Goal: Task Accomplishment & Management: Complete application form

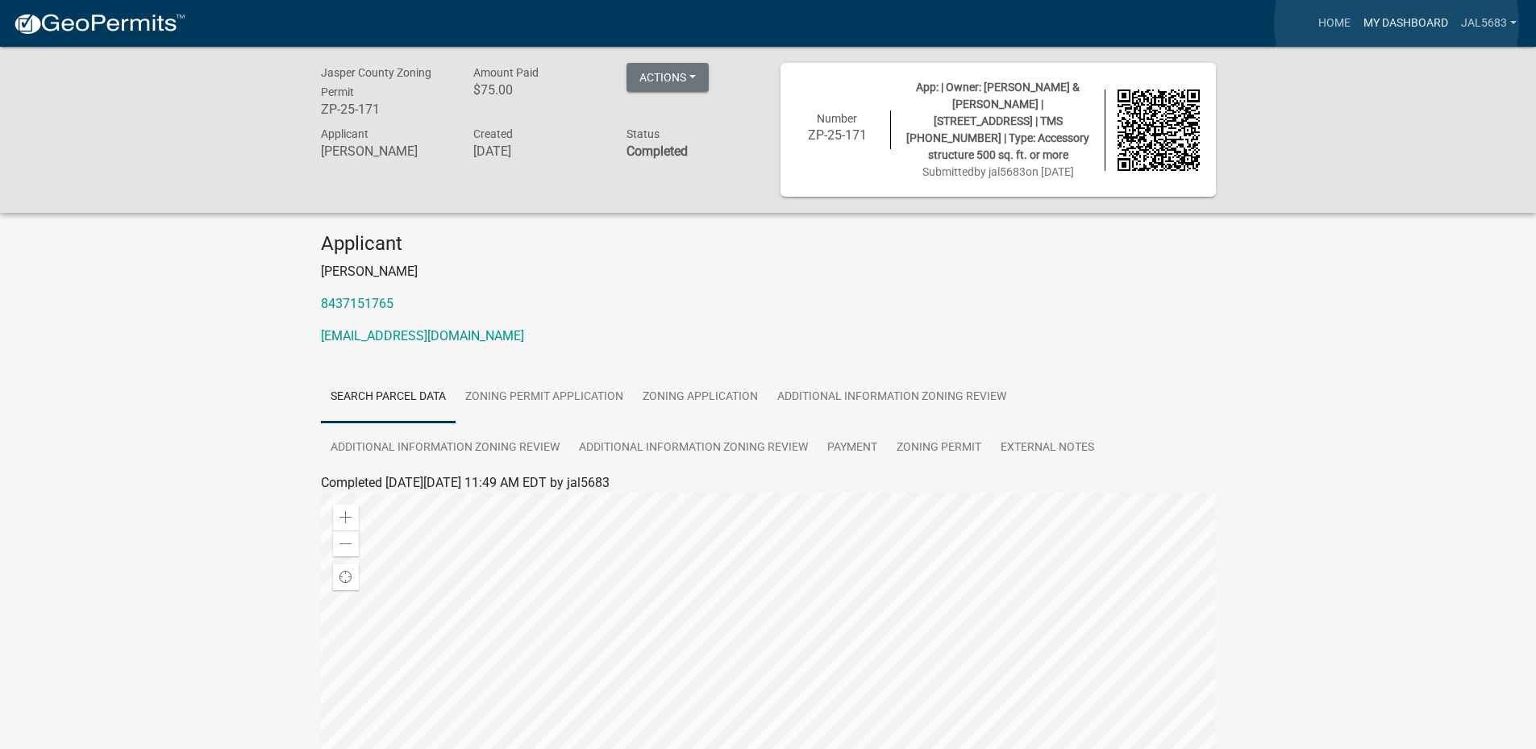
click at [1397, 23] on link "My Dashboard" at bounding box center [1406, 23] width 98 height 31
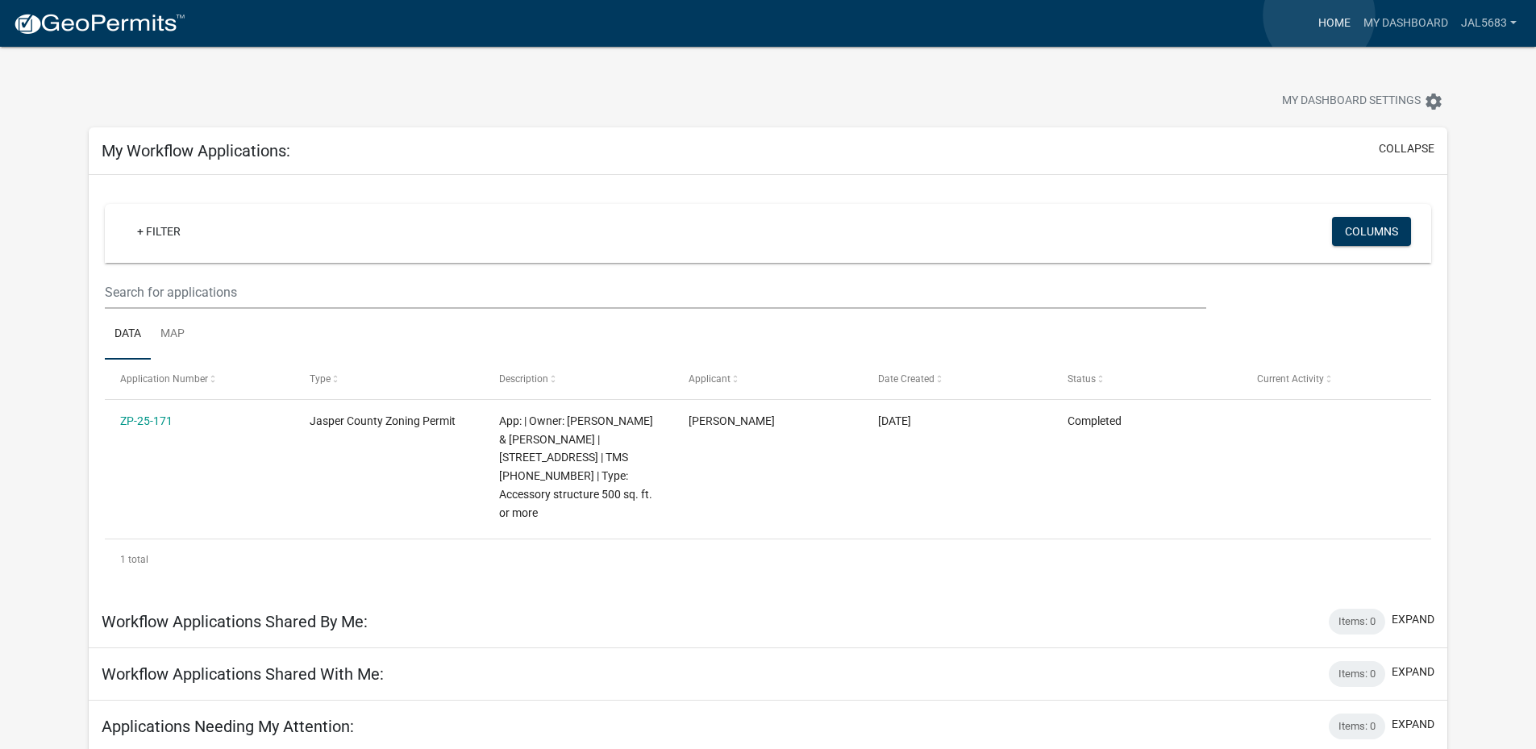
click at [1319, 15] on link "Home" at bounding box center [1334, 23] width 45 height 31
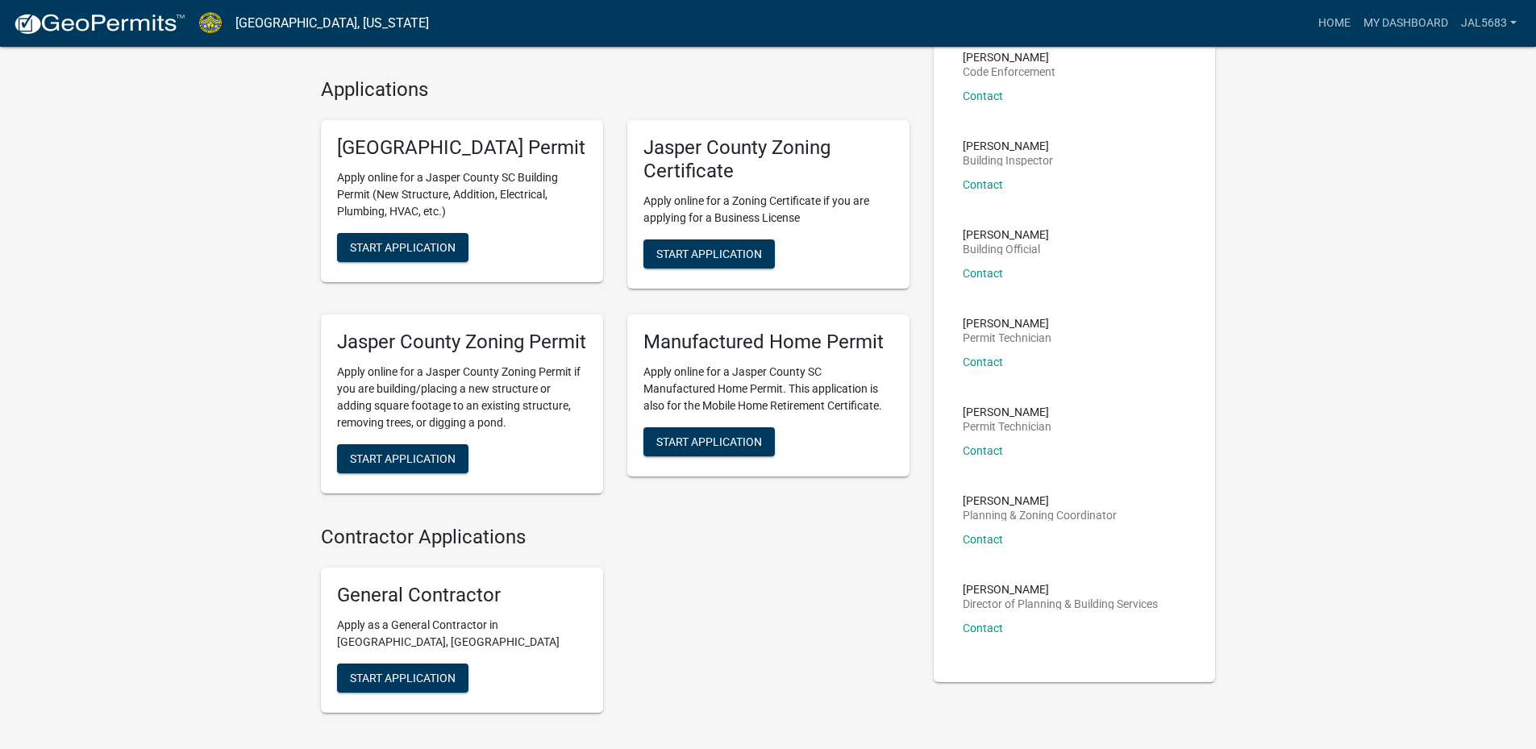
scroll to position [161, 0]
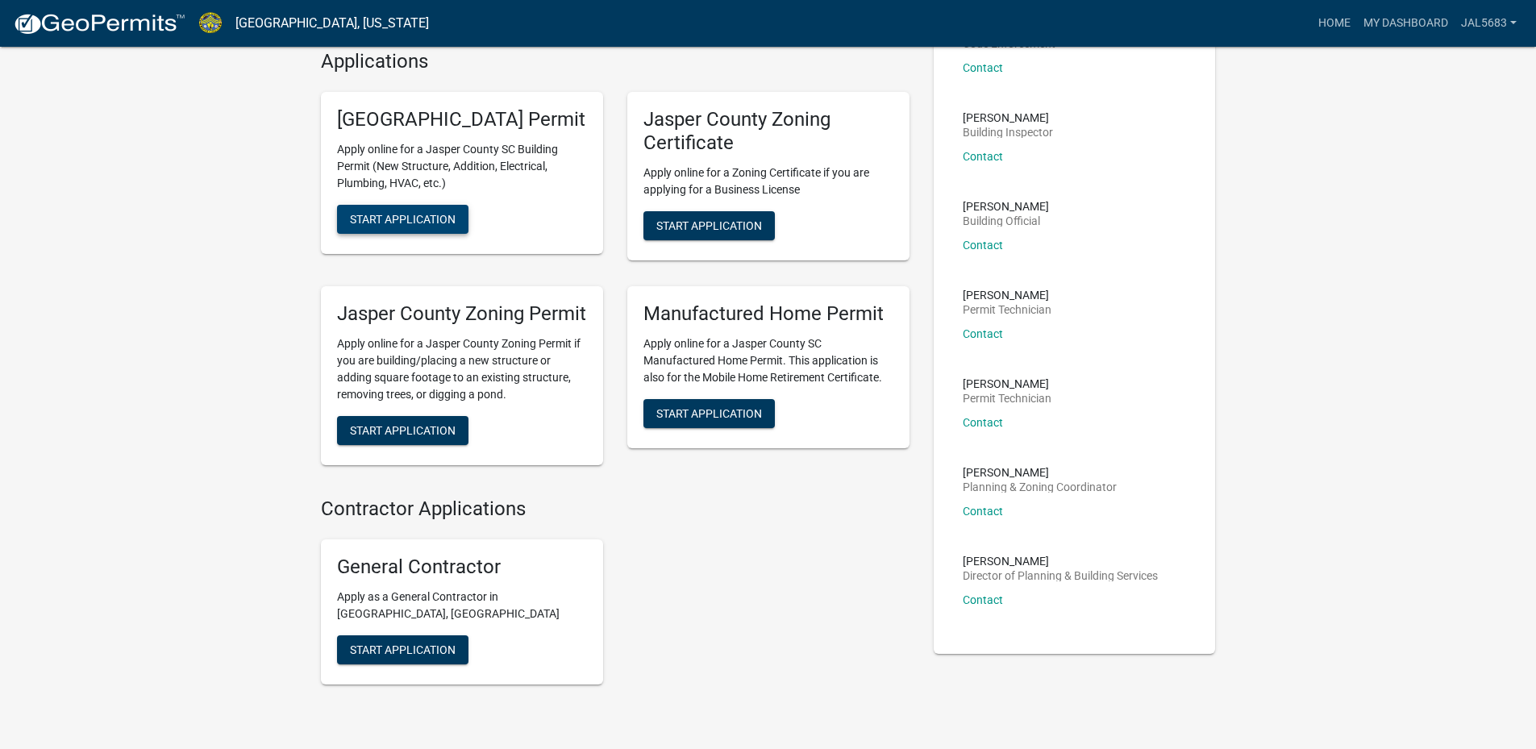
click at [404, 226] on span "Start Application" at bounding box center [403, 219] width 106 height 13
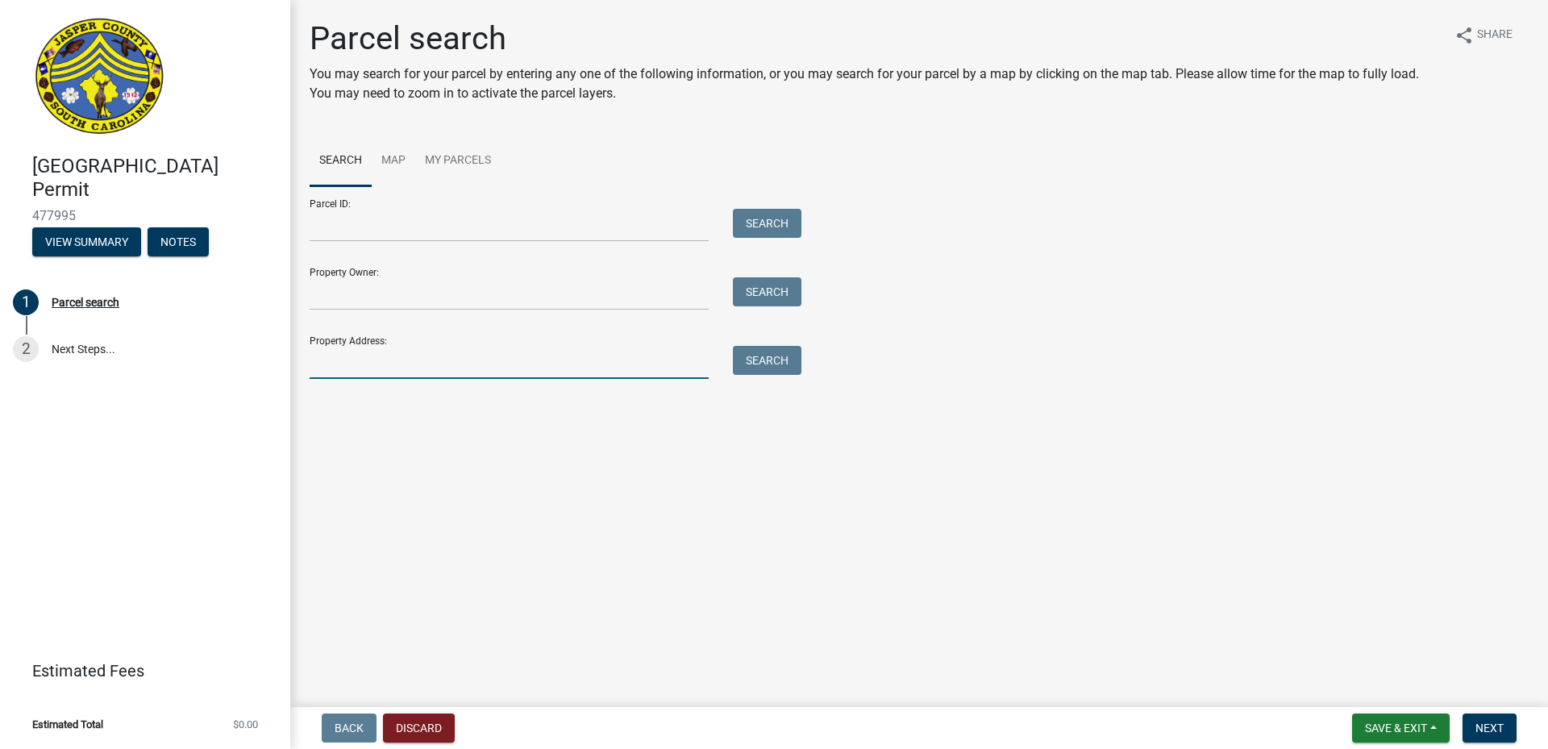
click at [370, 362] on input "Property Address:" at bounding box center [509, 362] width 399 height 33
type input "[STREET_ADDRESS]"
click at [768, 364] on button "Search" at bounding box center [767, 360] width 69 height 29
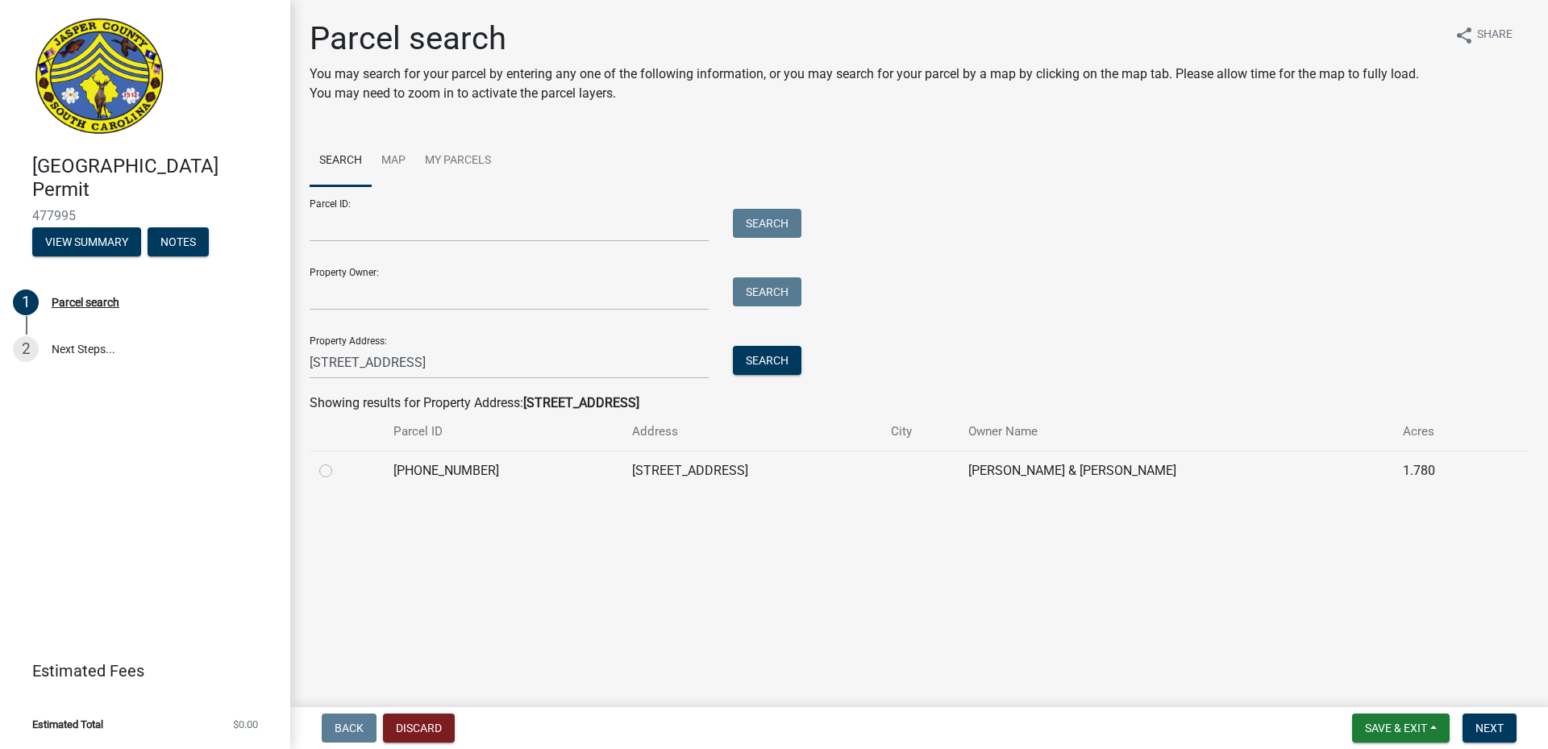
click at [339, 461] on label at bounding box center [339, 461] width 0 height 0
click at [339, 471] on input "radio" at bounding box center [344, 466] width 10 height 10
radio input "true"
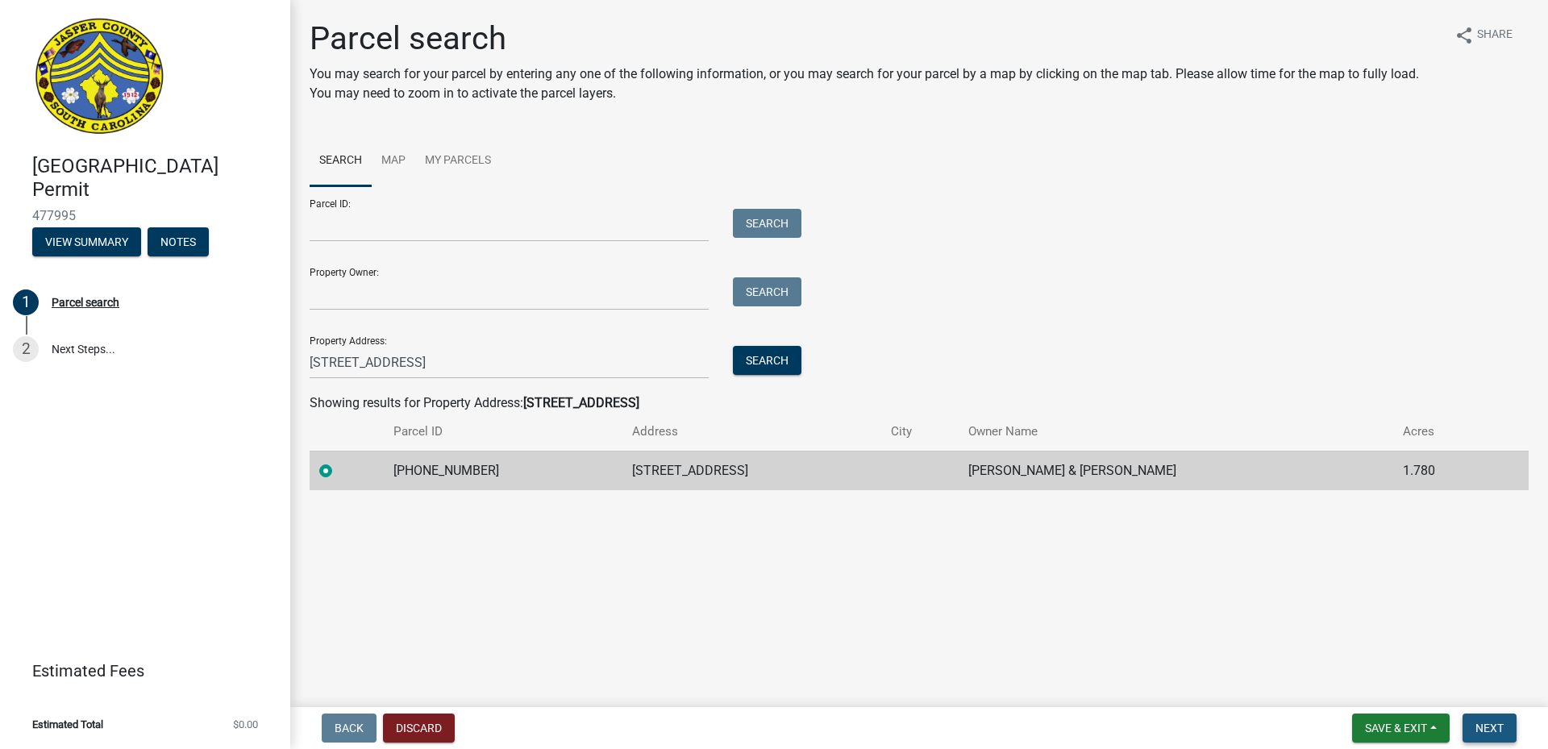
click at [1488, 726] on span "Next" at bounding box center [1490, 728] width 28 height 13
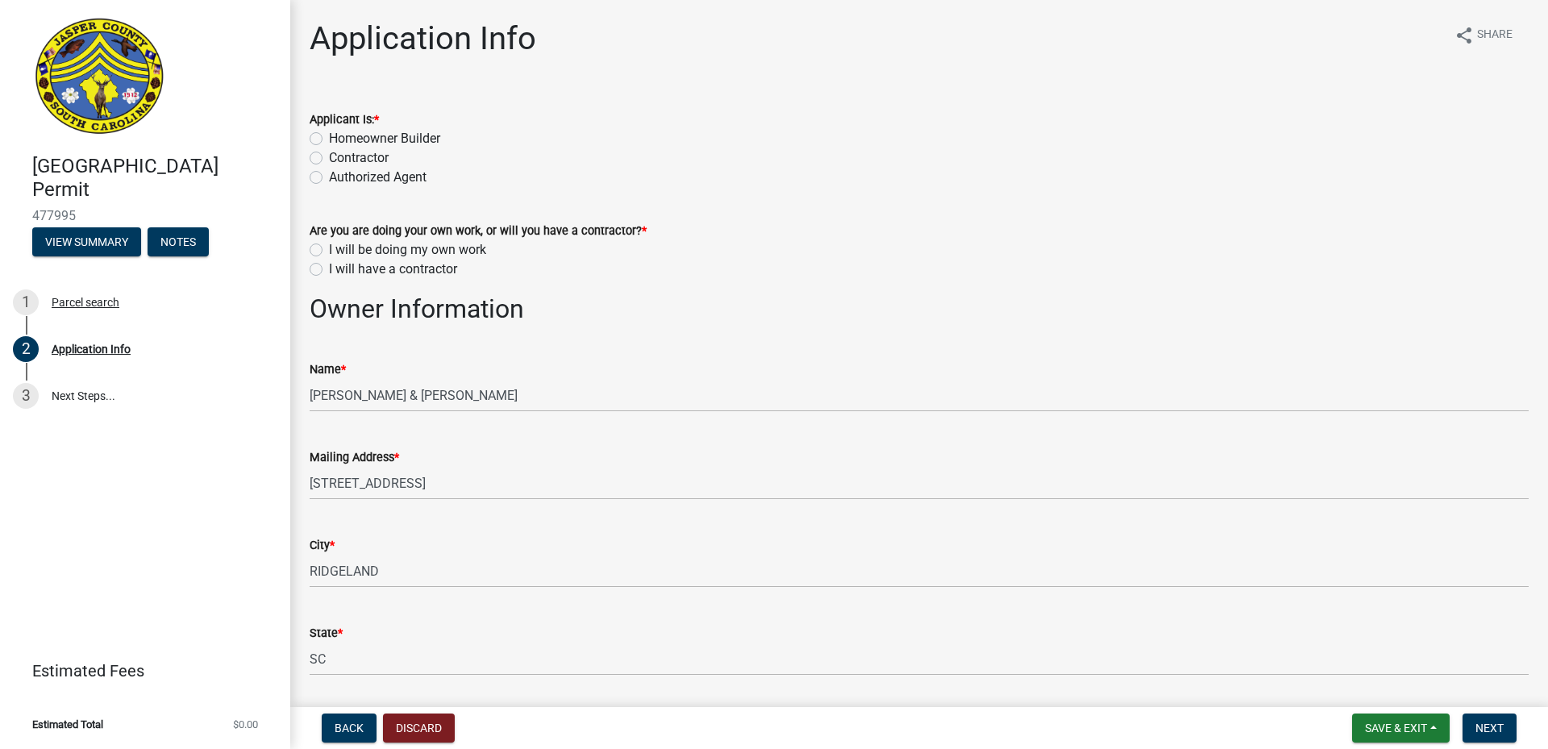
click at [329, 137] on label "Homeowner Builder" at bounding box center [384, 138] width 111 height 19
click at [329, 137] on input "Homeowner Builder" at bounding box center [334, 134] width 10 height 10
radio input "true"
click at [329, 269] on label "I will have a contractor" at bounding box center [393, 269] width 128 height 19
click at [329, 269] on input "I will have a contractor" at bounding box center [334, 265] width 10 height 10
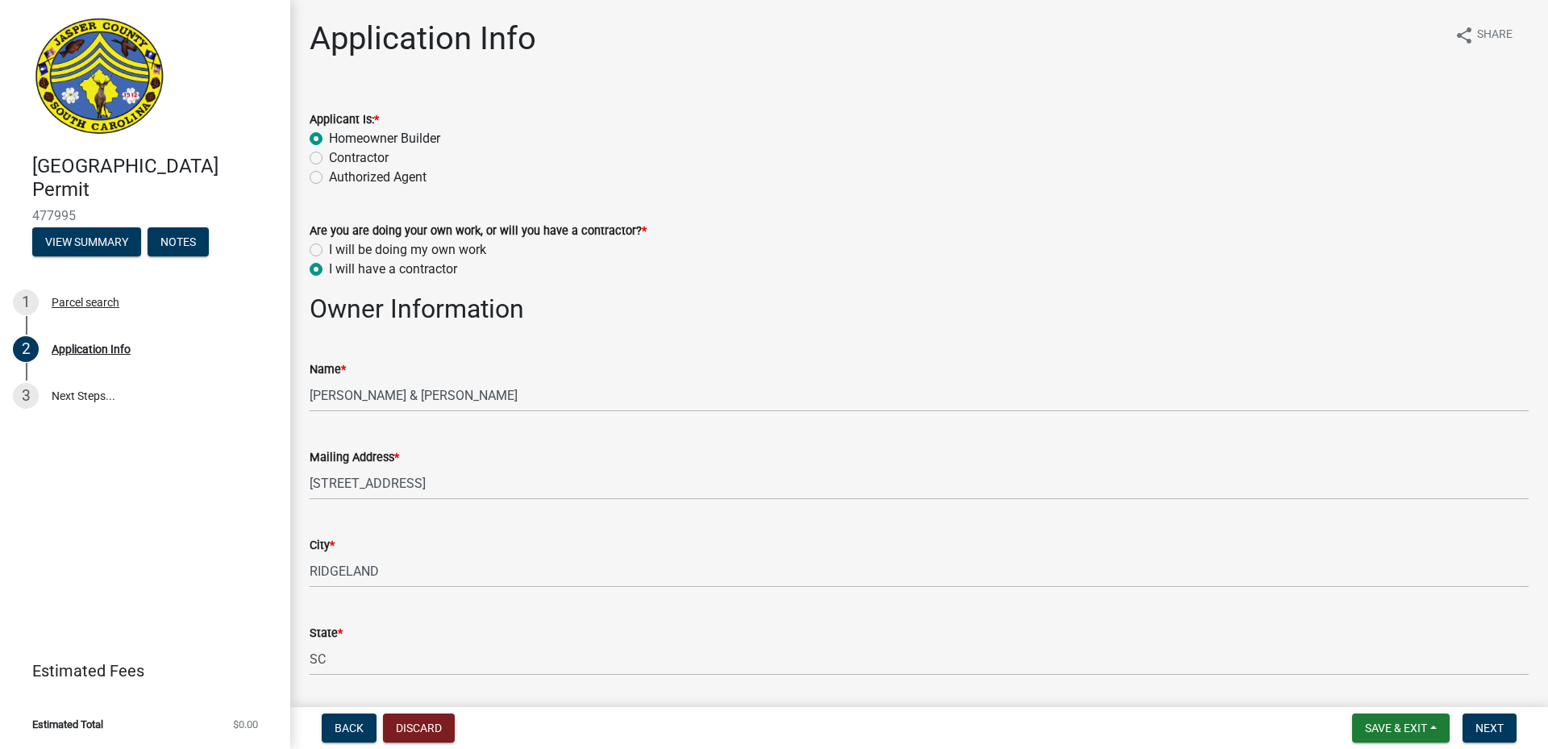
radio input "true"
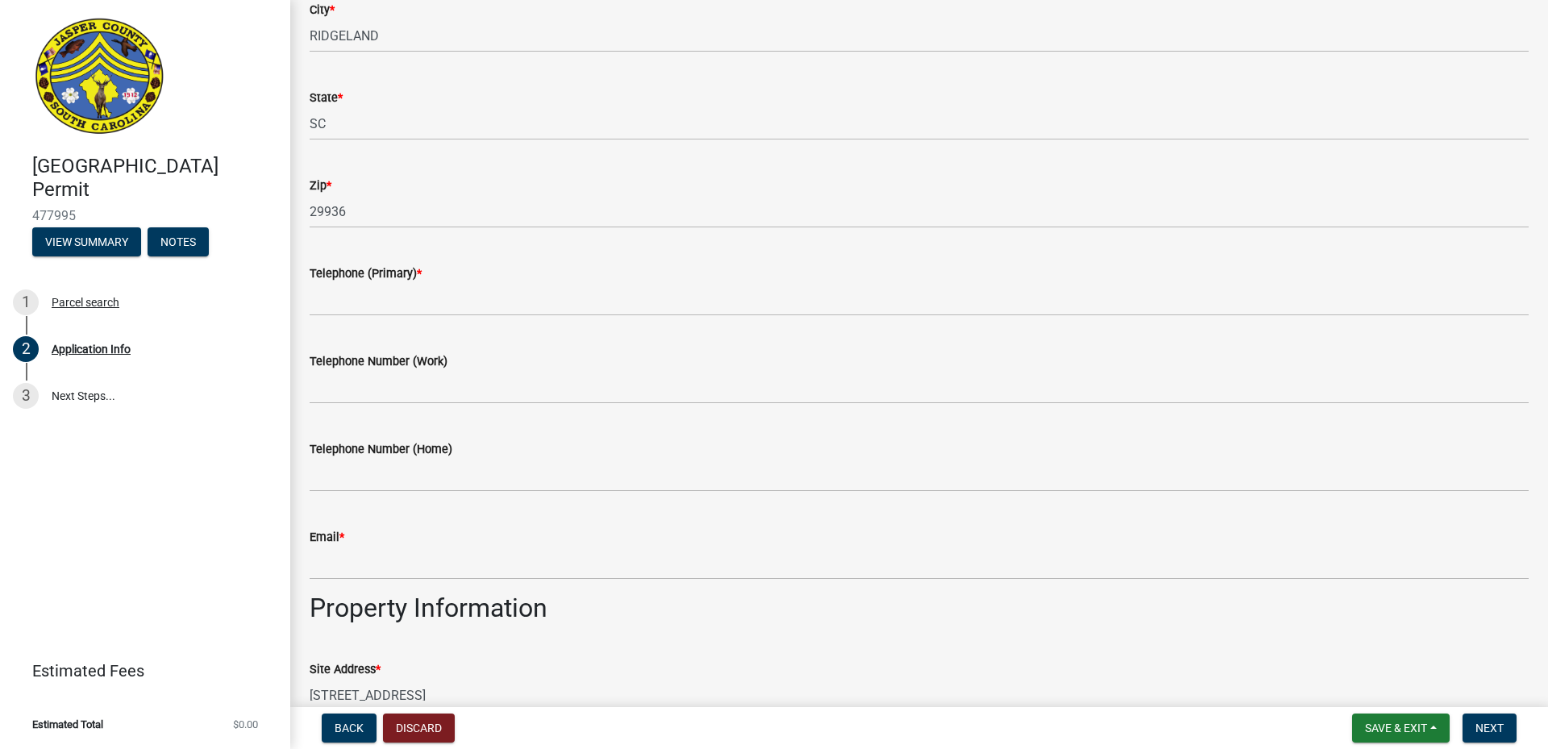
scroll to position [564, 0]
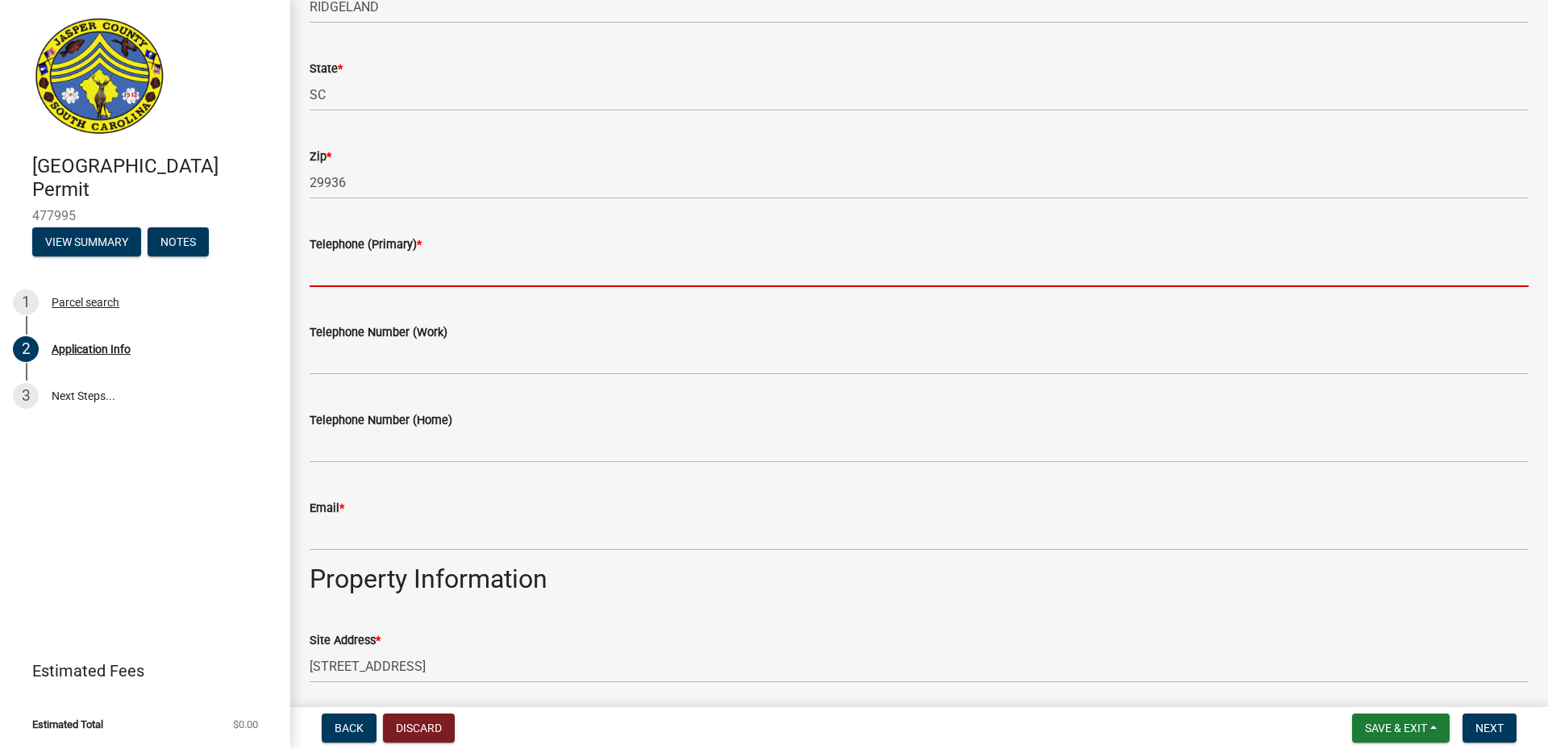
click at [352, 271] on input "Telephone (Primary) *" at bounding box center [919, 270] width 1219 height 33
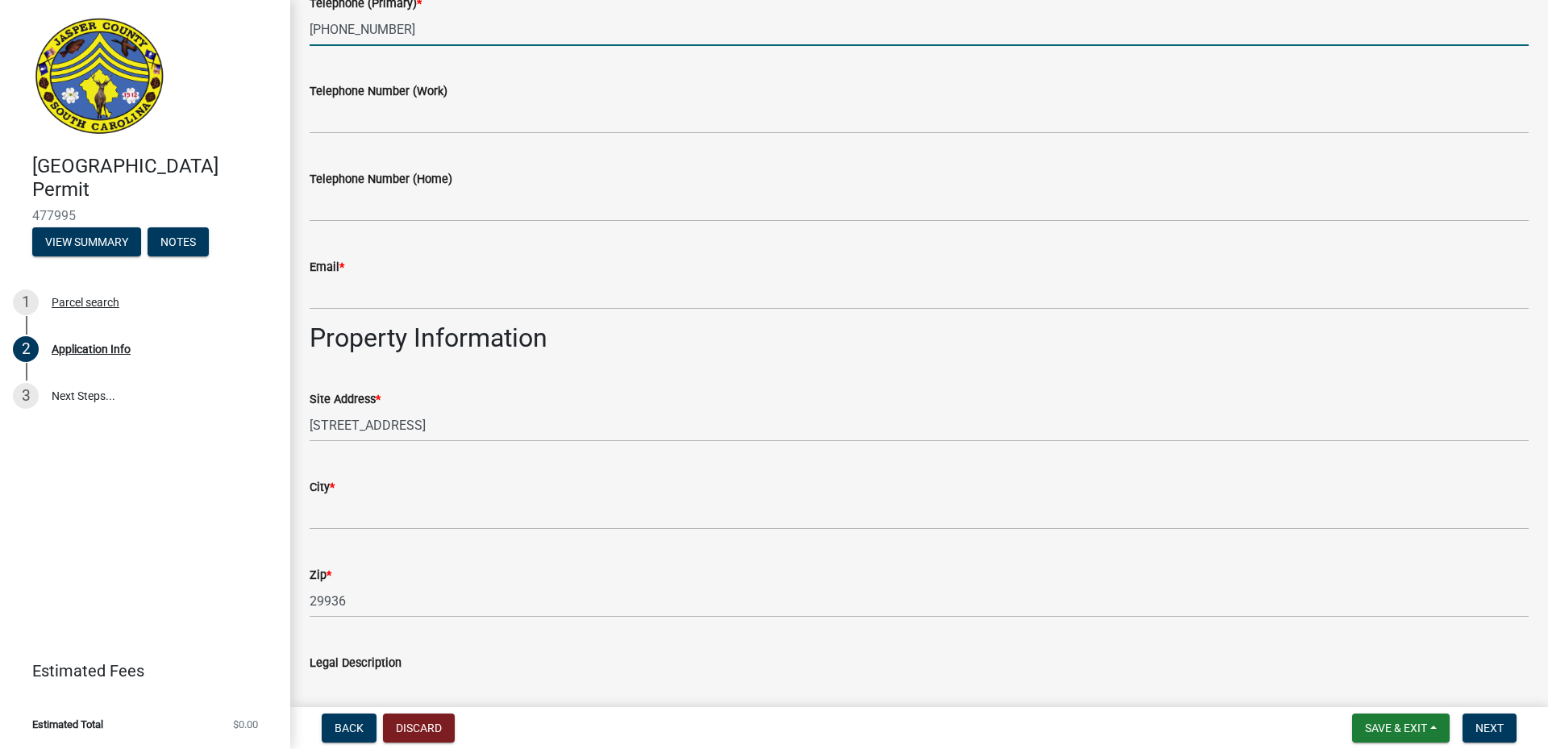
scroll to position [806, 0]
type input "[PHONE_NUMBER]"
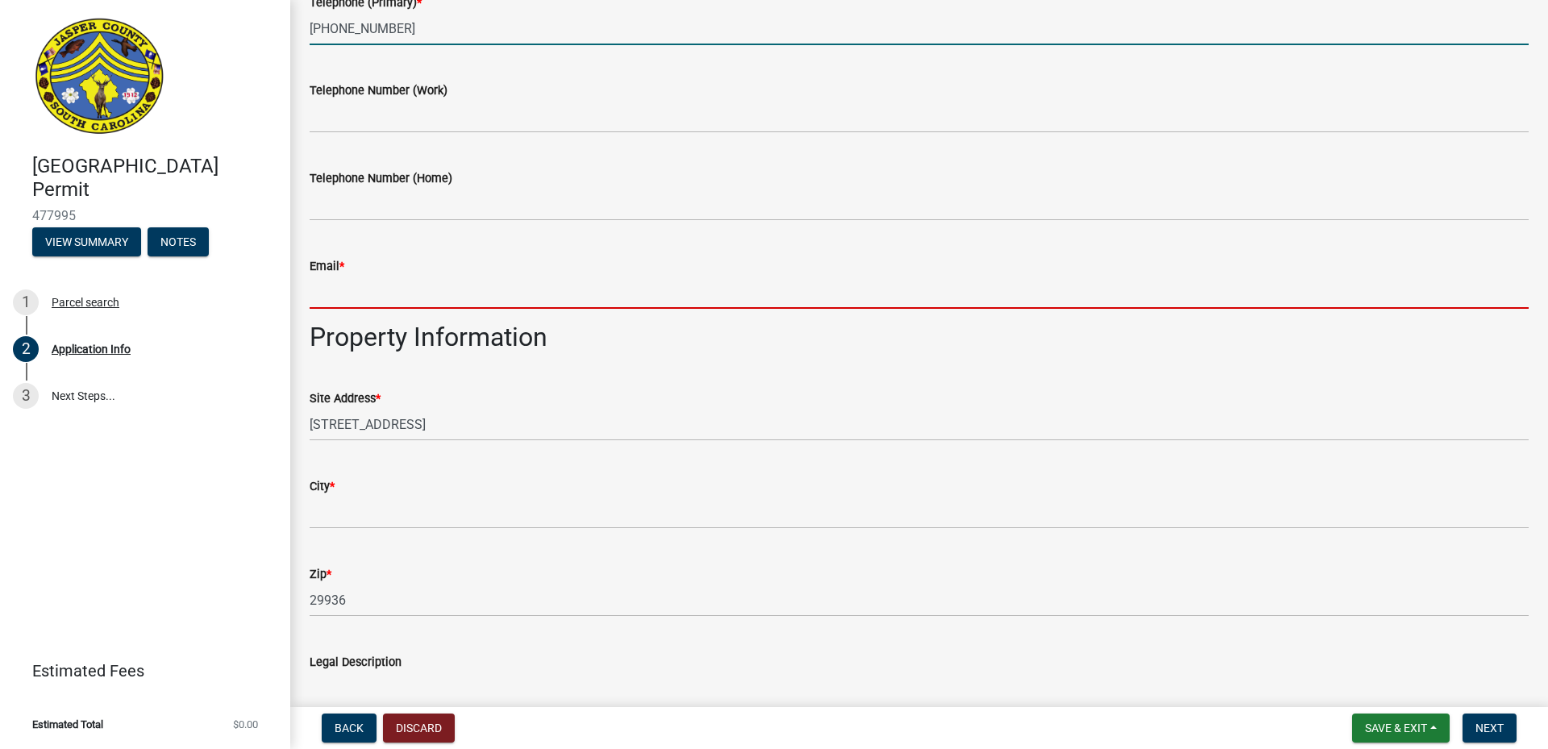
click at [334, 295] on input "Email *" at bounding box center [919, 292] width 1219 height 33
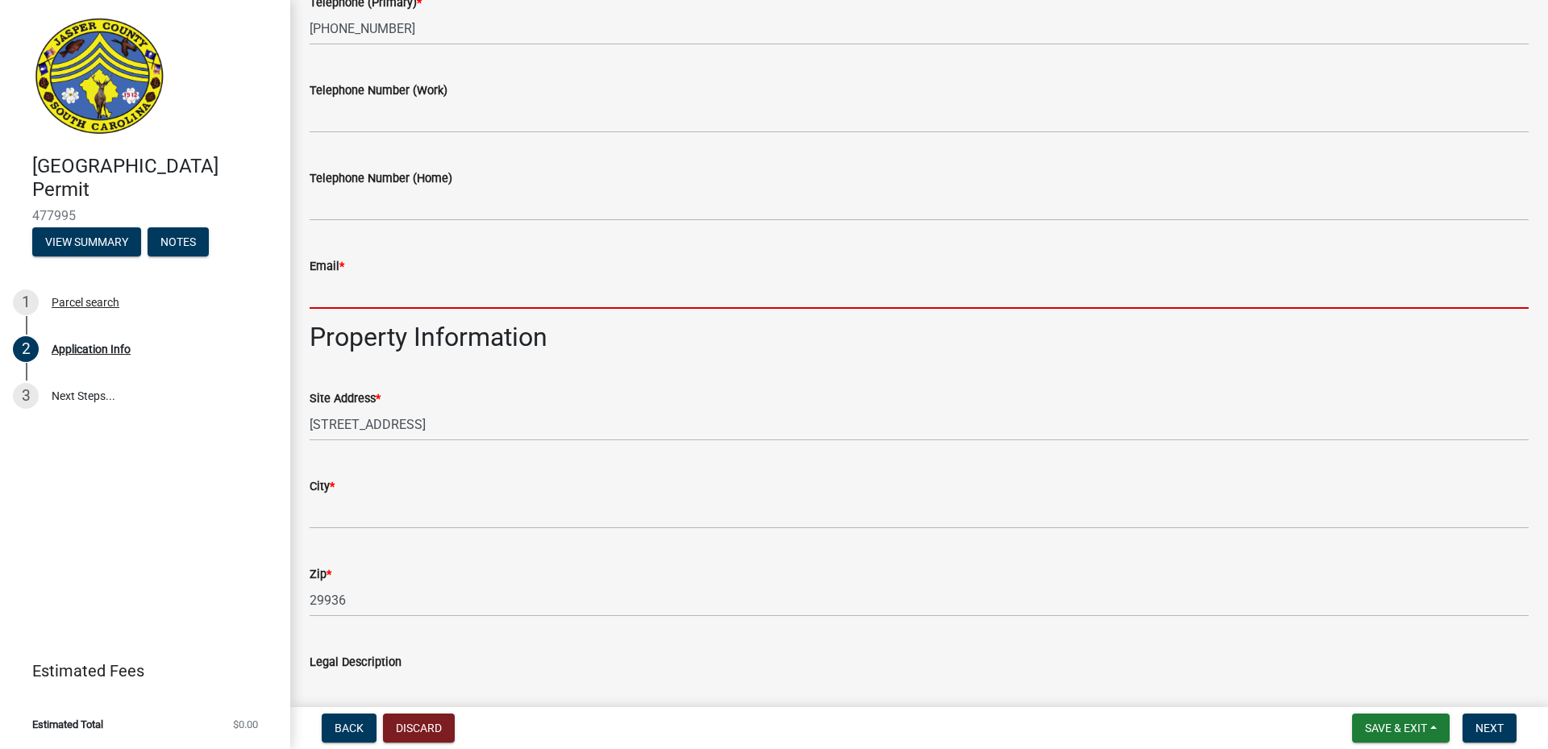
type input "[EMAIL_ADDRESS][DOMAIN_NAME]"
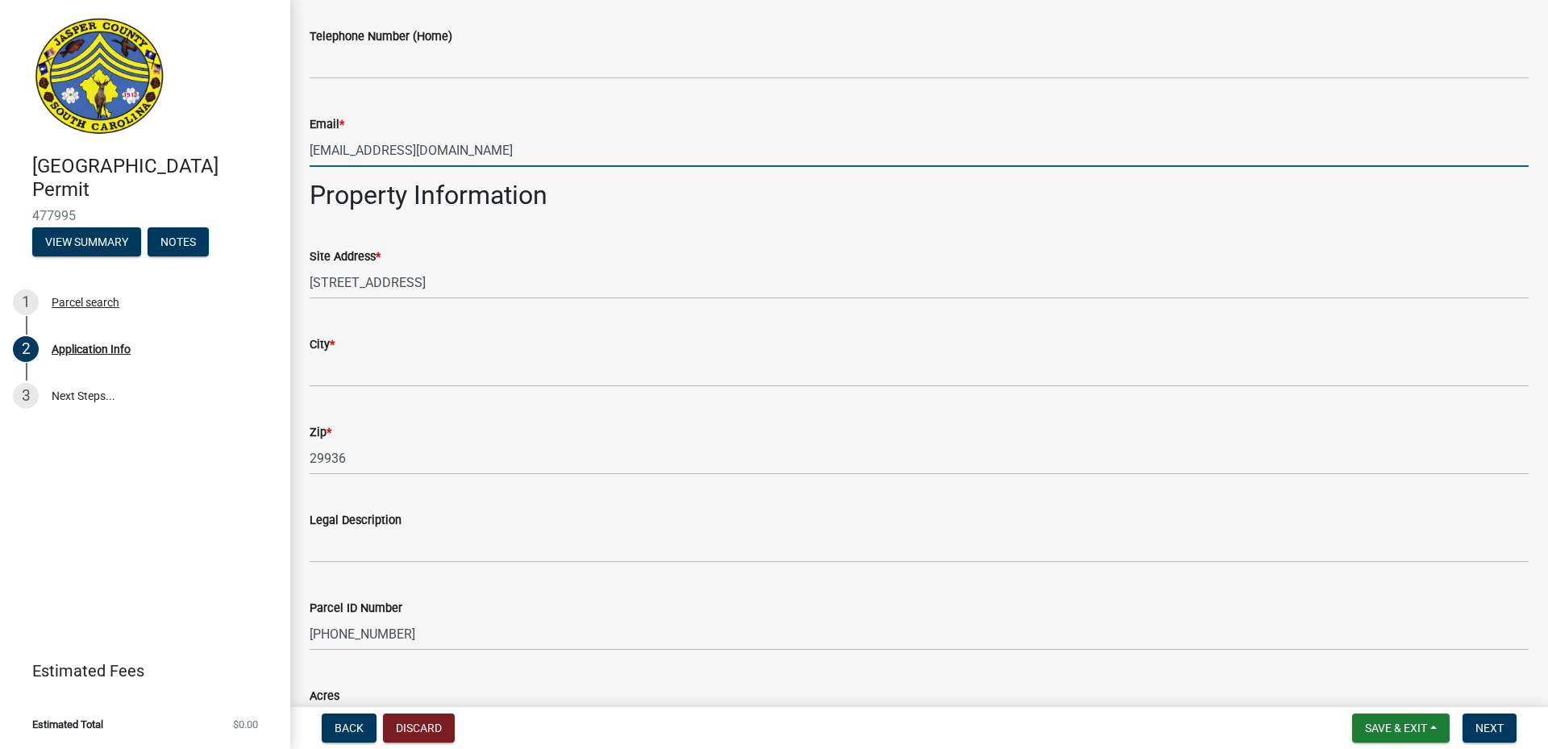
scroll to position [968, 0]
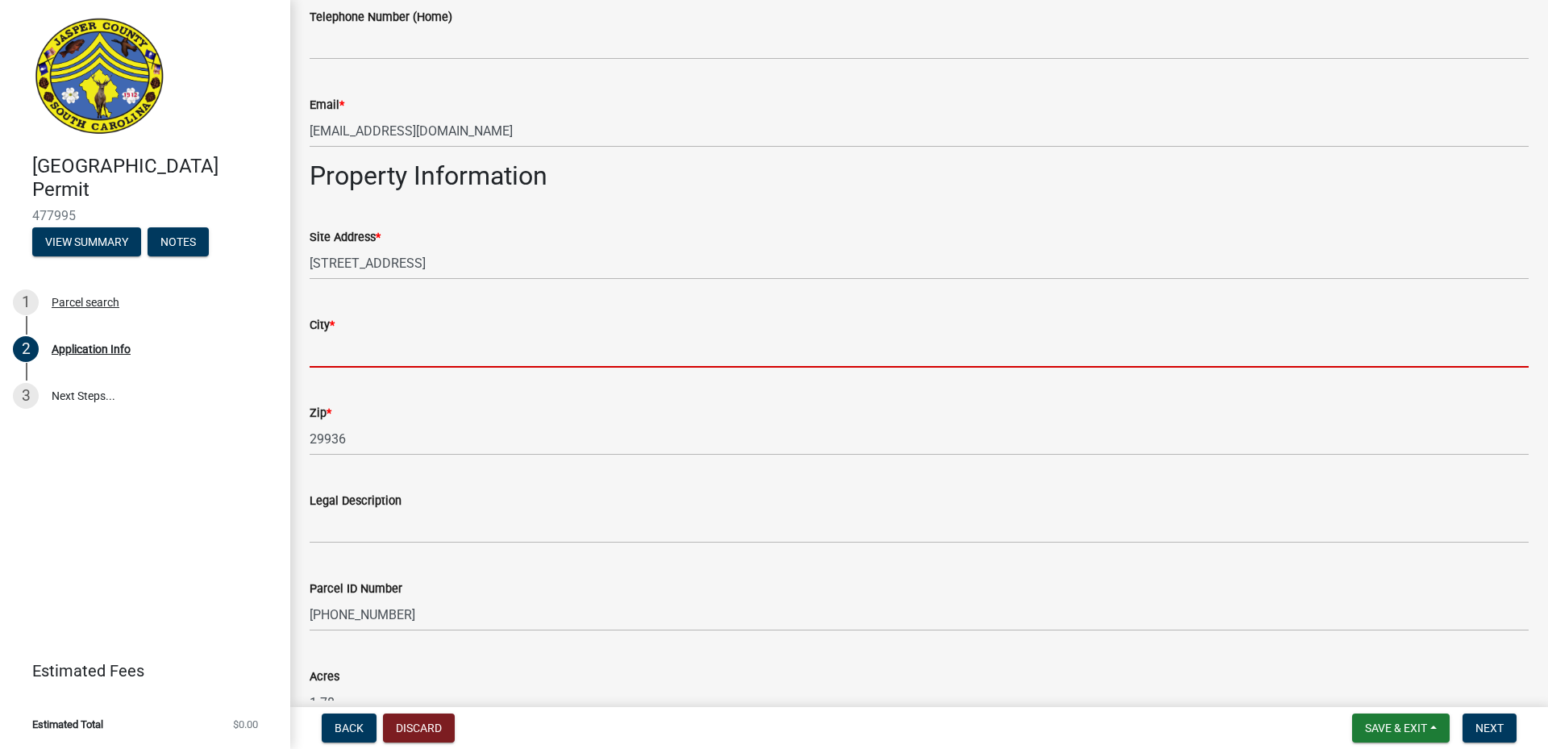
click at [348, 348] on input "City *" at bounding box center [919, 351] width 1219 height 33
type input "Ridgeland"
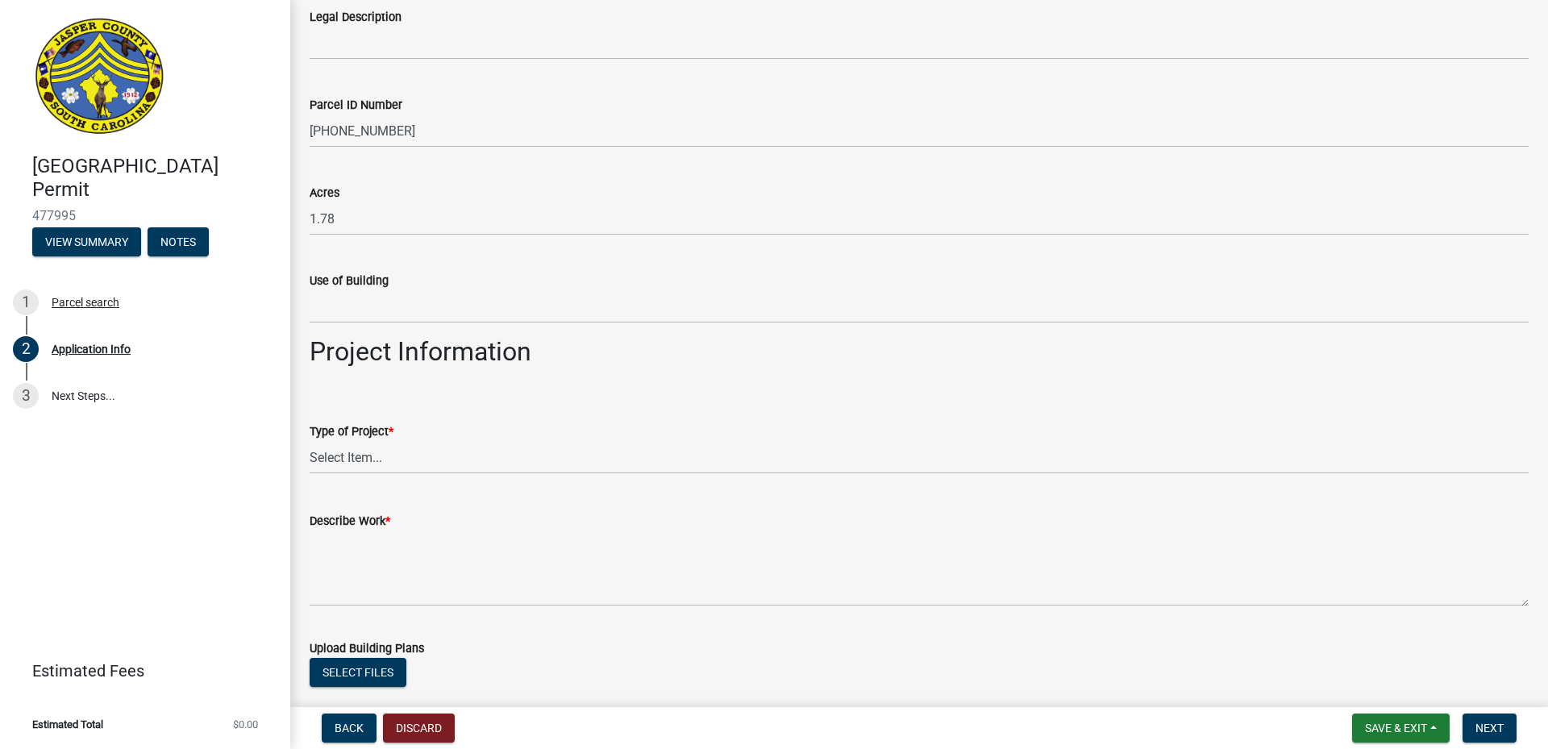
scroll to position [1532, 0]
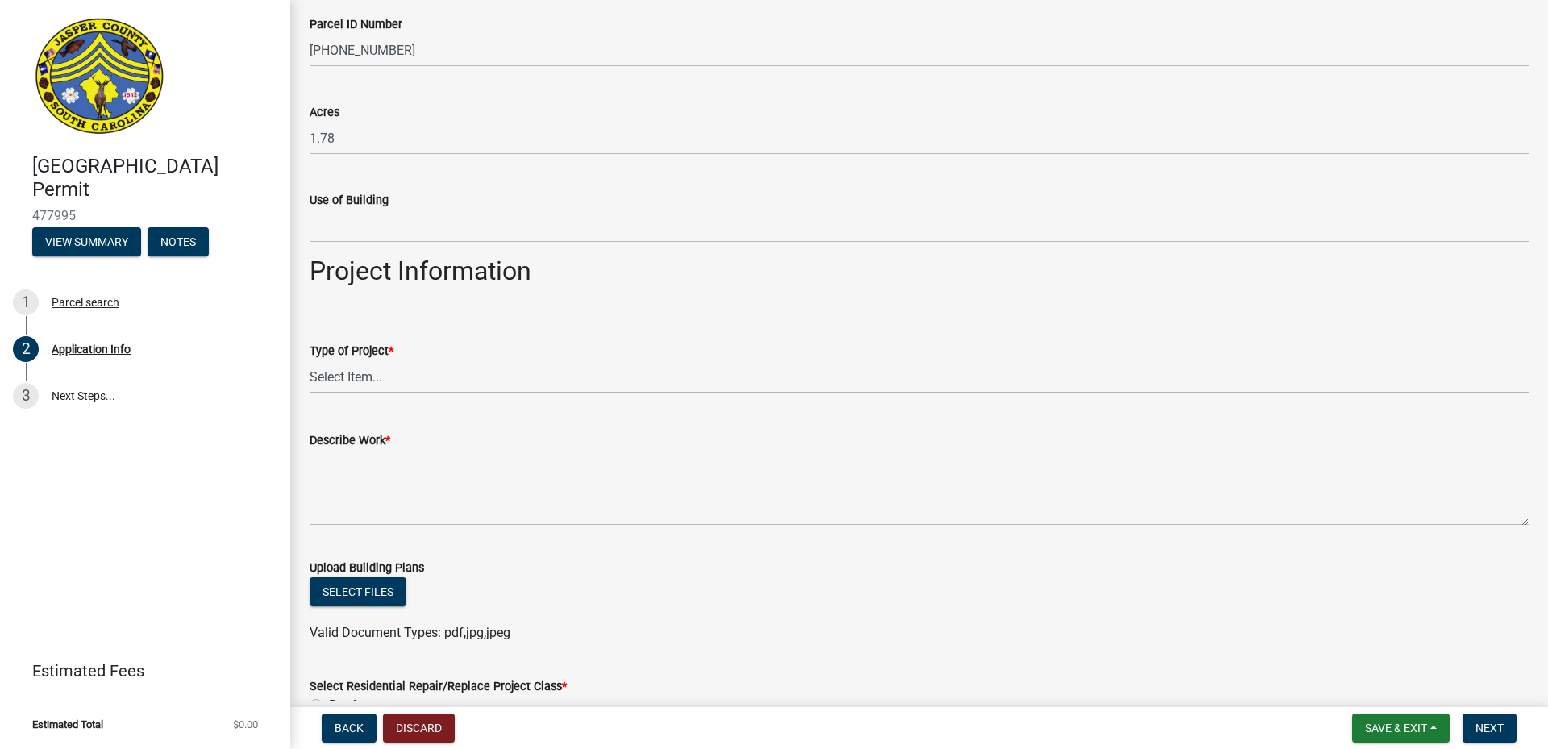
click at [352, 370] on select "Select Item... Construction Trailer/Shipping Container Residential Demolition C…" at bounding box center [919, 376] width 1219 height 33
click at [310, 360] on select "Select Item... Construction Trailer/Shipping Container Residential Demolition C…" at bounding box center [919, 376] width 1219 height 33
select select "f53fa719-3ff7-48d2-9eb7-3bbc18bb9995"
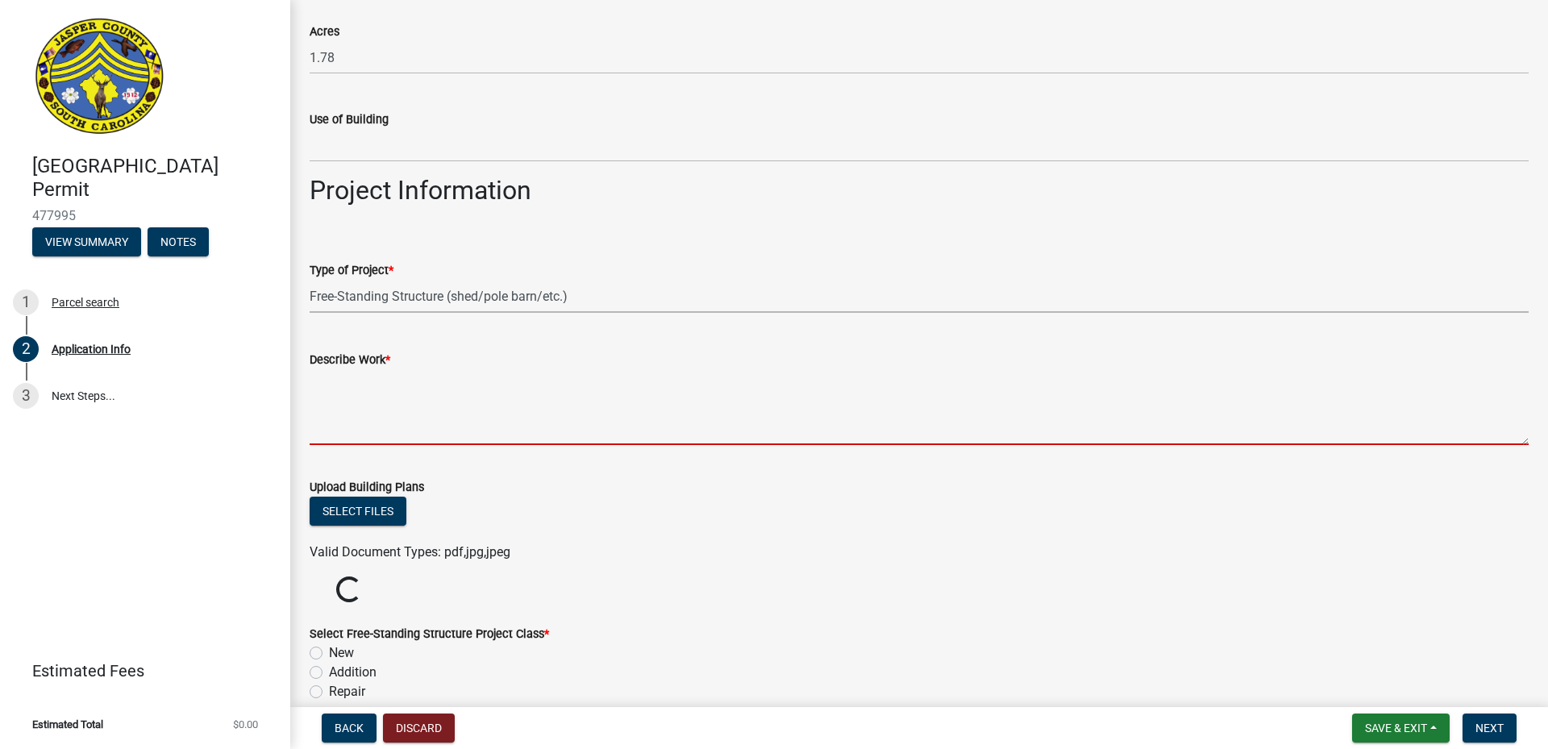
click at [322, 423] on textarea "Describe Work *" at bounding box center [919, 407] width 1219 height 76
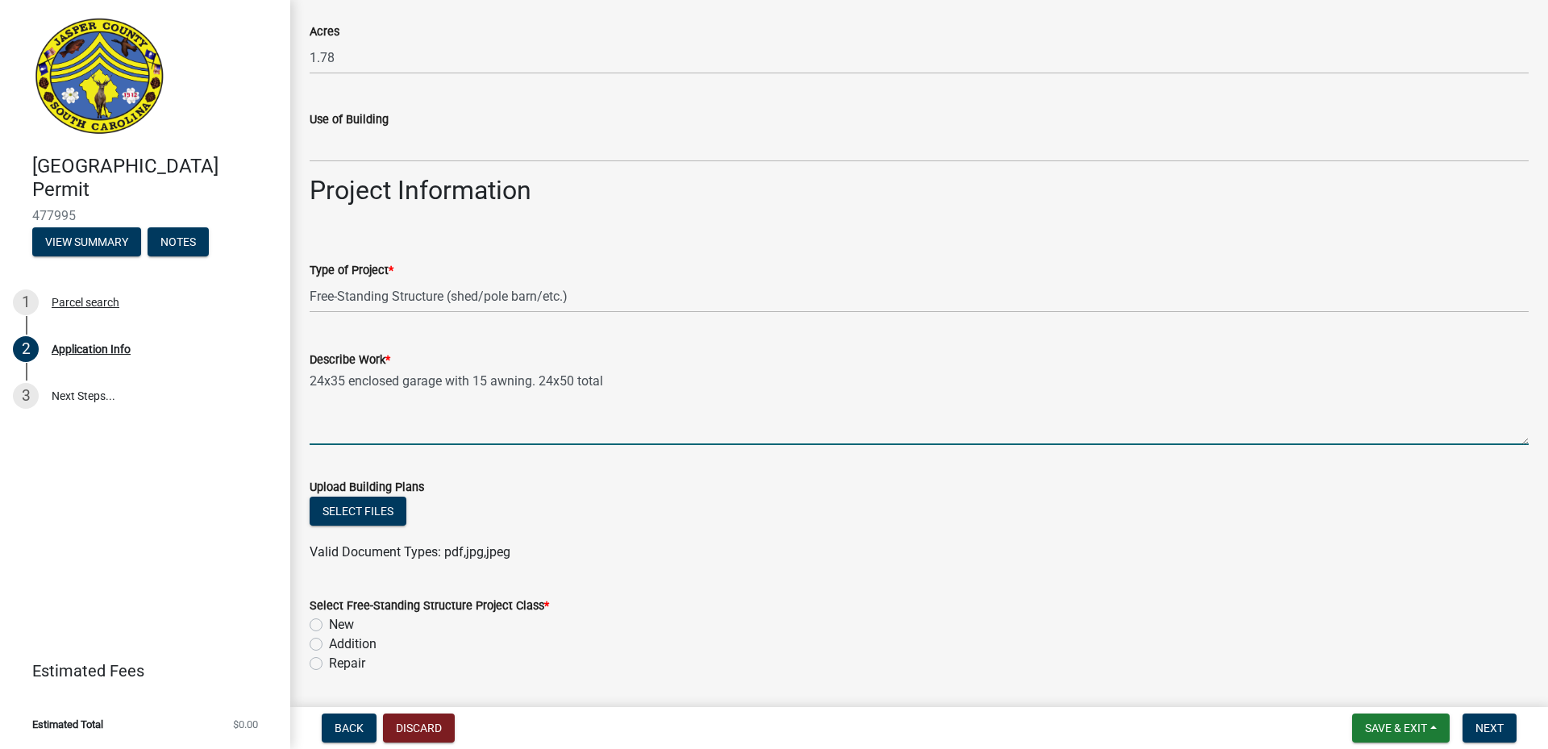
click at [400, 382] on textarea "24x35 enclosed garage with 15 awning. 24x50 total" at bounding box center [919, 407] width 1219 height 76
click at [401, 381] on textarea "24x35 enclosedmetal garage with 15 awning. 24x50 total" at bounding box center [919, 407] width 1219 height 76
click at [655, 381] on textarea "24x35 enclosed metal garage with 15 awning. 24x50 total" at bounding box center [919, 407] width 1219 height 76
click at [638, 382] on textarea "24x35 enclosed metal garage with 15 awning. 24x50 total concrete pad" at bounding box center [919, 407] width 1219 height 76
click at [730, 381] on textarea "24x35 enclosed metal garage with 15 awning. 24x50 total, concrete pad" at bounding box center [919, 407] width 1219 height 76
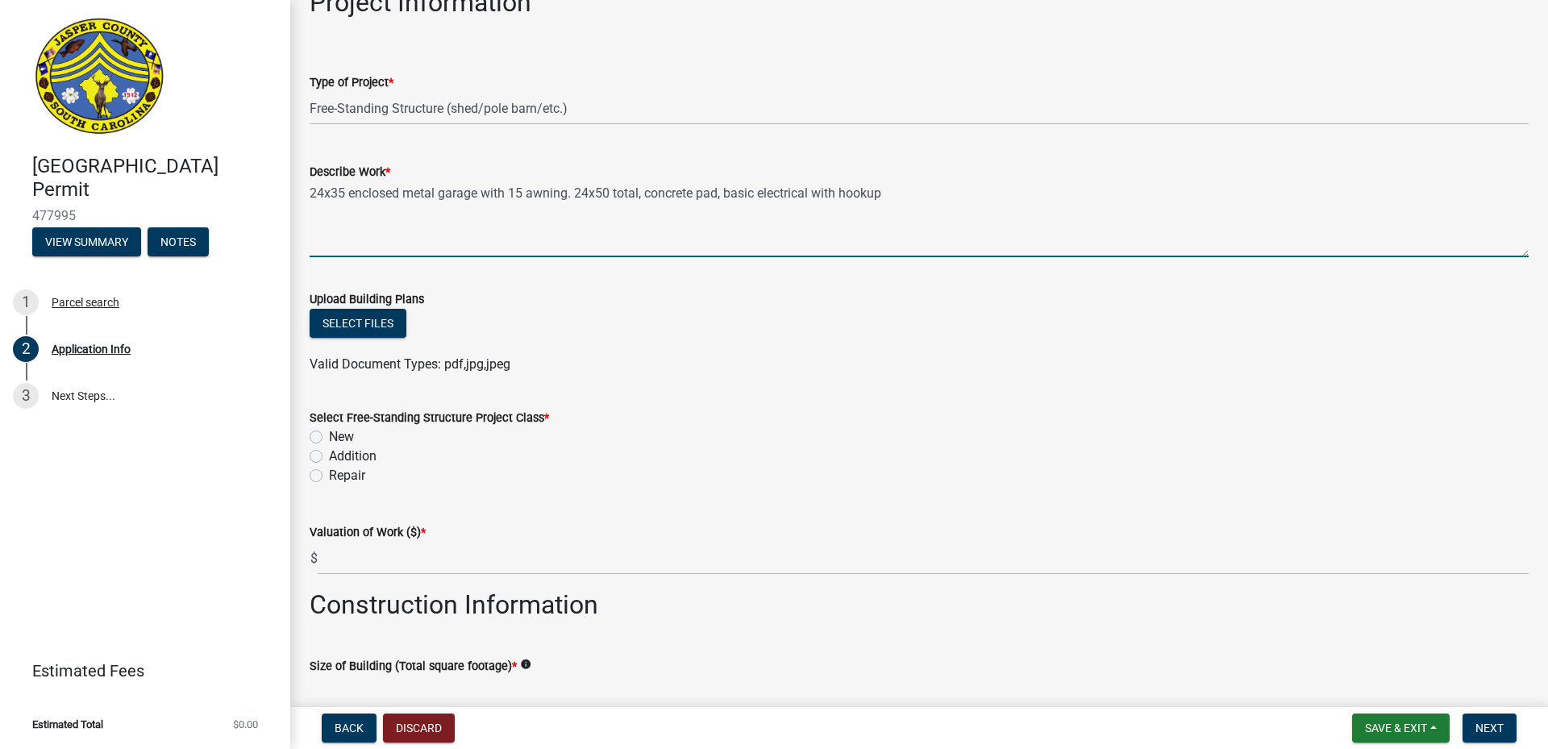
scroll to position [1935, 0]
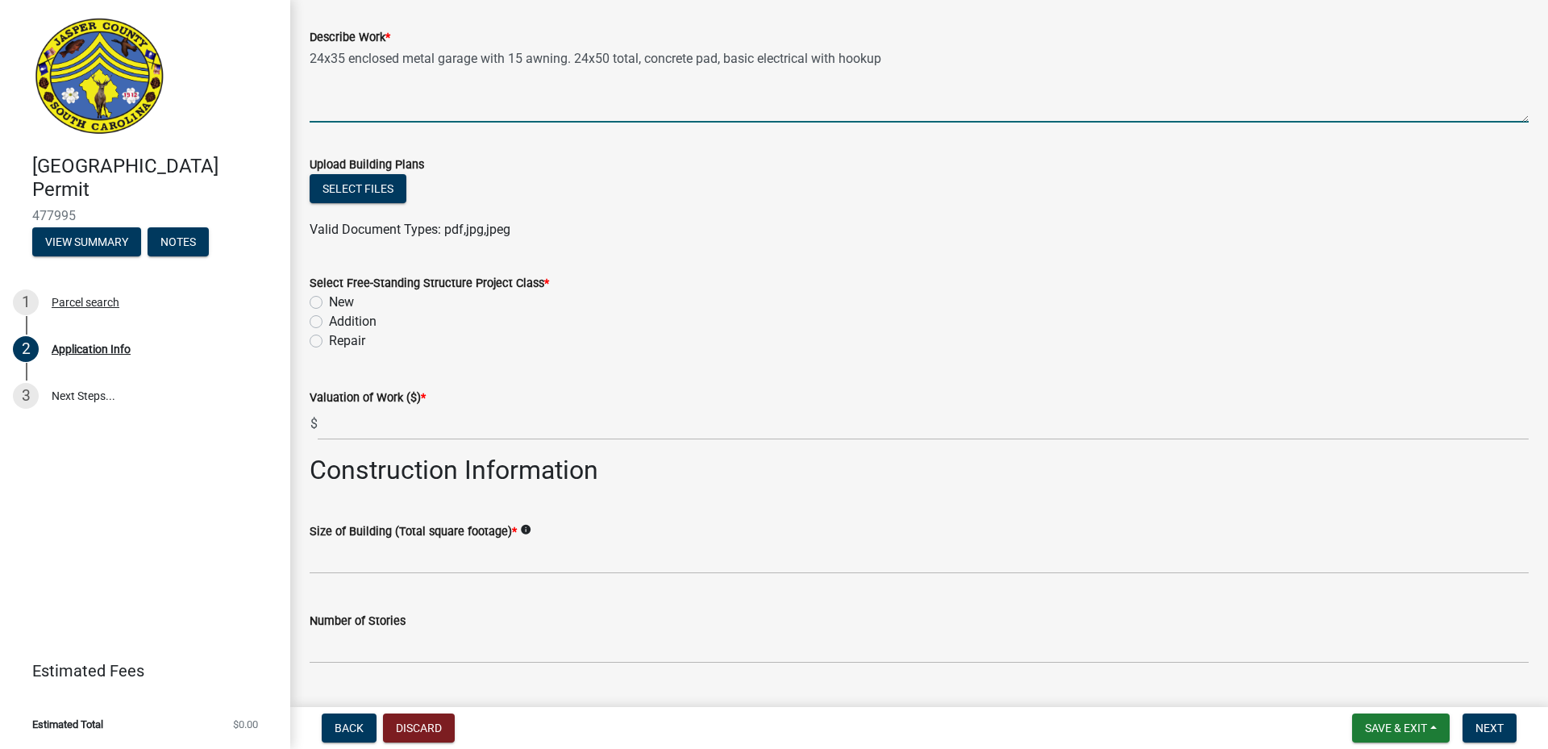
type textarea "24x35 enclosed metal garage with 15 awning. 24x50 total, concrete pad, basic el…"
click at [329, 303] on label "New" at bounding box center [341, 302] width 25 height 19
click at [329, 303] on input "New" at bounding box center [334, 298] width 10 height 10
radio input "true"
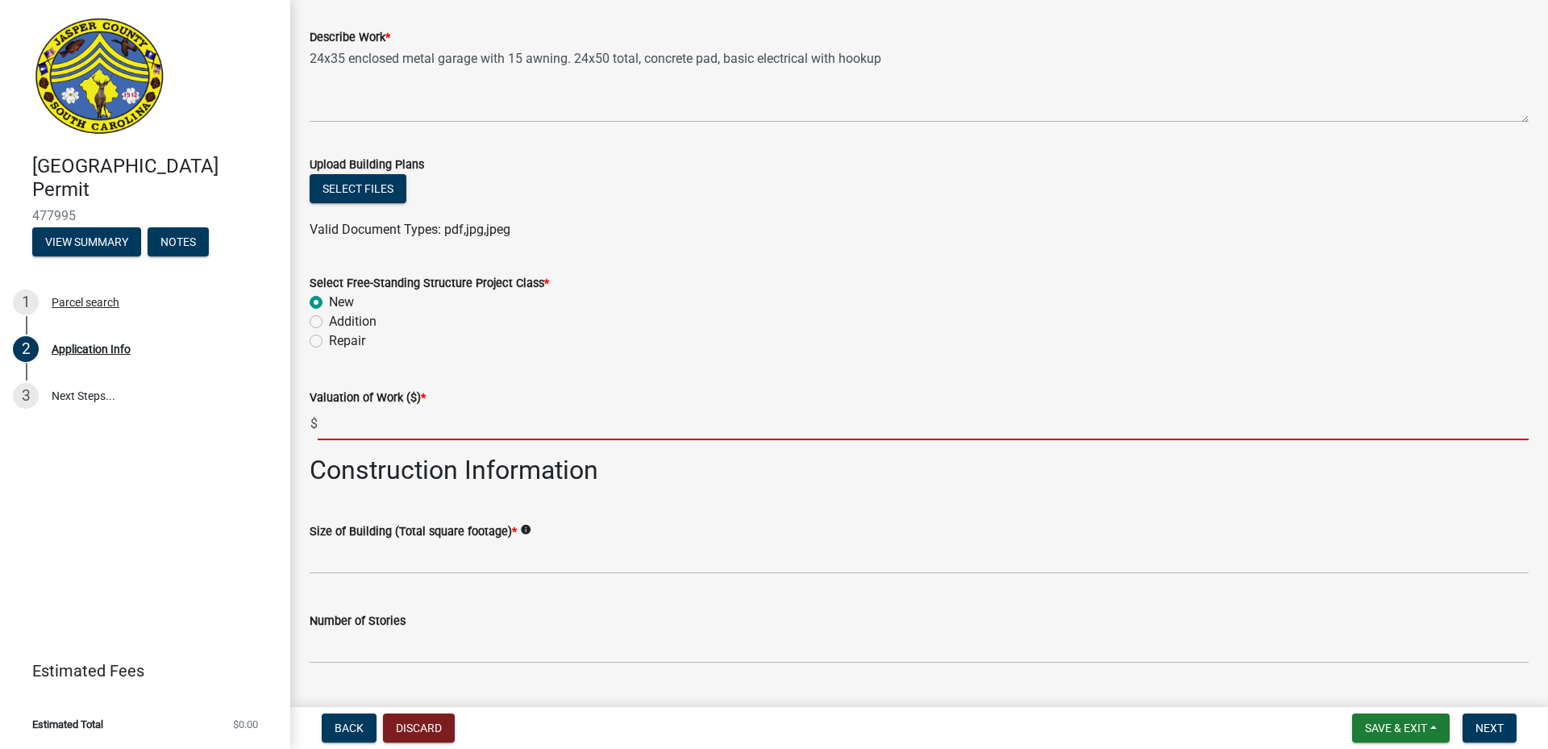
click at [335, 426] on input "text" at bounding box center [923, 423] width 1211 height 33
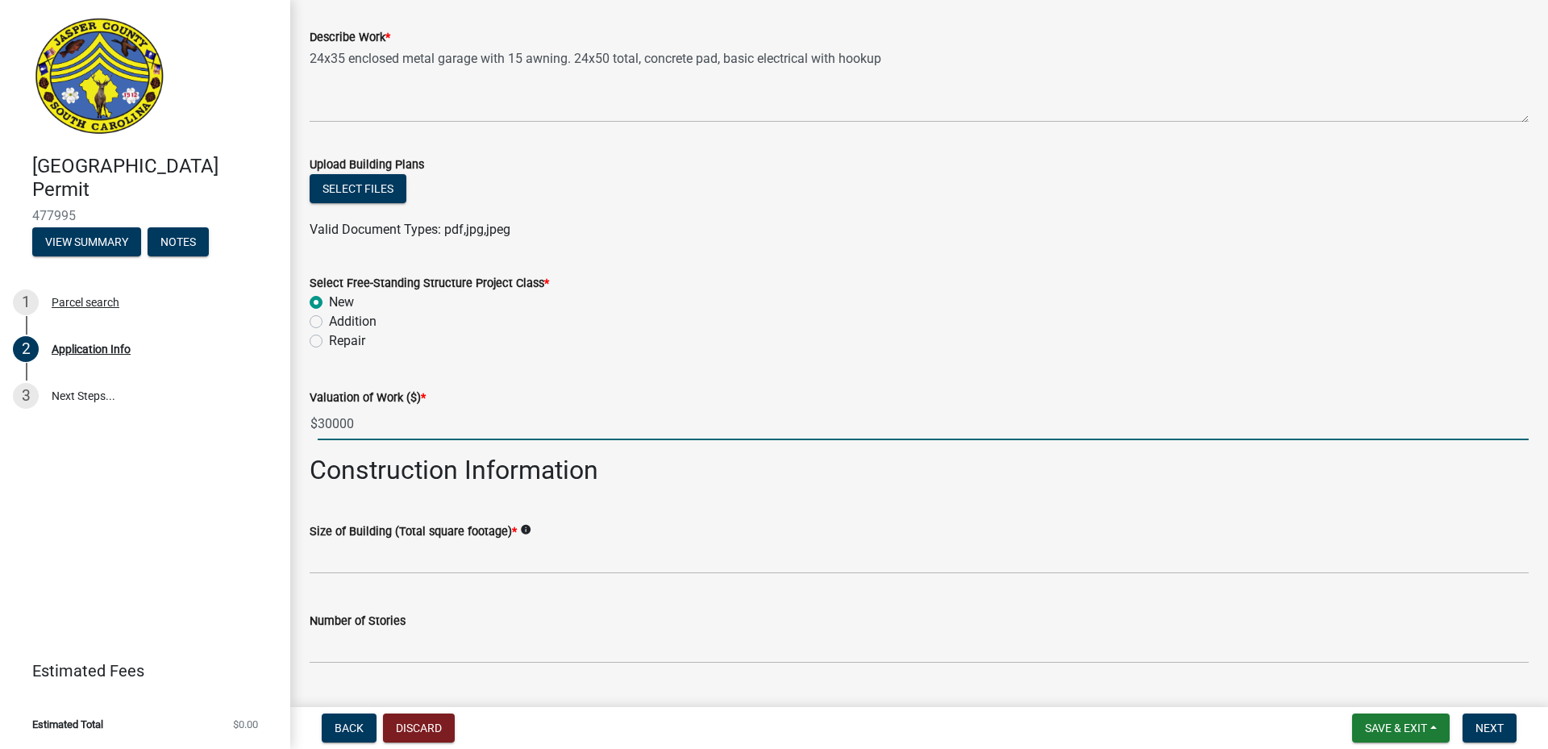
type input "30000"
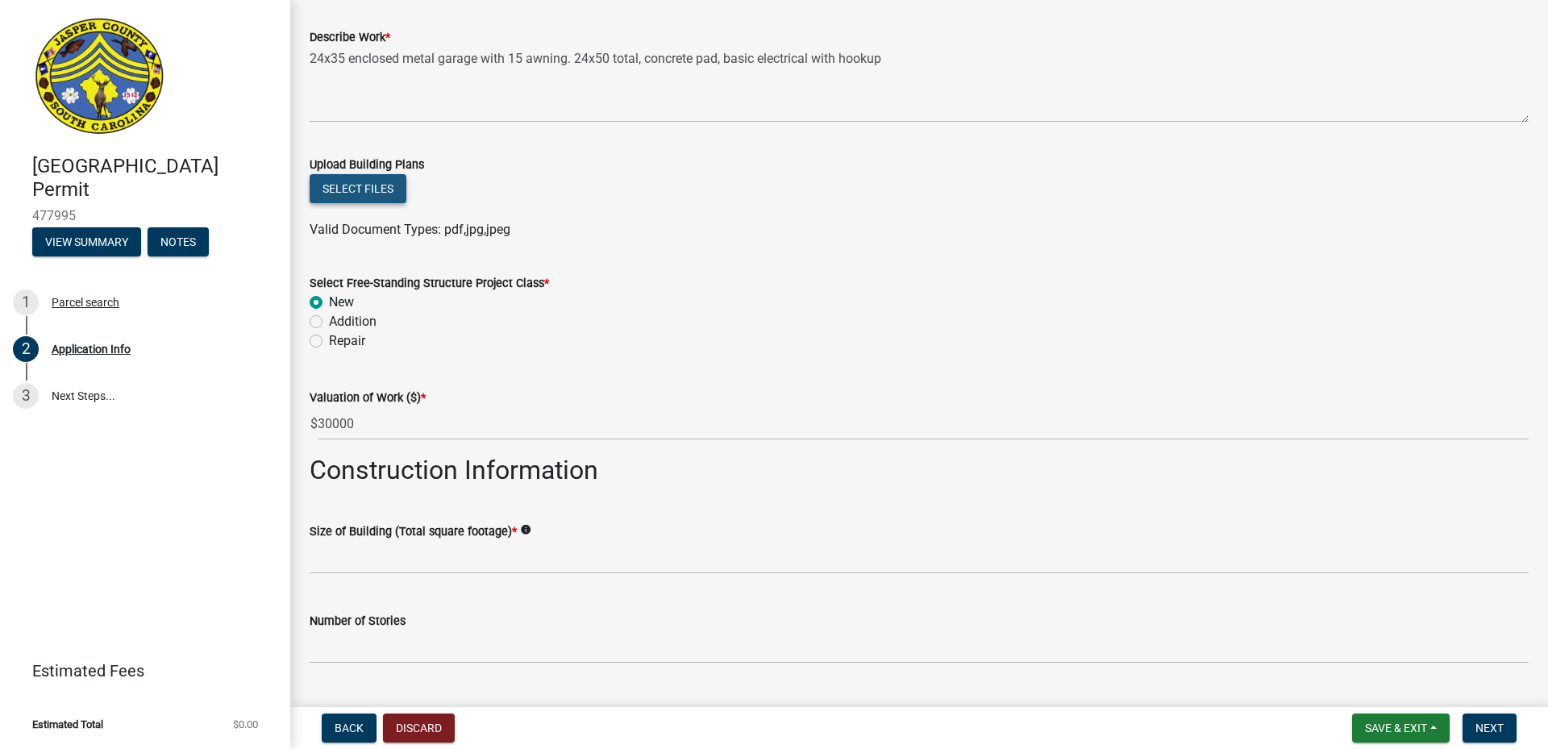
click at [348, 185] on button "Select files" at bounding box center [358, 188] width 97 height 29
click at [385, 183] on button "Select files" at bounding box center [358, 188] width 97 height 29
click at [357, 187] on button "Select files" at bounding box center [358, 188] width 97 height 29
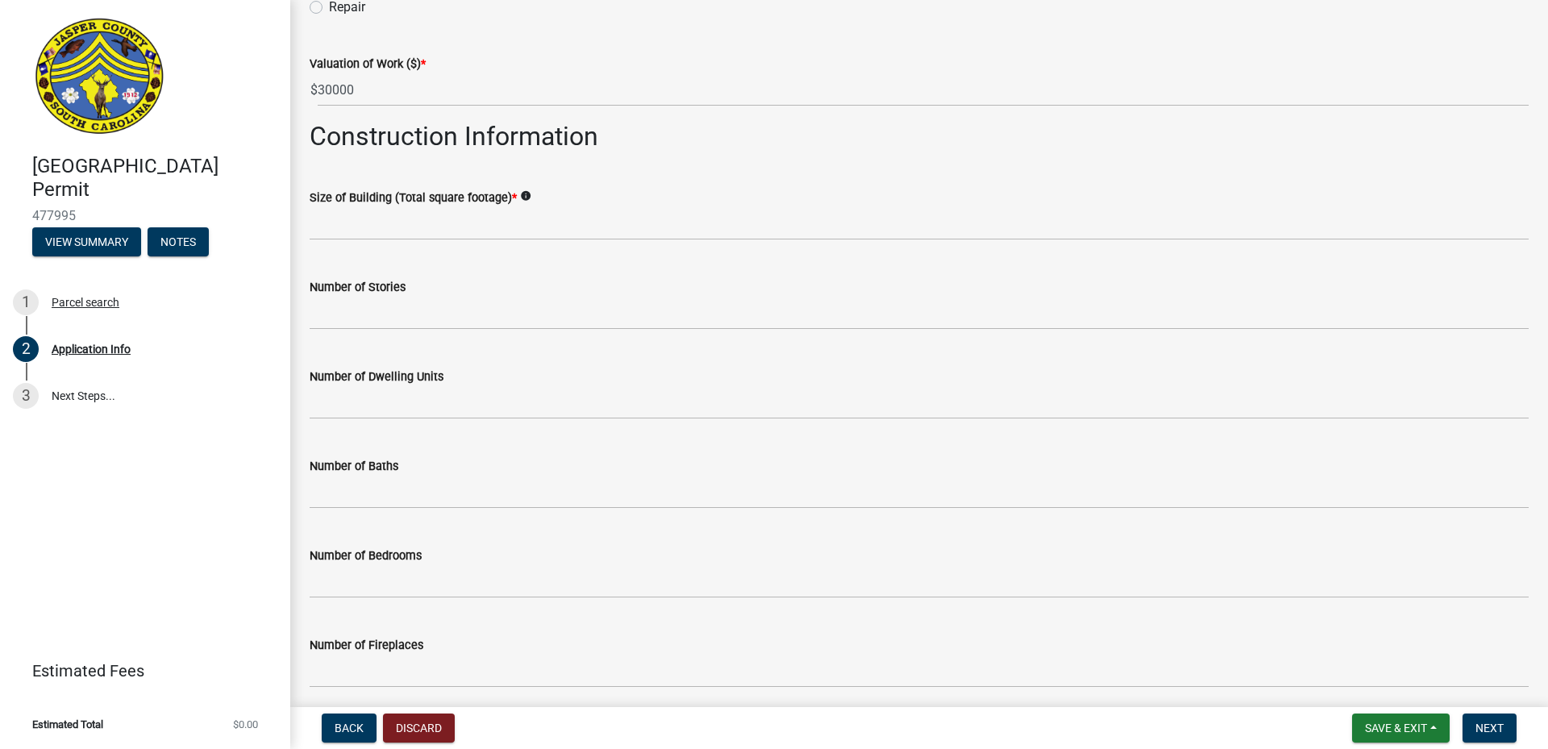
scroll to position [2338, 0]
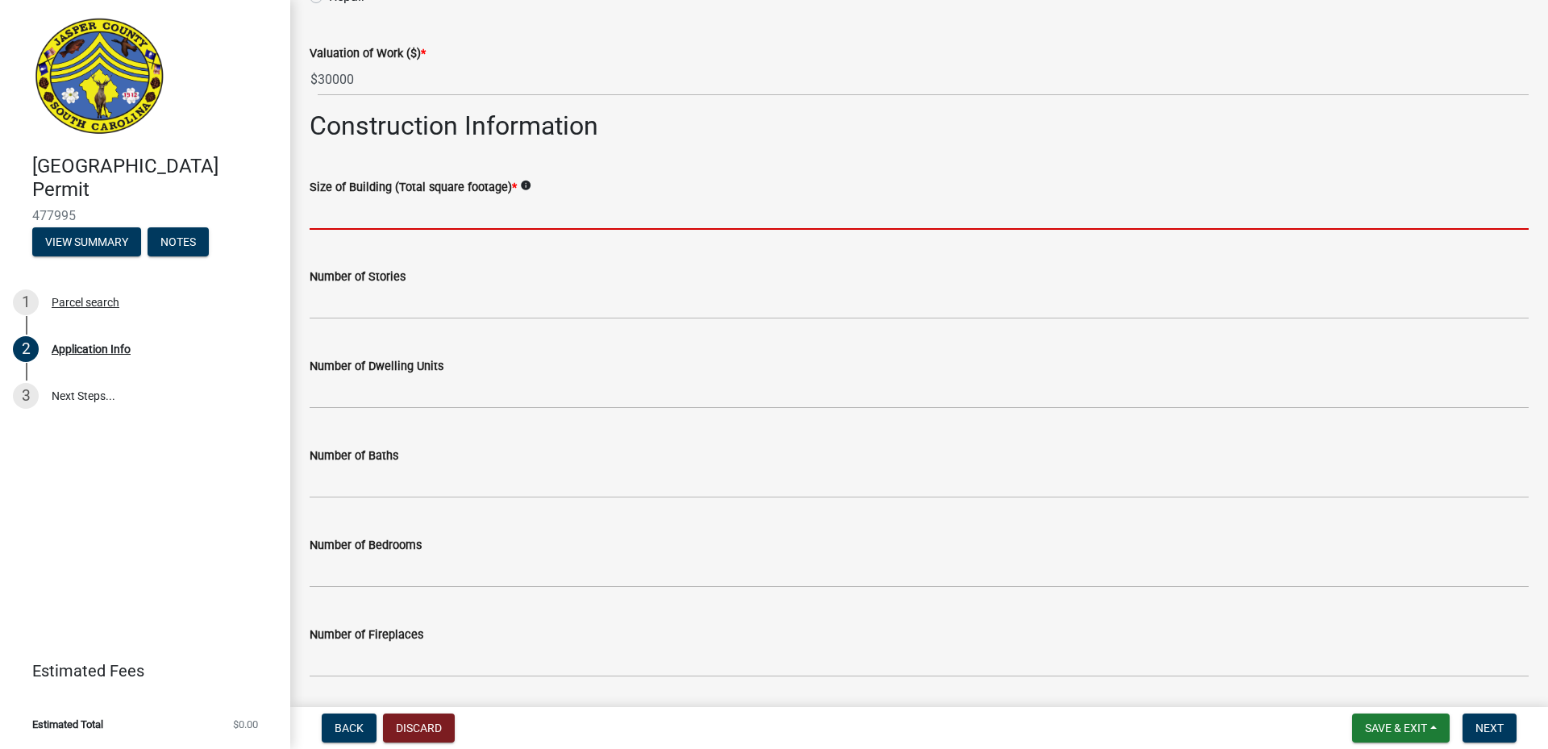
click at [326, 216] on input "text" at bounding box center [919, 213] width 1219 height 33
type input "840"
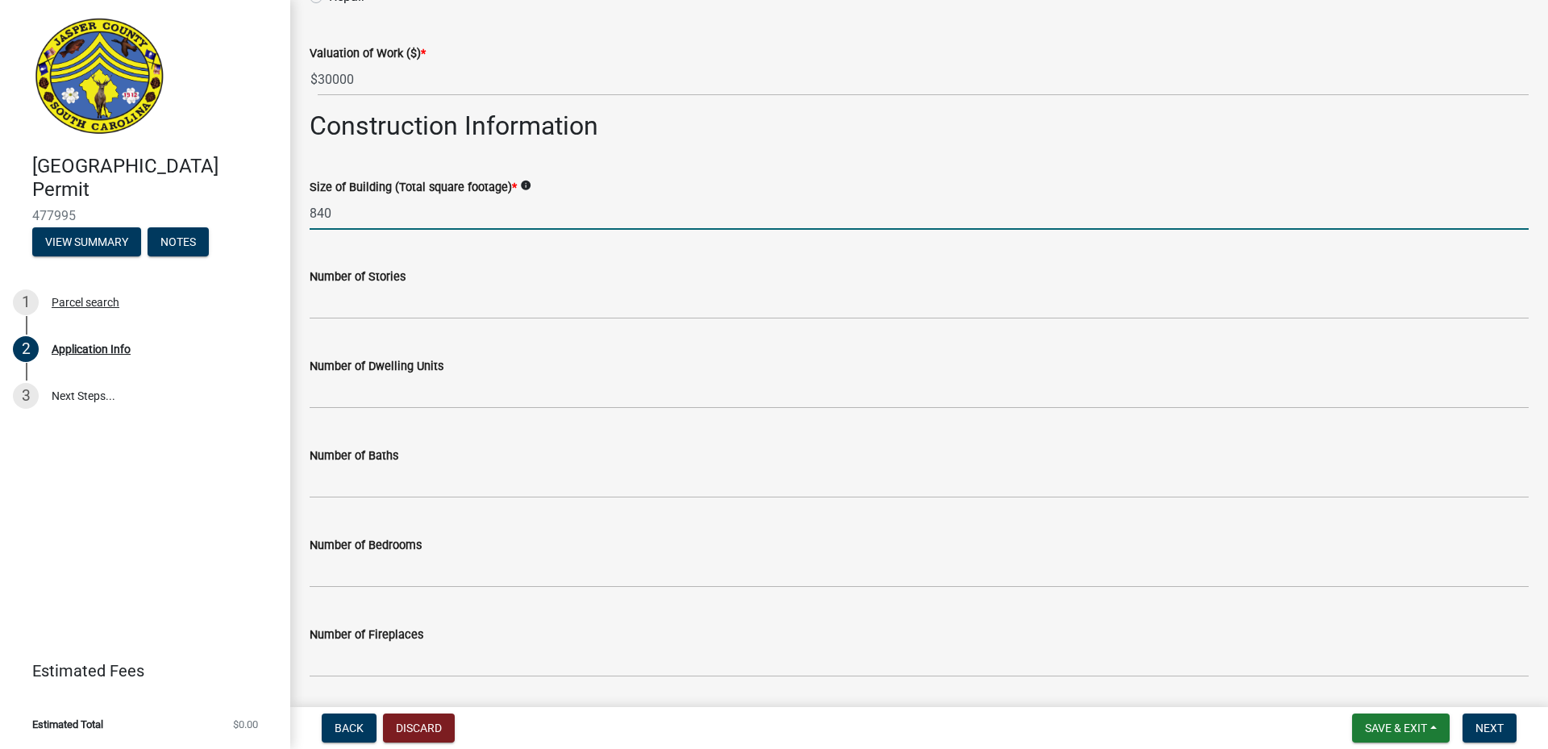
click at [459, 281] on div "Number of Stories" at bounding box center [919, 276] width 1219 height 19
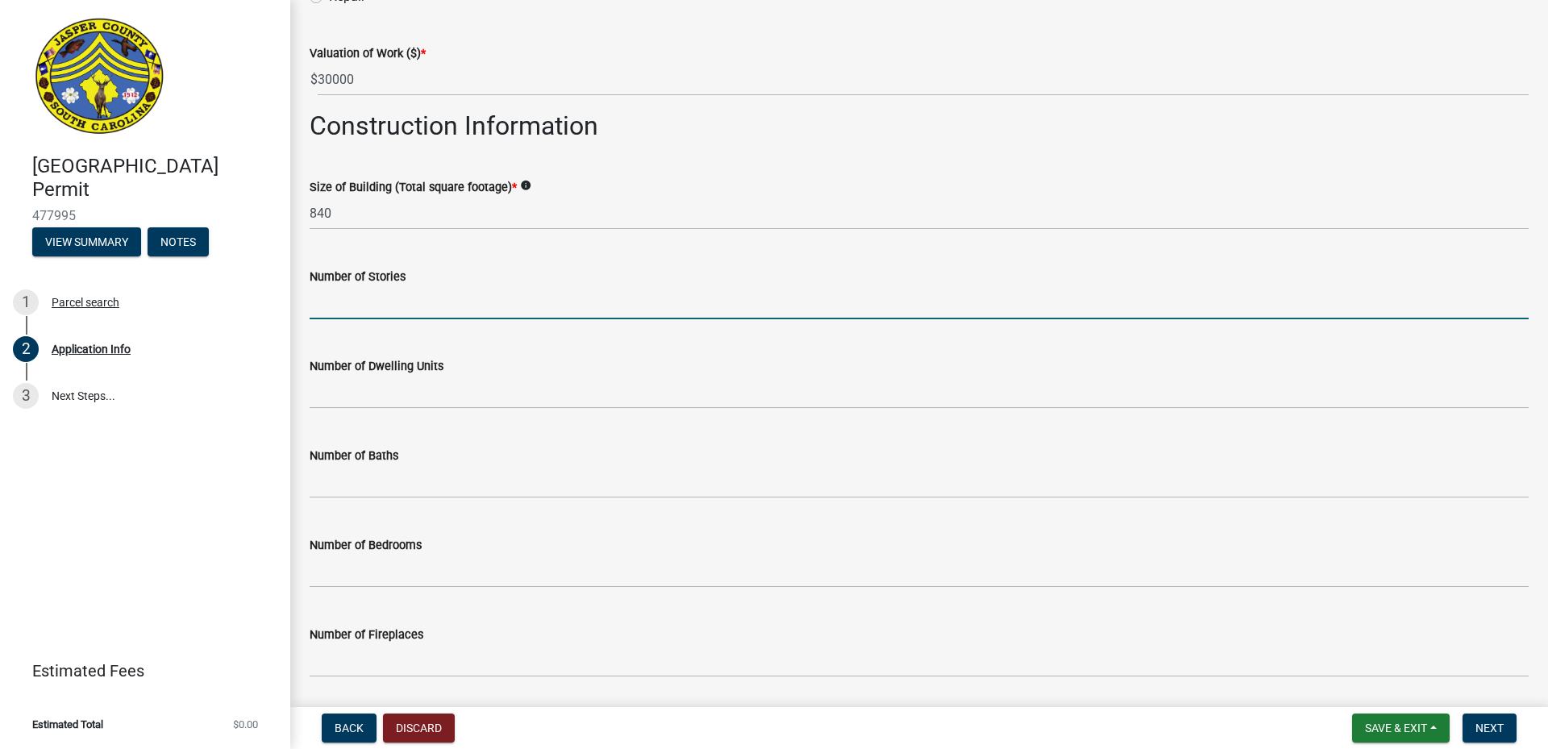
click at [327, 293] on input "text" at bounding box center [919, 302] width 1219 height 33
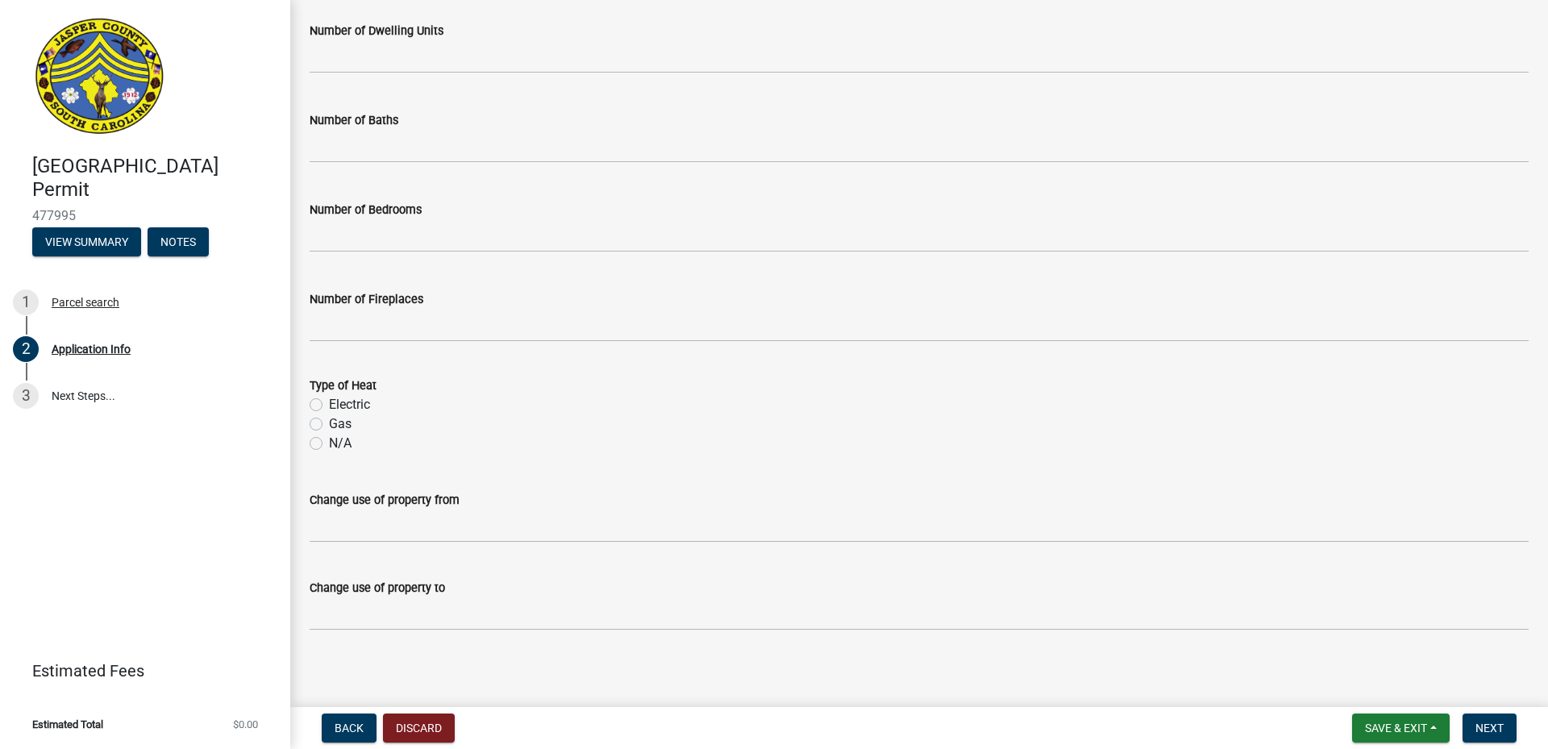
scroll to position [2679, 0]
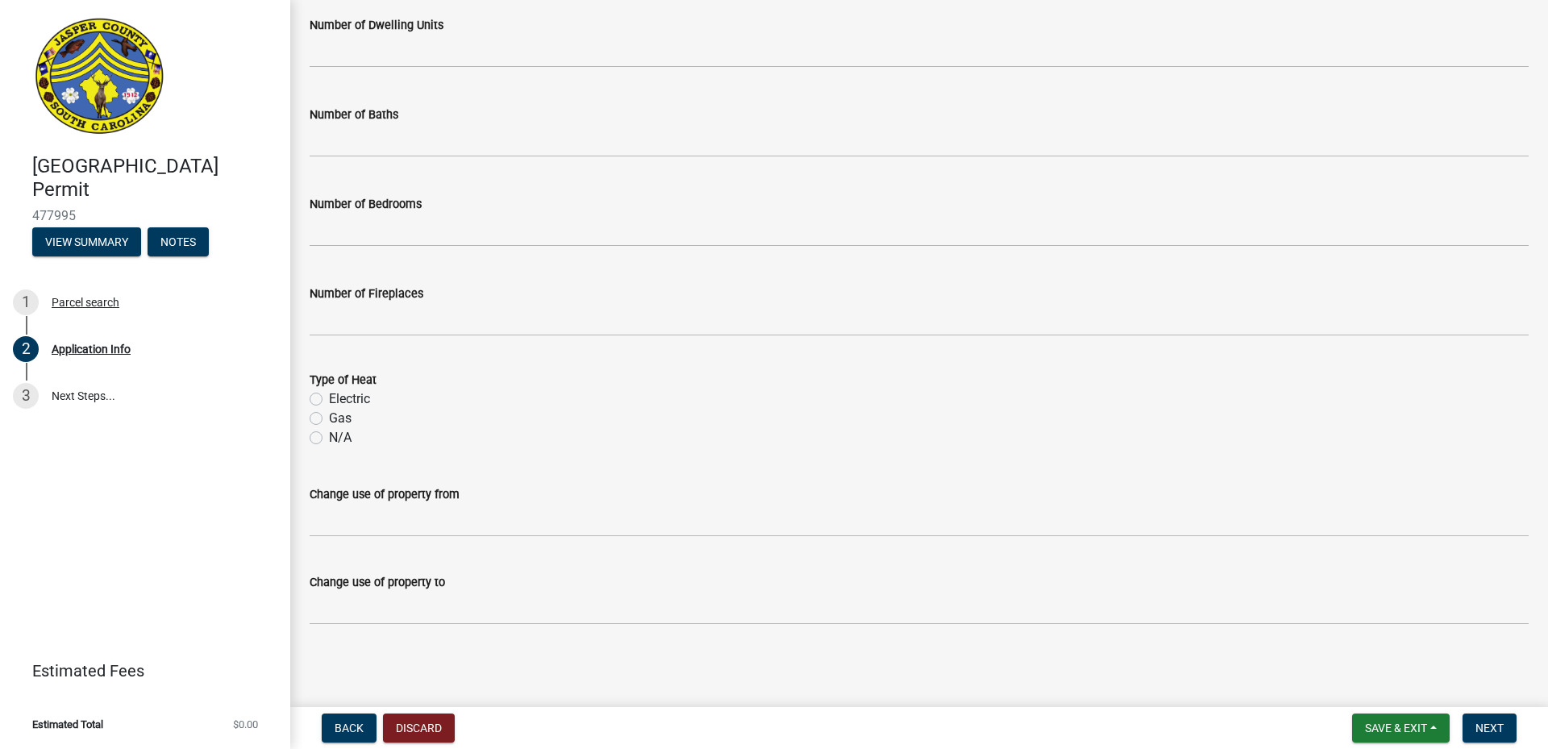
type input "1"
click at [329, 436] on label "N/A" at bounding box center [340, 437] width 23 height 19
click at [329, 436] on input "N/A" at bounding box center [334, 433] width 10 height 10
radio input "true"
click at [1490, 722] on span "Next" at bounding box center [1490, 728] width 28 height 13
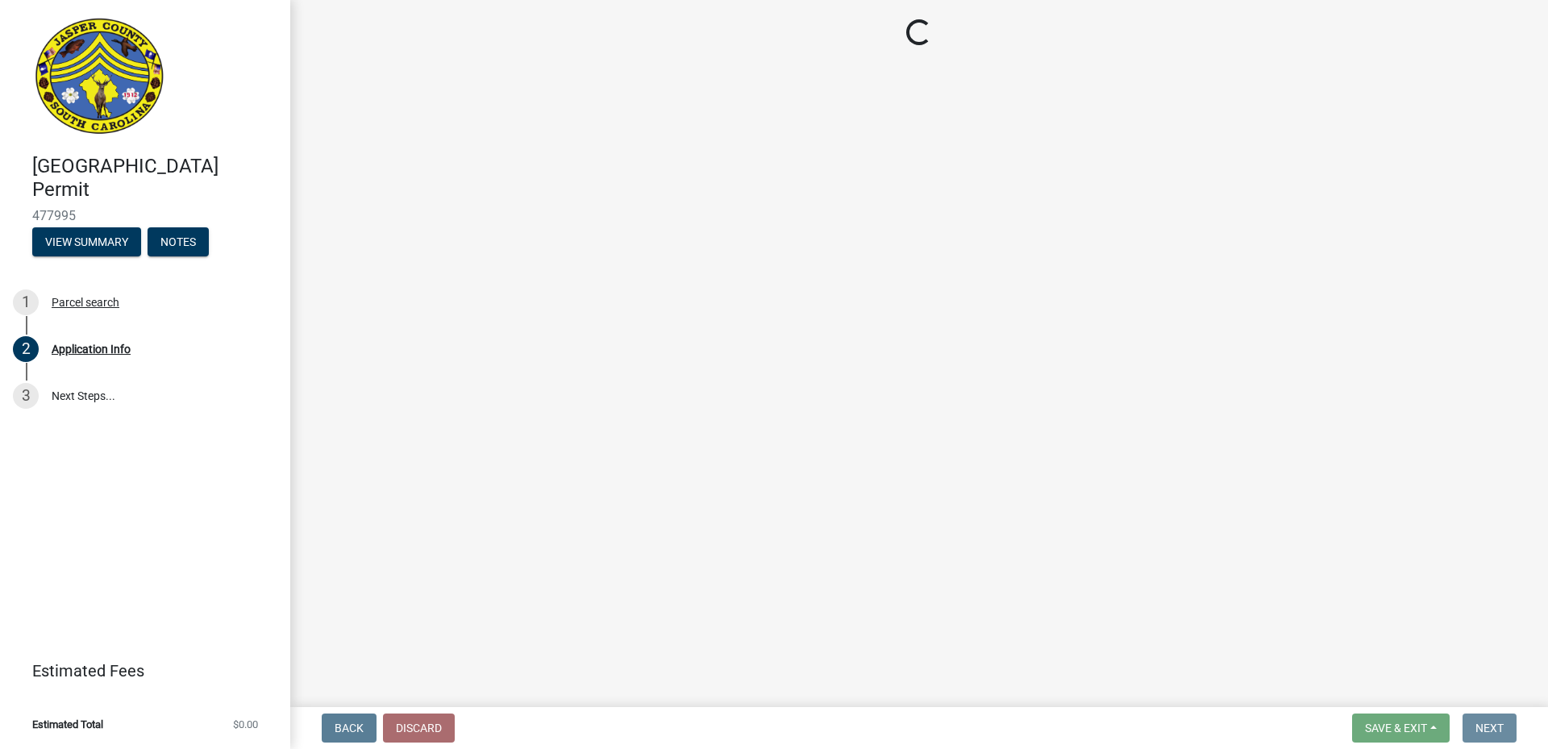
scroll to position [0, 0]
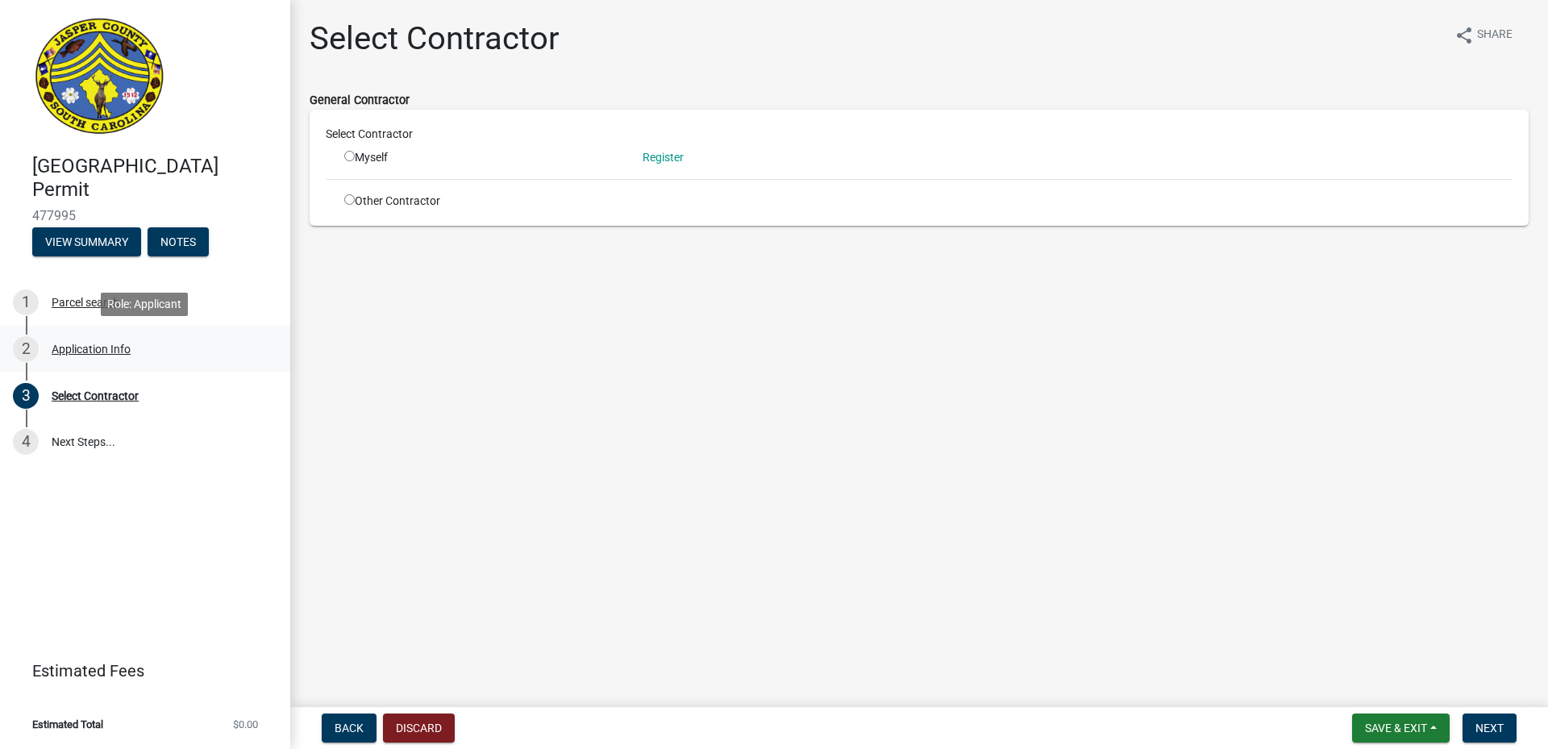
click at [86, 343] on div "Application Info" at bounding box center [91, 348] width 79 height 11
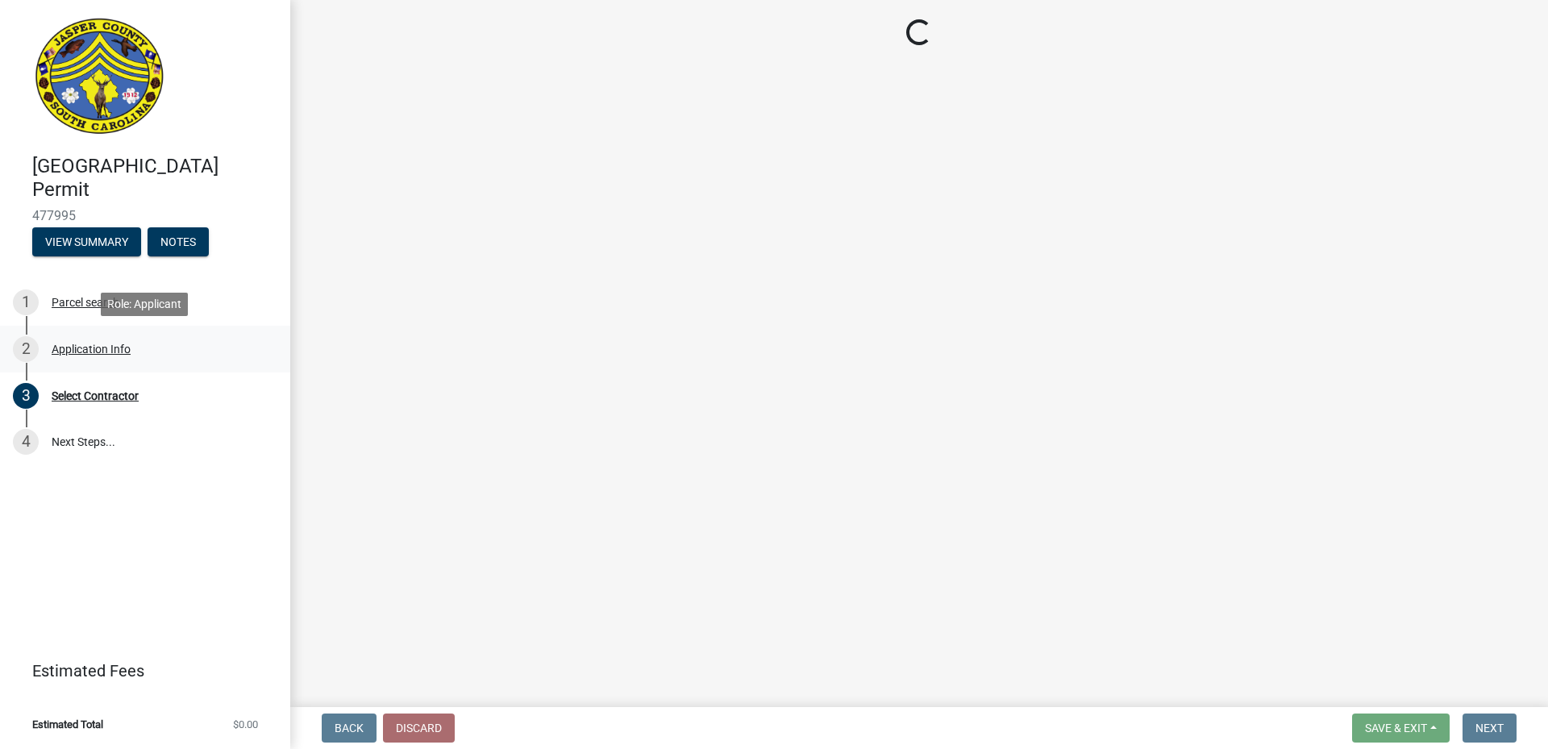
select select "f53fa719-3ff7-48d2-9eb7-3bbc18bb9995"
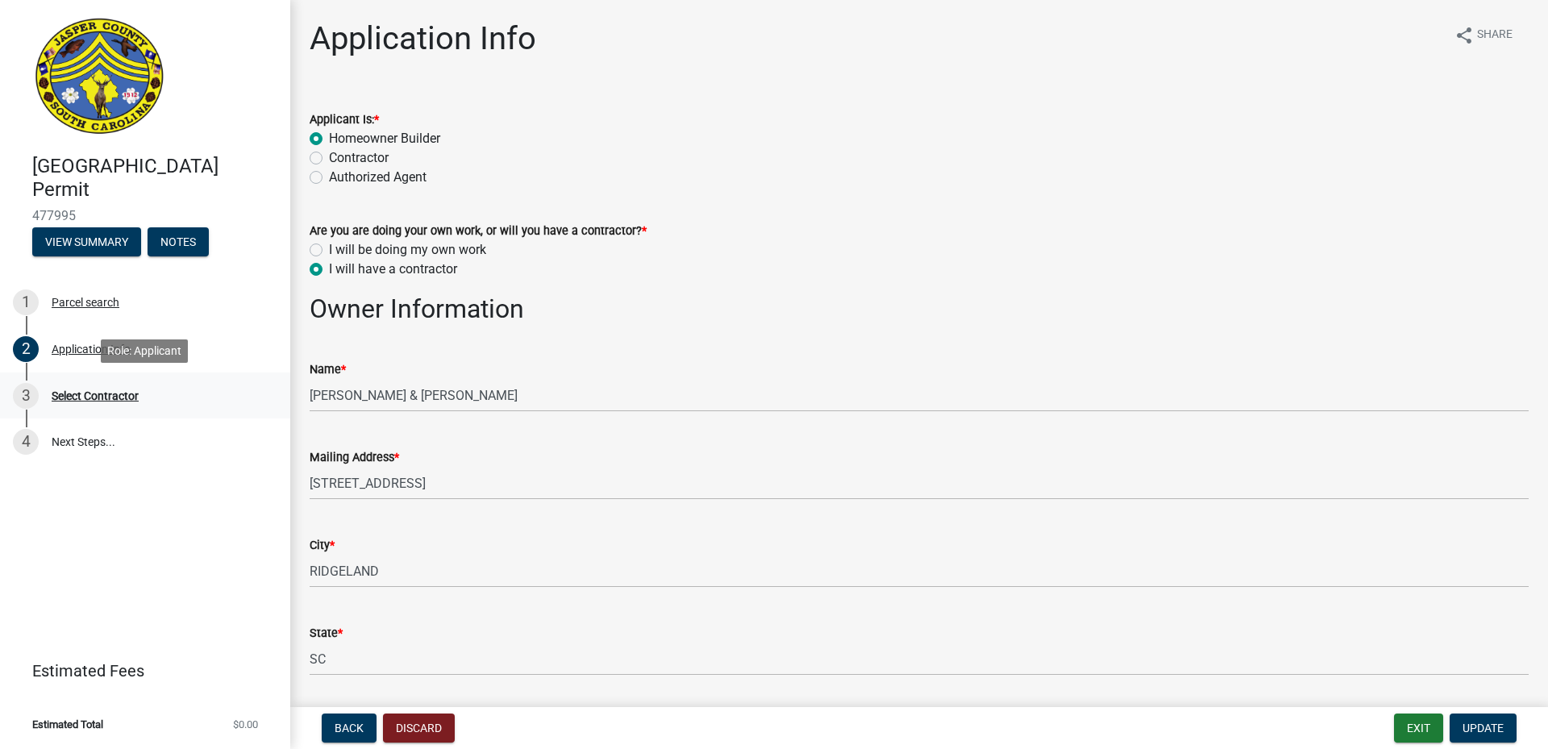
click at [97, 398] on div "Select Contractor" at bounding box center [95, 395] width 87 height 11
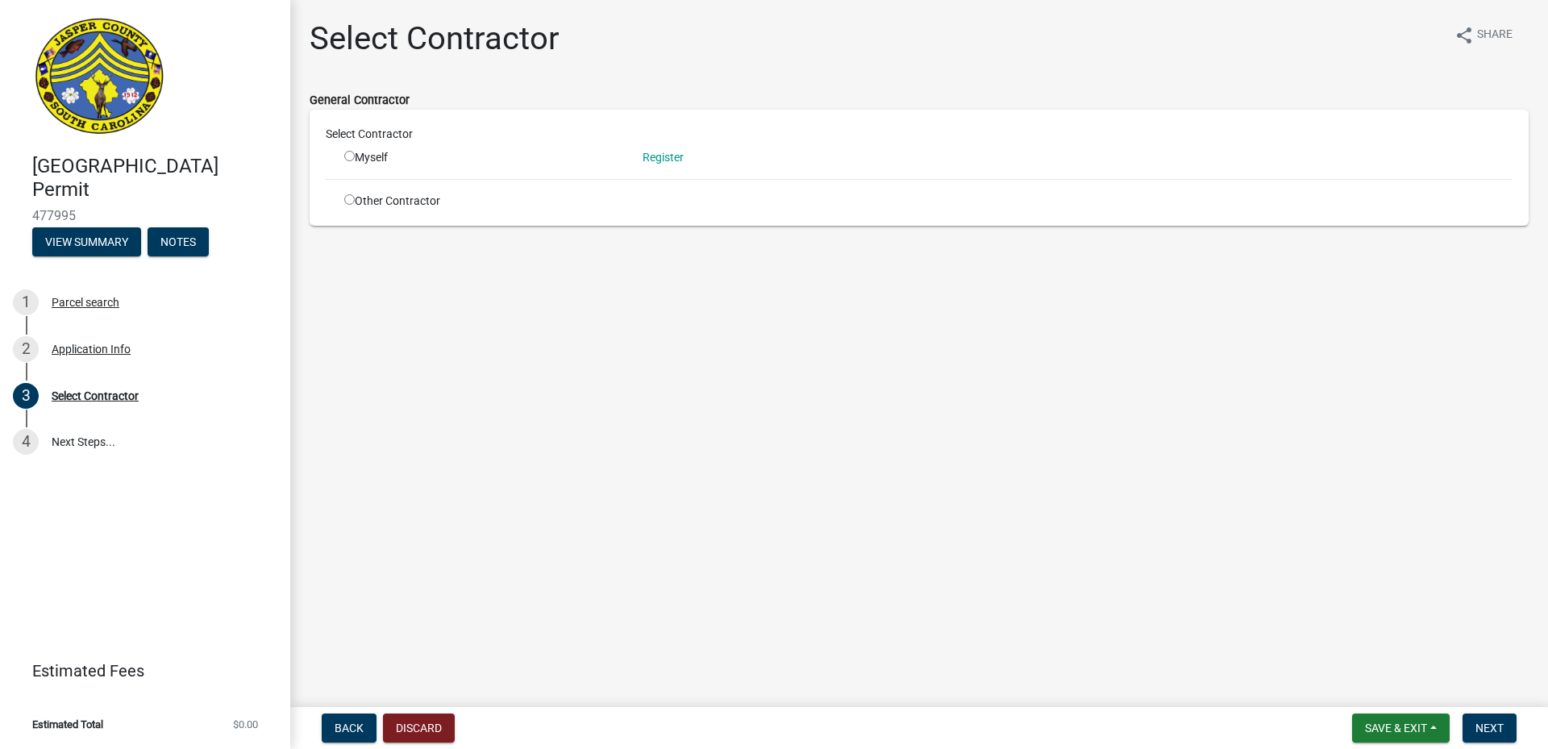
click at [350, 198] on input "radio" at bounding box center [349, 199] width 10 height 10
radio input "true"
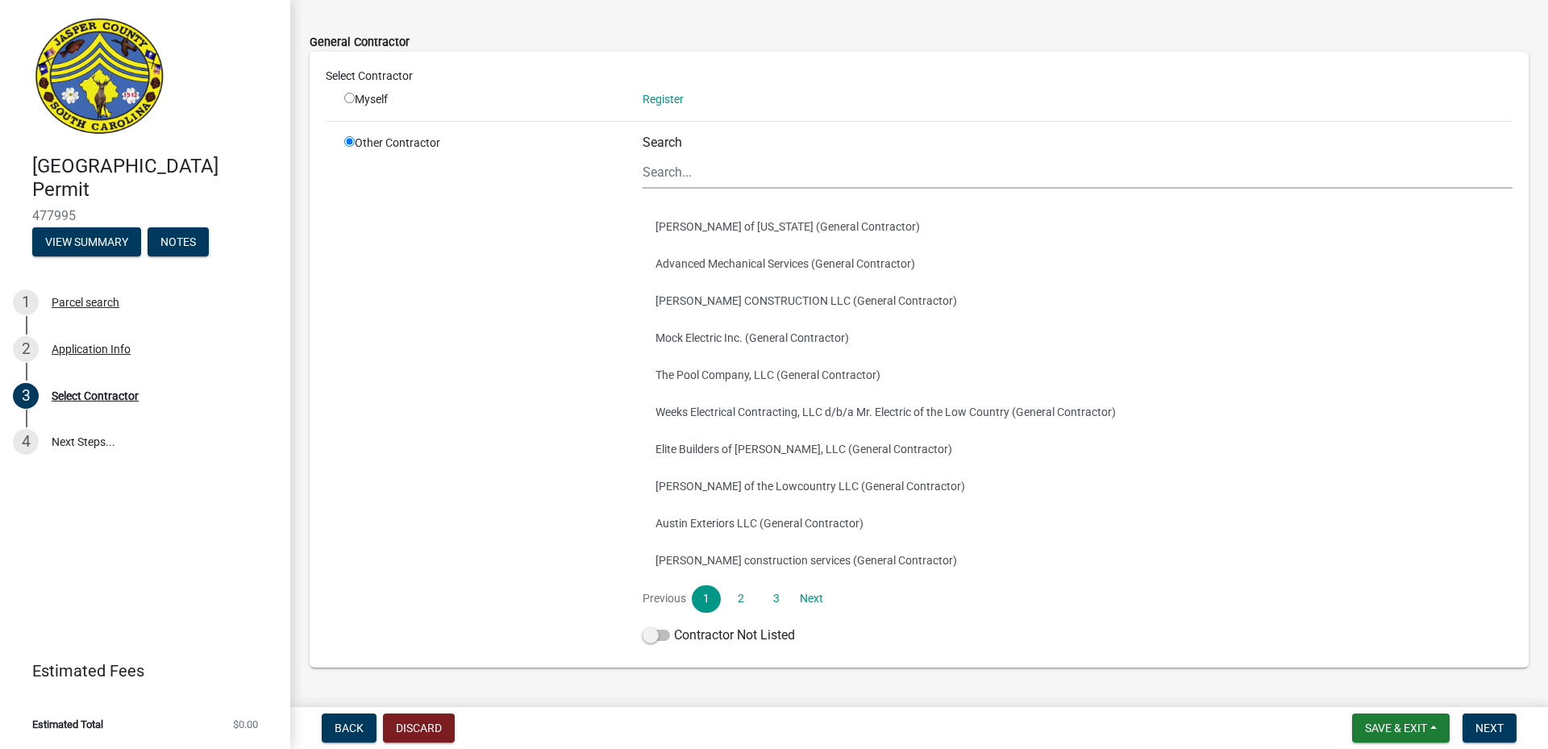
scroll to position [123, 0]
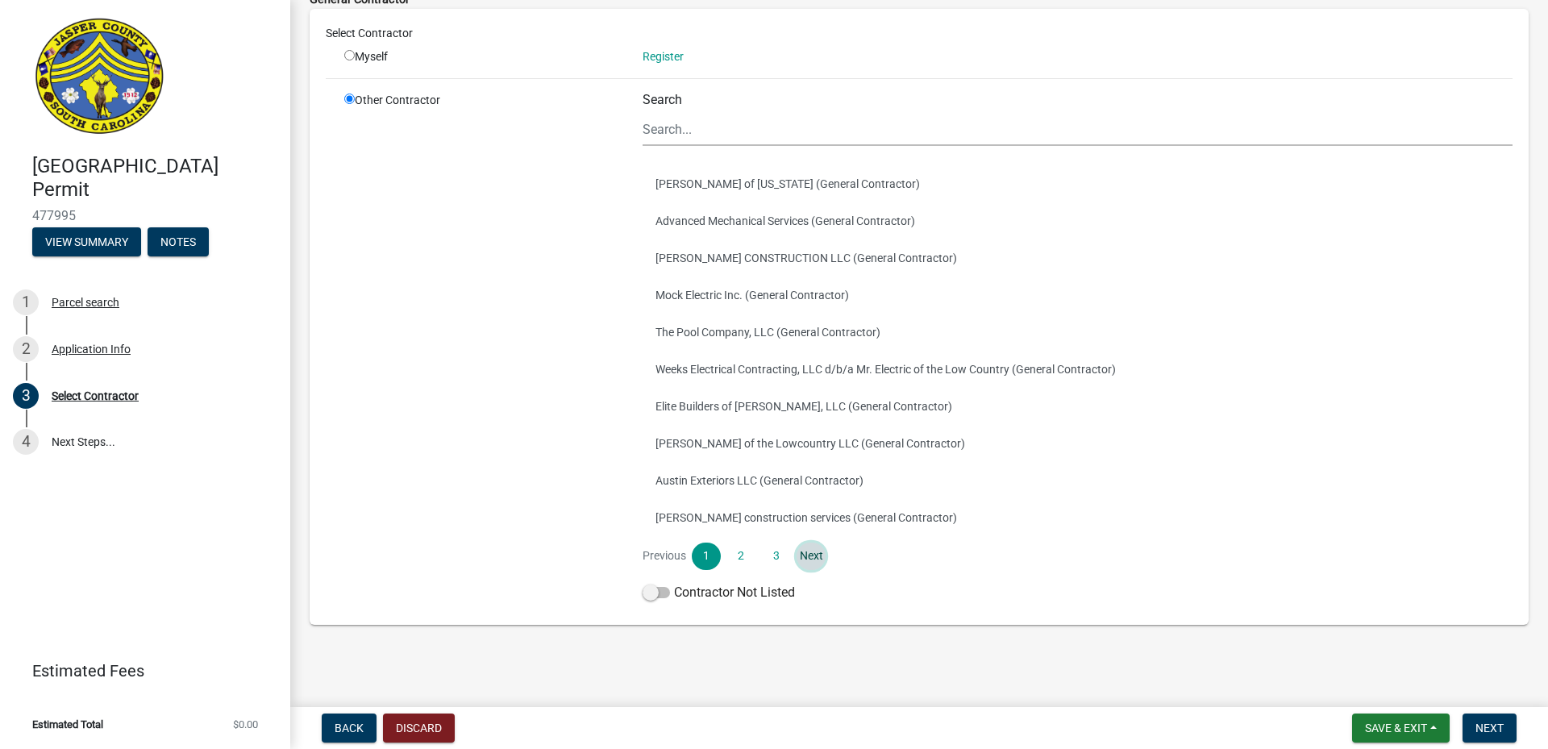
click at [805, 556] on link "Next" at bounding box center [811, 556] width 29 height 27
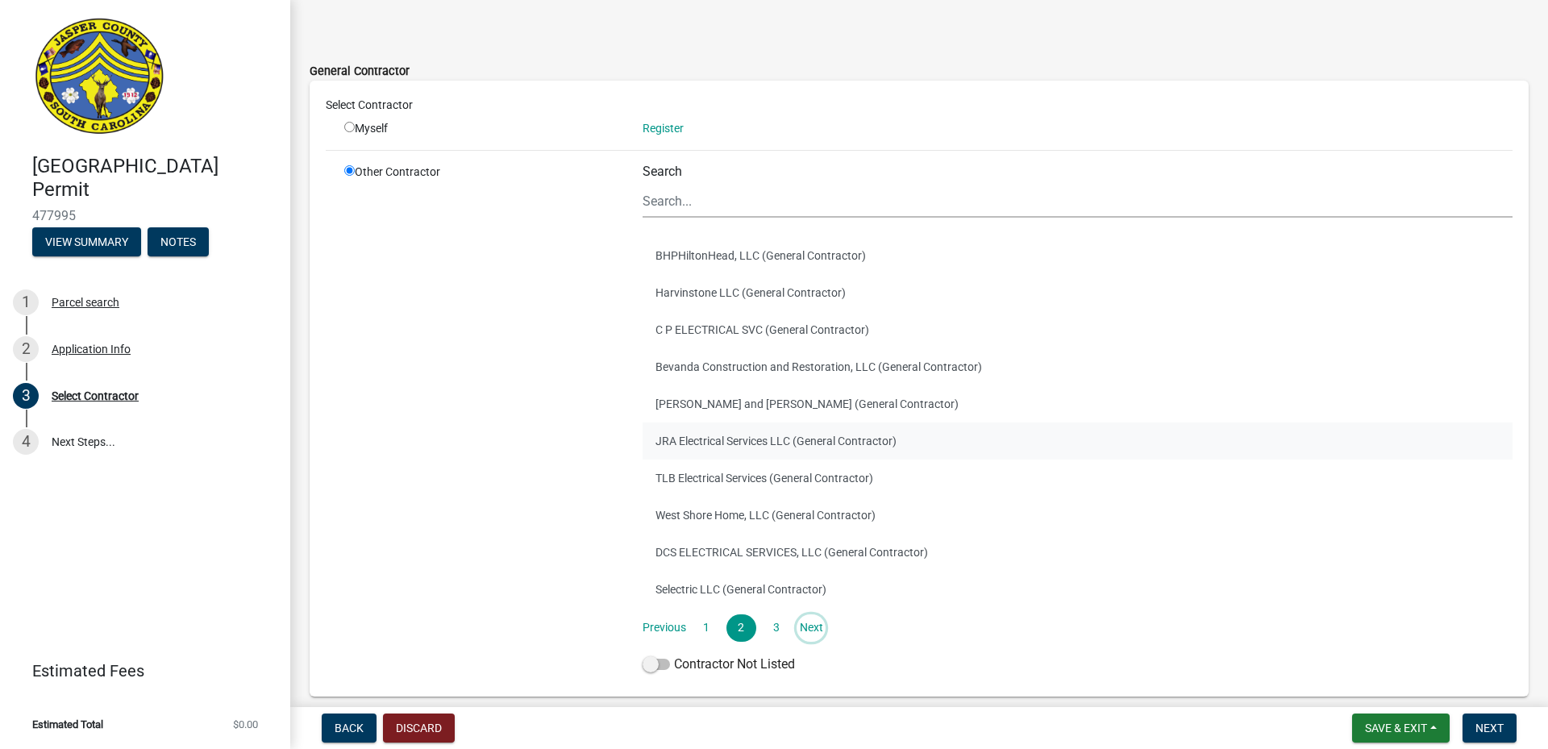
scroll to position [81, 0]
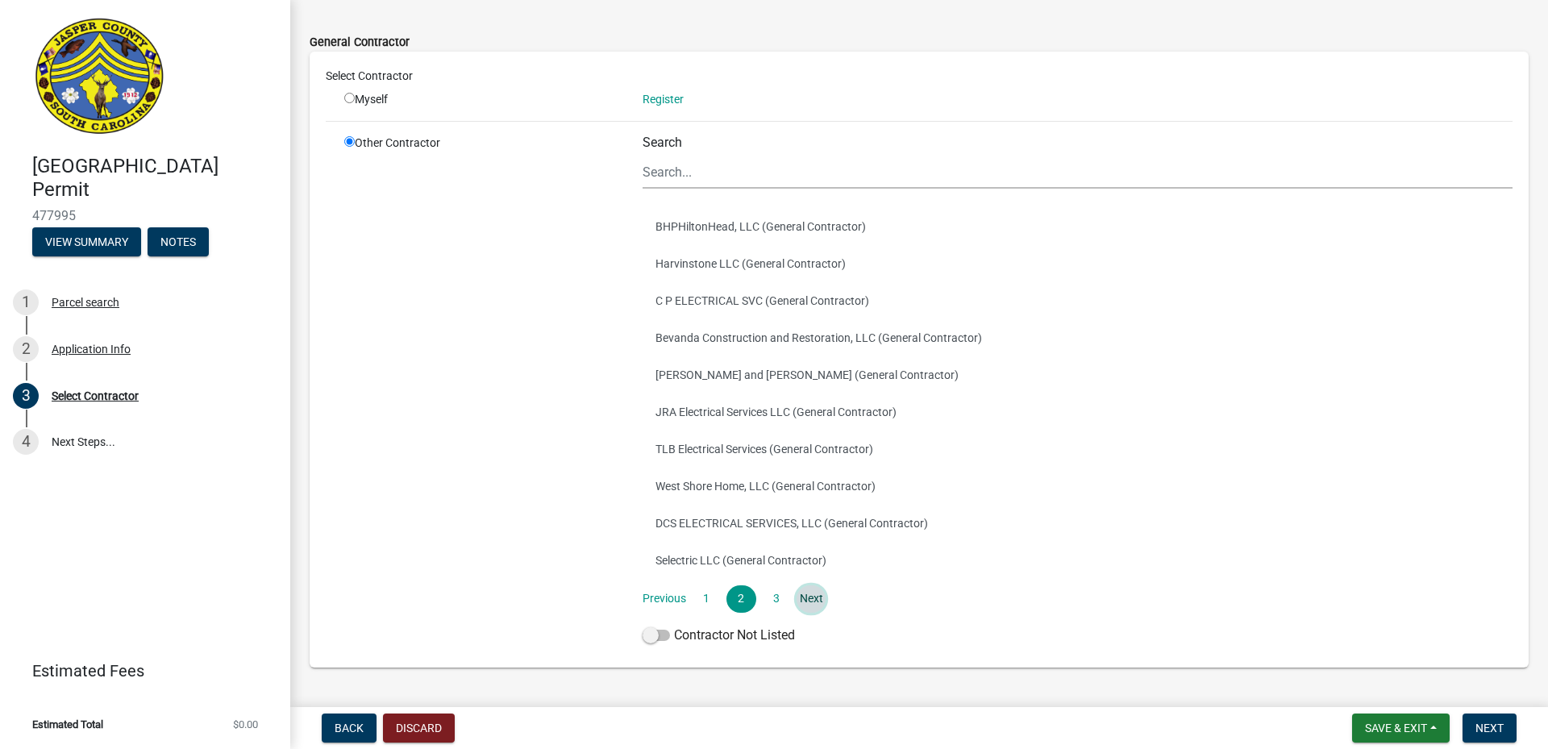
click at [807, 599] on link "Next" at bounding box center [811, 598] width 29 height 27
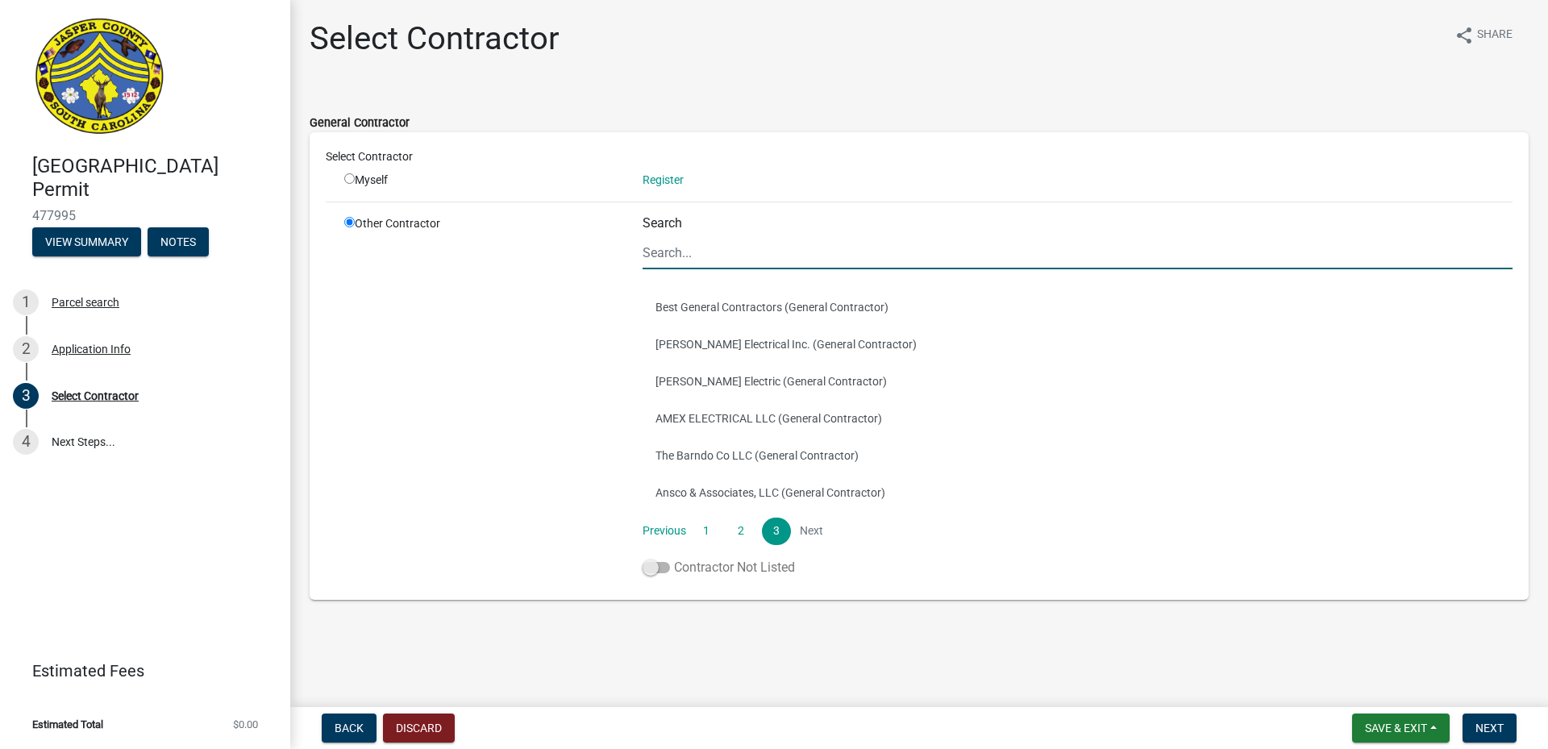
click at [665, 568] on span at bounding box center [656, 567] width 27 height 11
click at [674, 558] on input "Contractor Not Listed" at bounding box center [674, 558] width 0 height 0
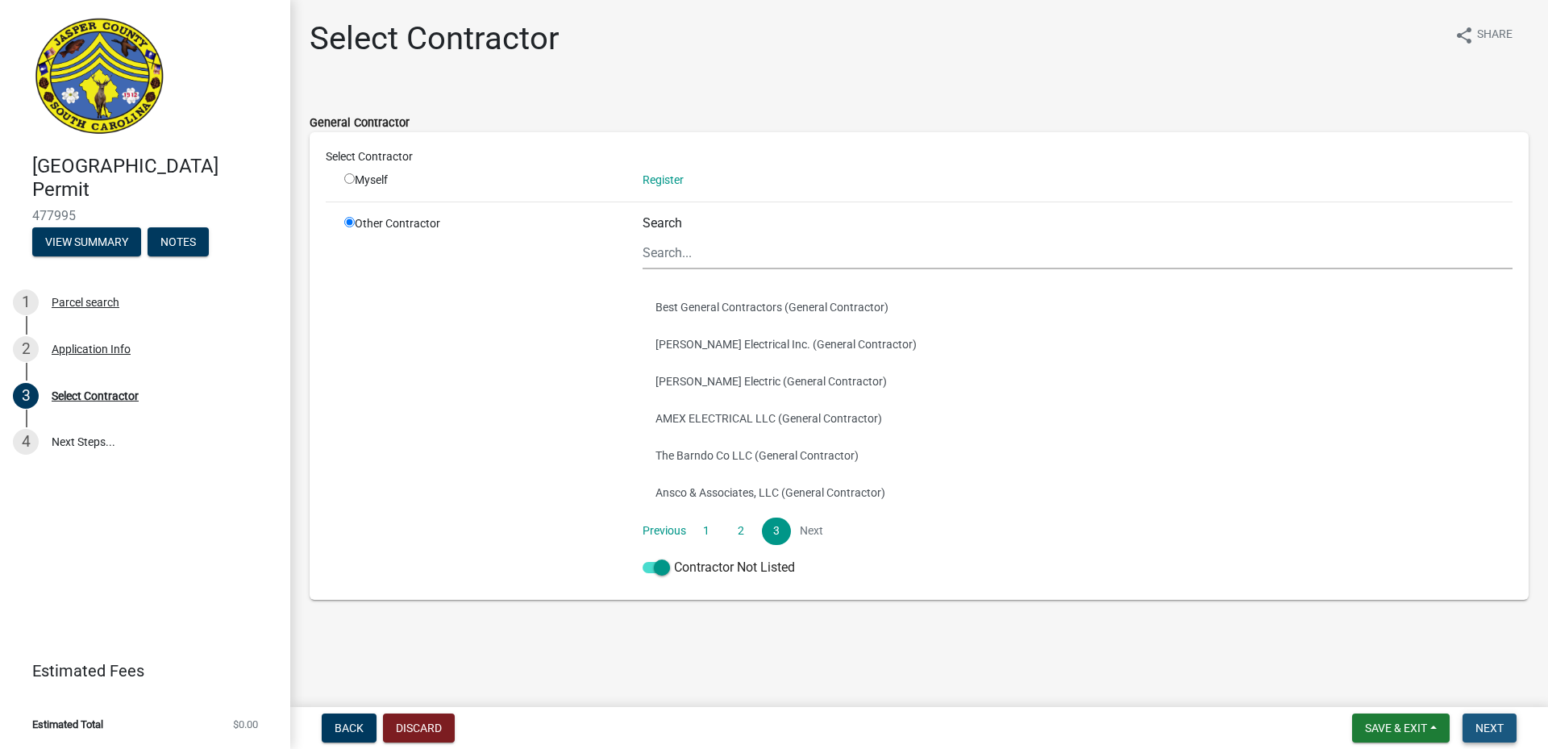
click at [1498, 733] on span "Next" at bounding box center [1490, 728] width 28 height 13
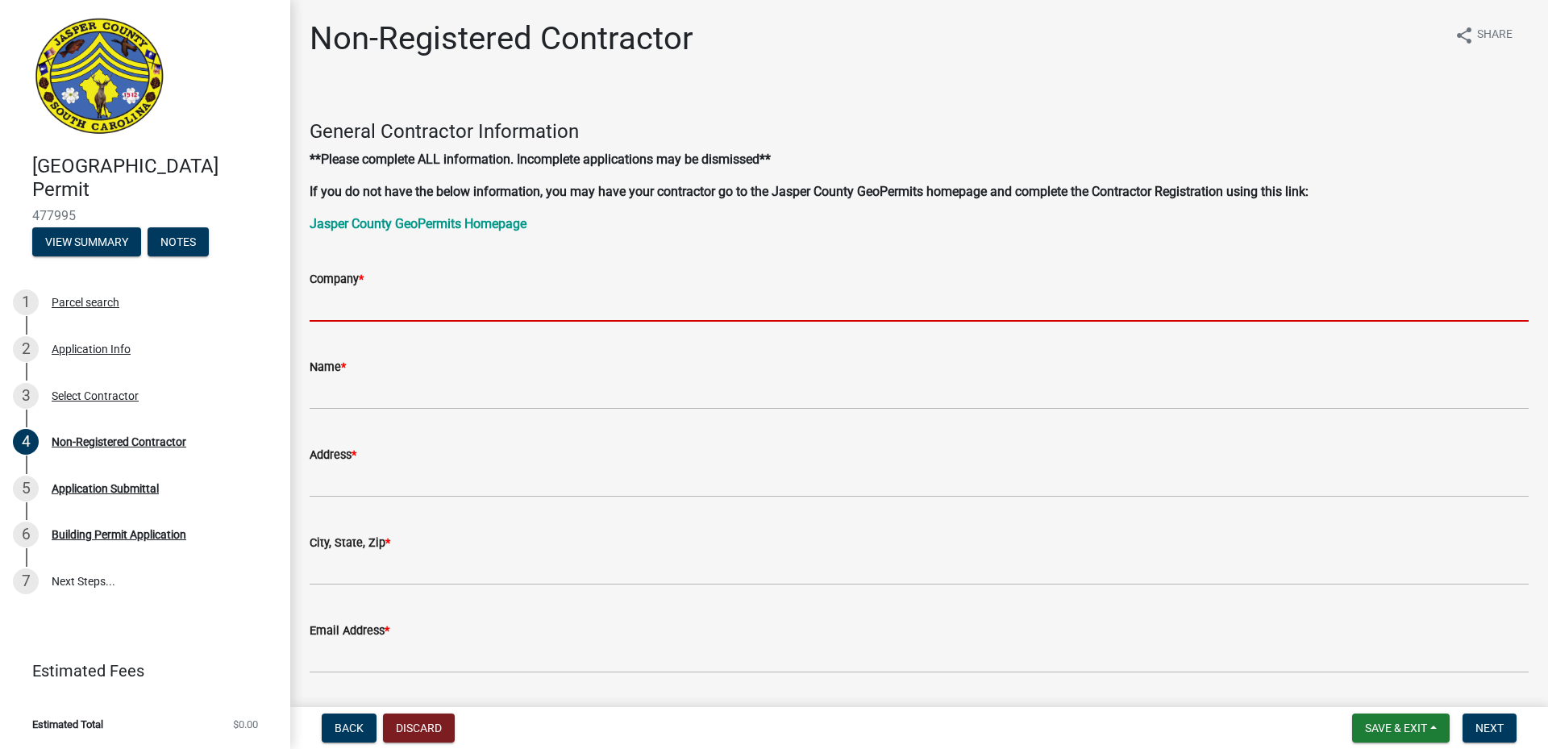
click at [351, 302] on input "Company *" at bounding box center [919, 305] width 1219 height 33
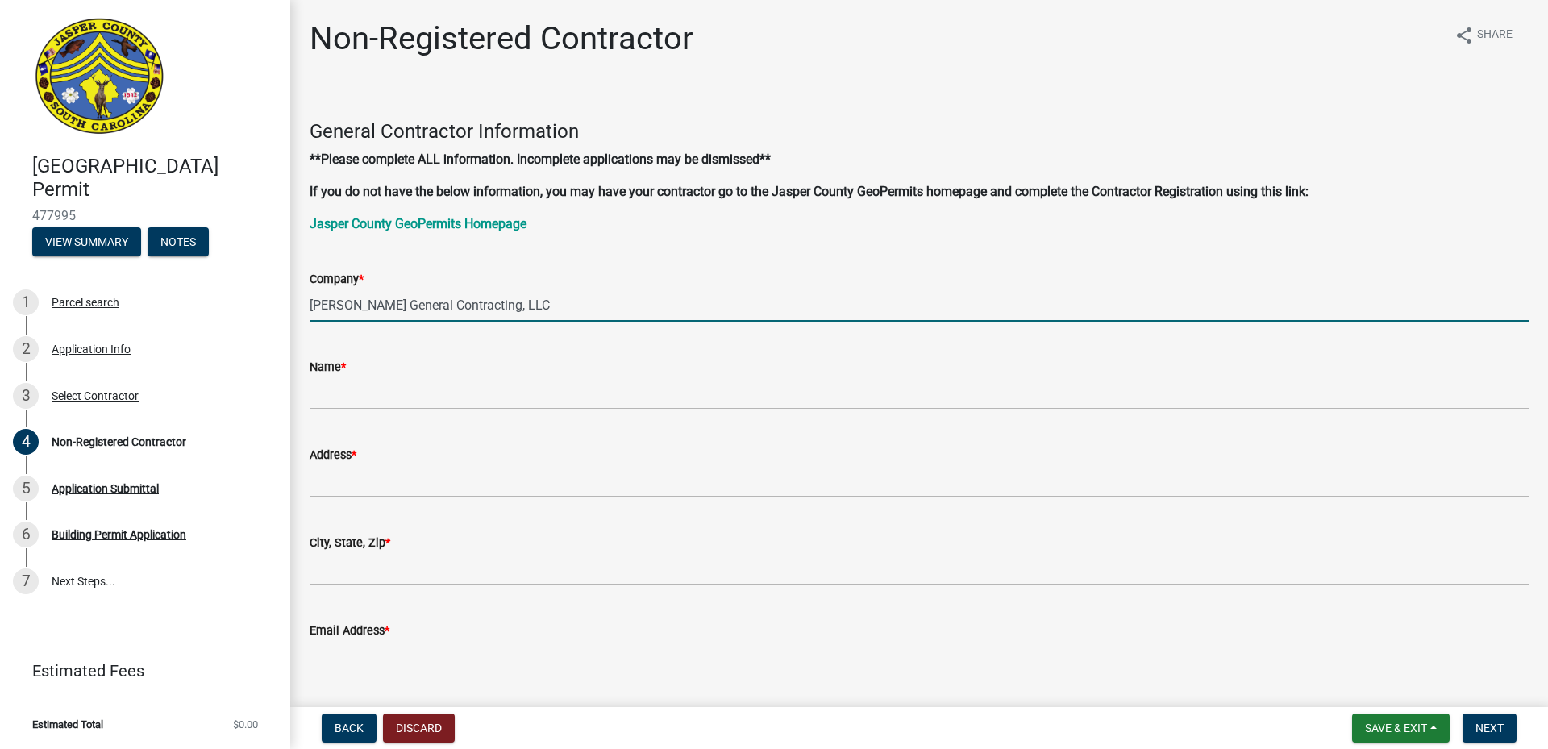
type input "[PERSON_NAME] General Contracting, LLC"
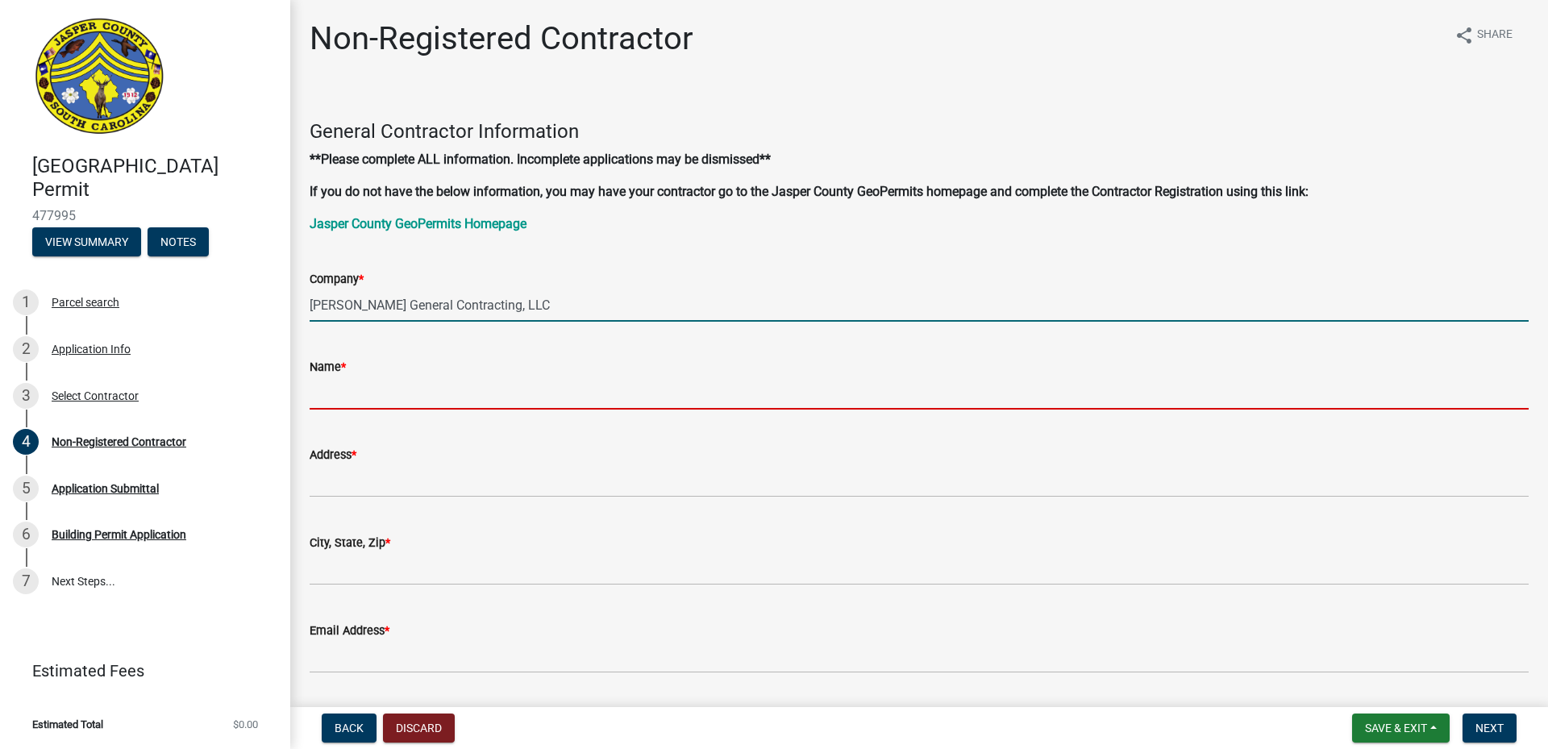
click at [328, 405] on input "Name *" at bounding box center [919, 393] width 1219 height 33
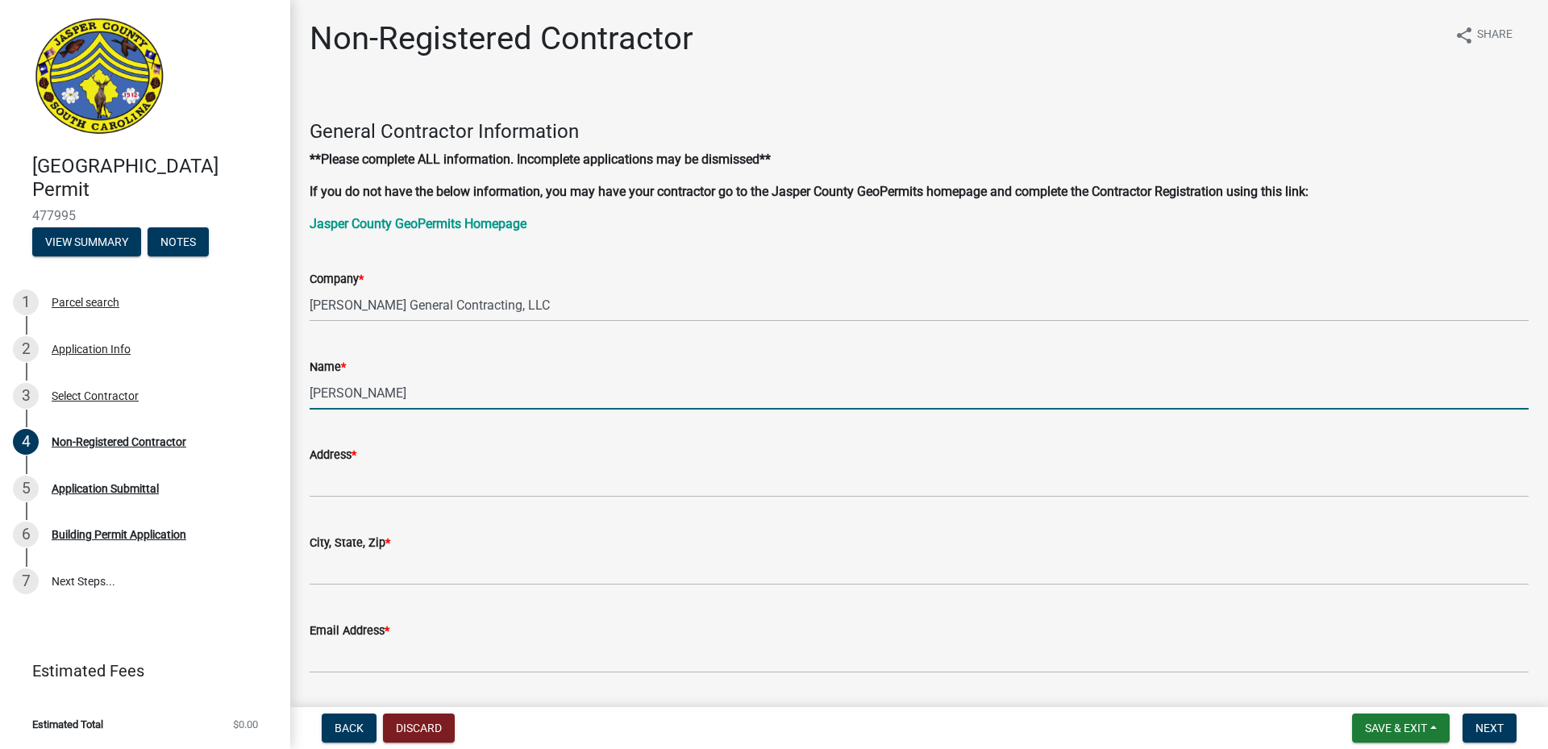
type input "[PERSON_NAME]"
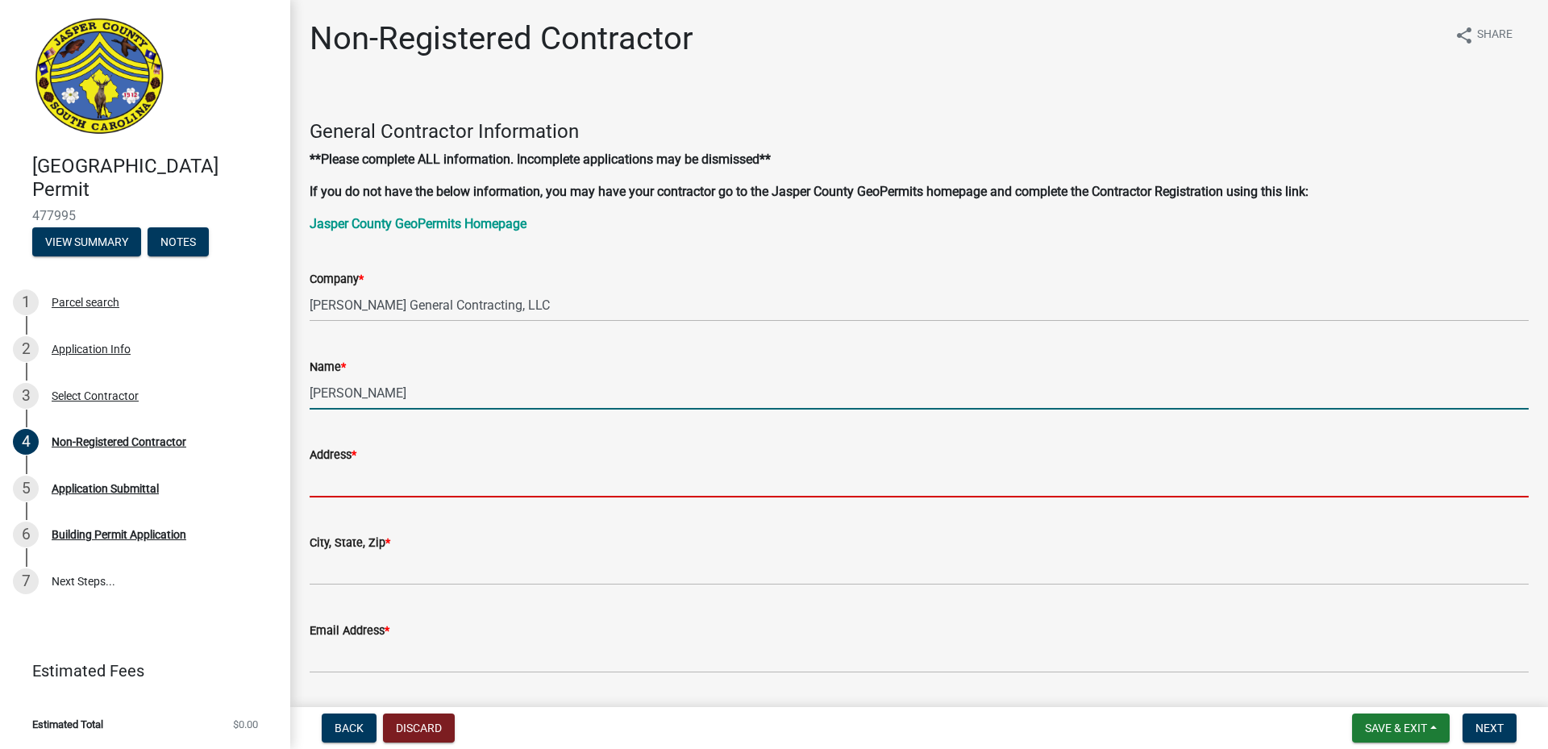
click at [338, 485] on input "Address *" at bounding box center [919, 480] width 1219 height 33
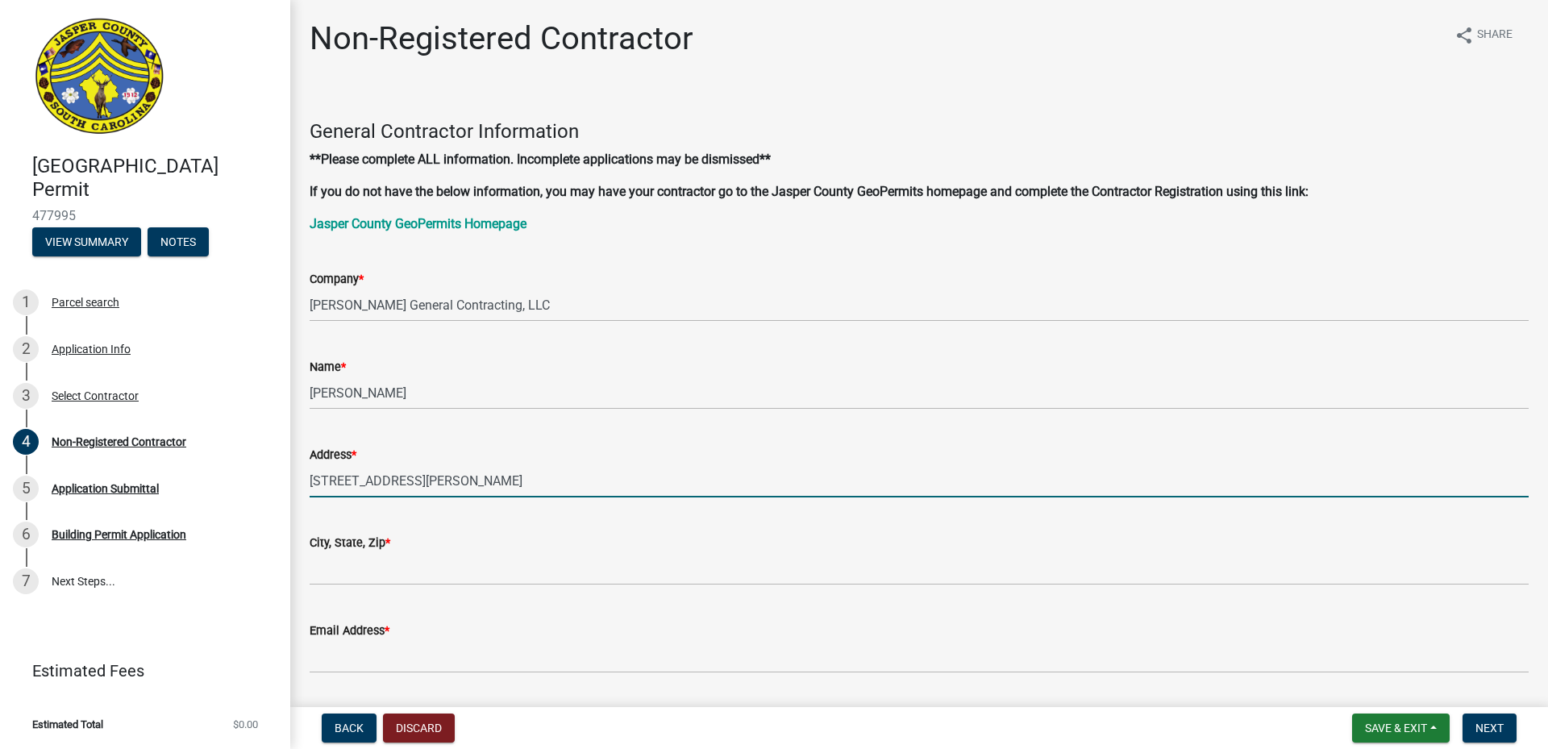
type input "[STREET_ADDRESS][PERSON_NAME]"
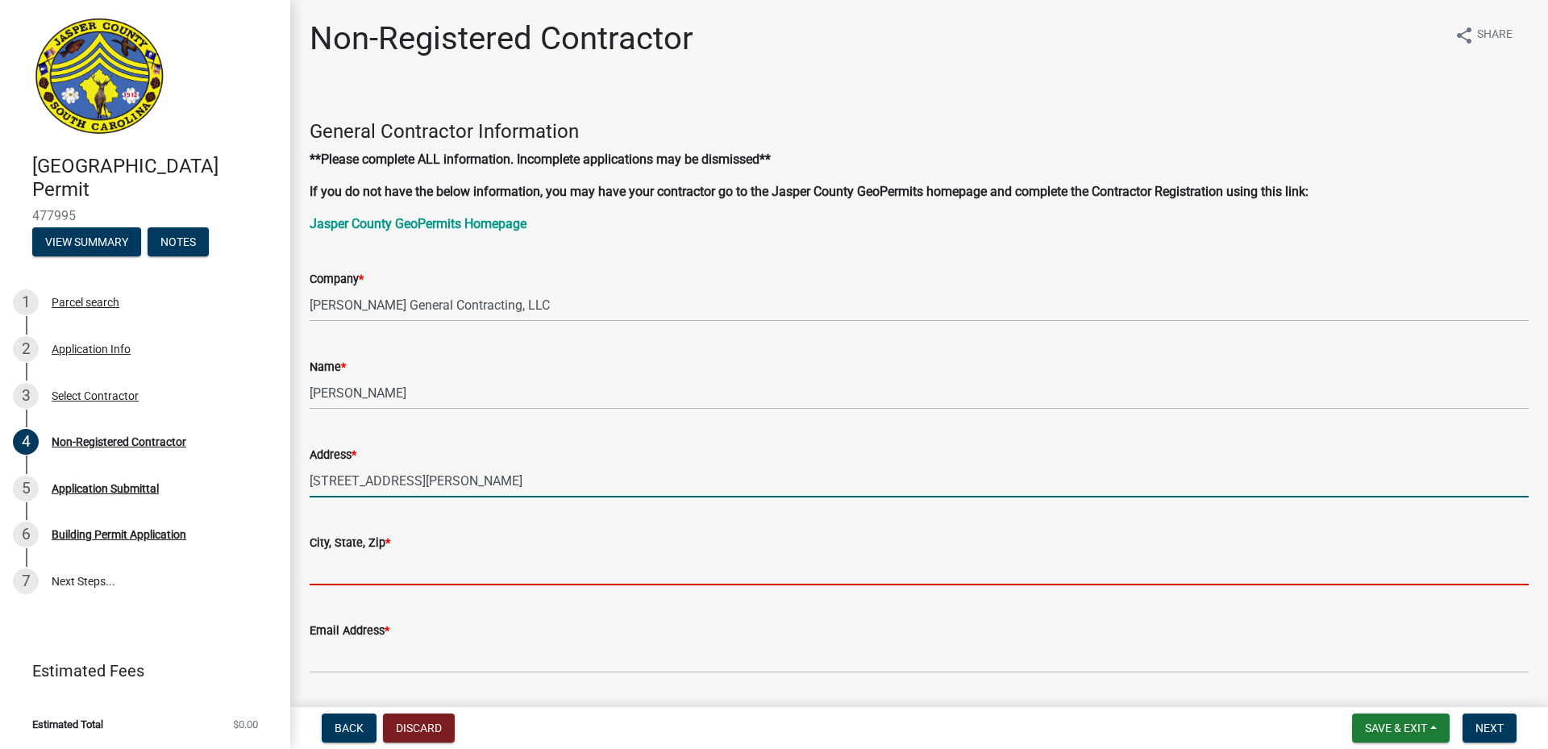
click at [323, 570] on input "City, State, Zip *" at bounding box center [919, 568] width 1219 height 33
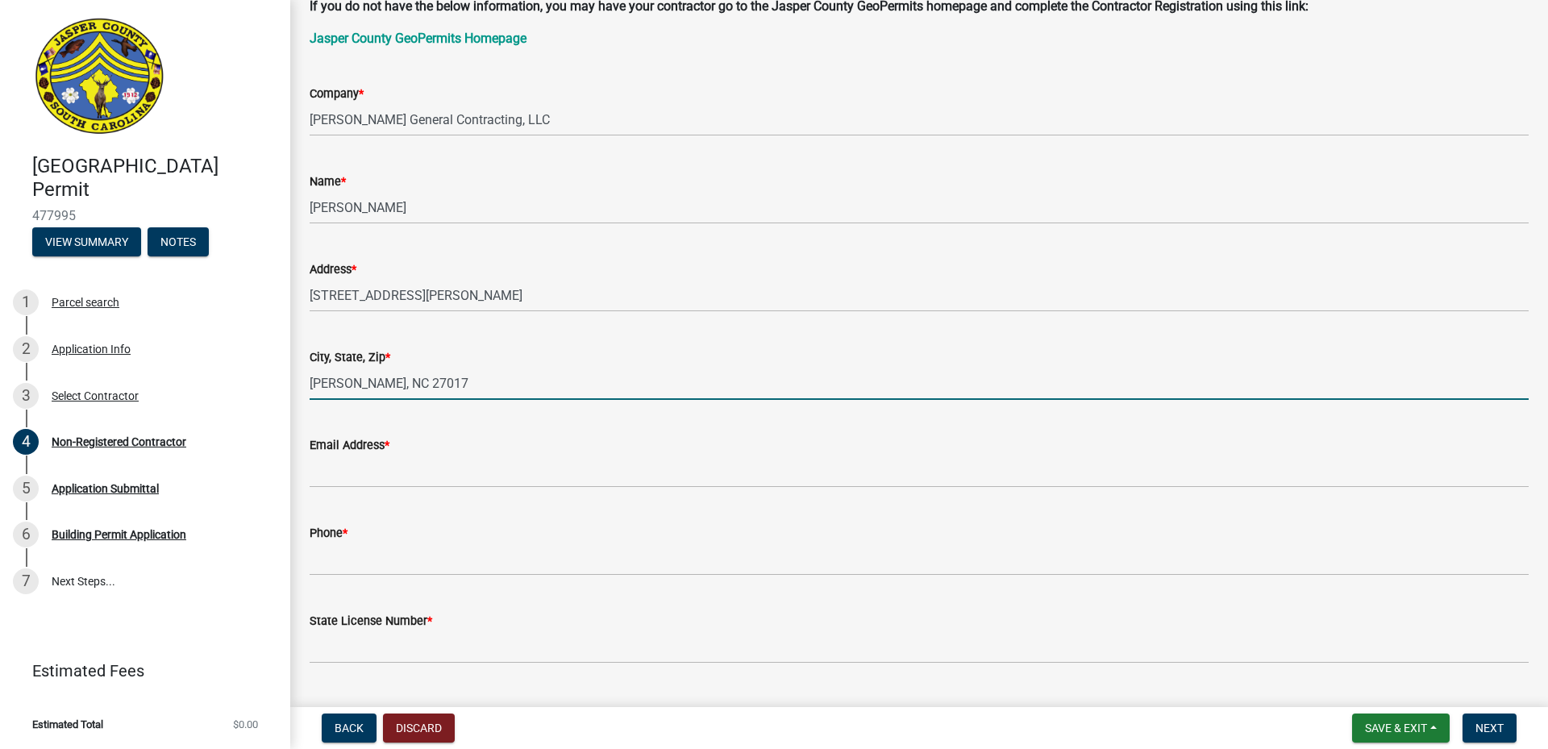
scroll to position [242, 0]
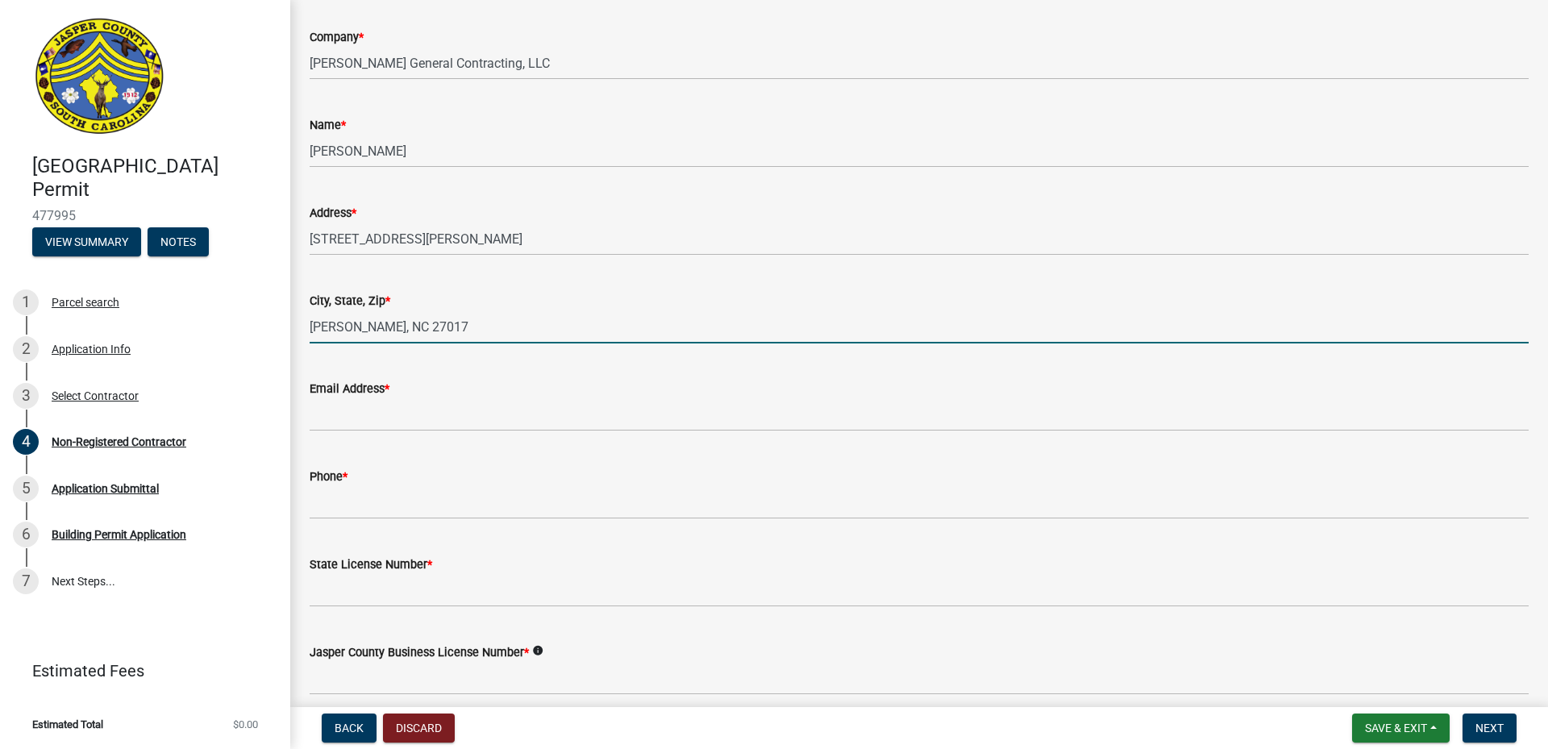
type input "[PERSON_NAME], NC 27017"
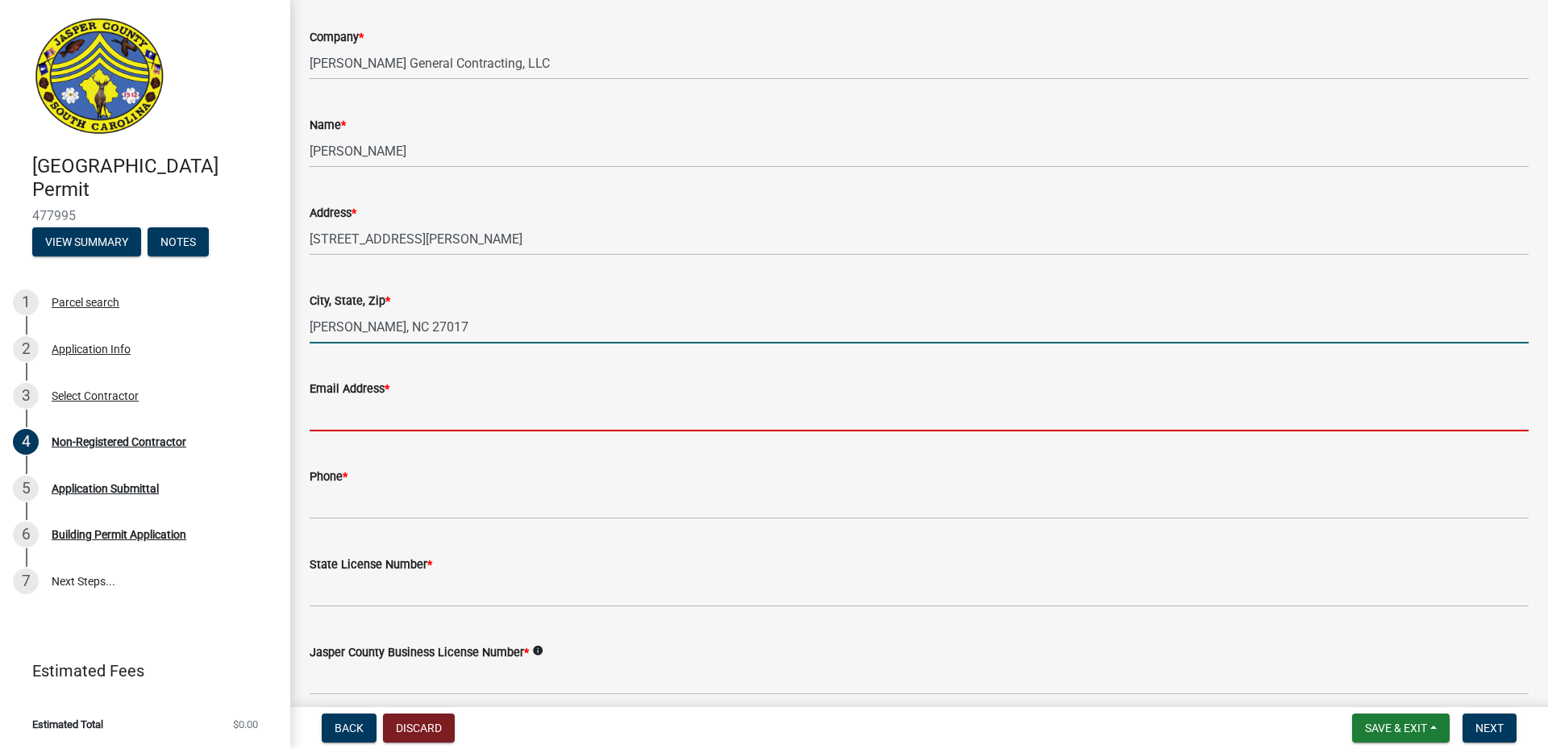
click at [352, 415] on input "Email Address *" at bounding box center [919, 414] width 1219 height 33
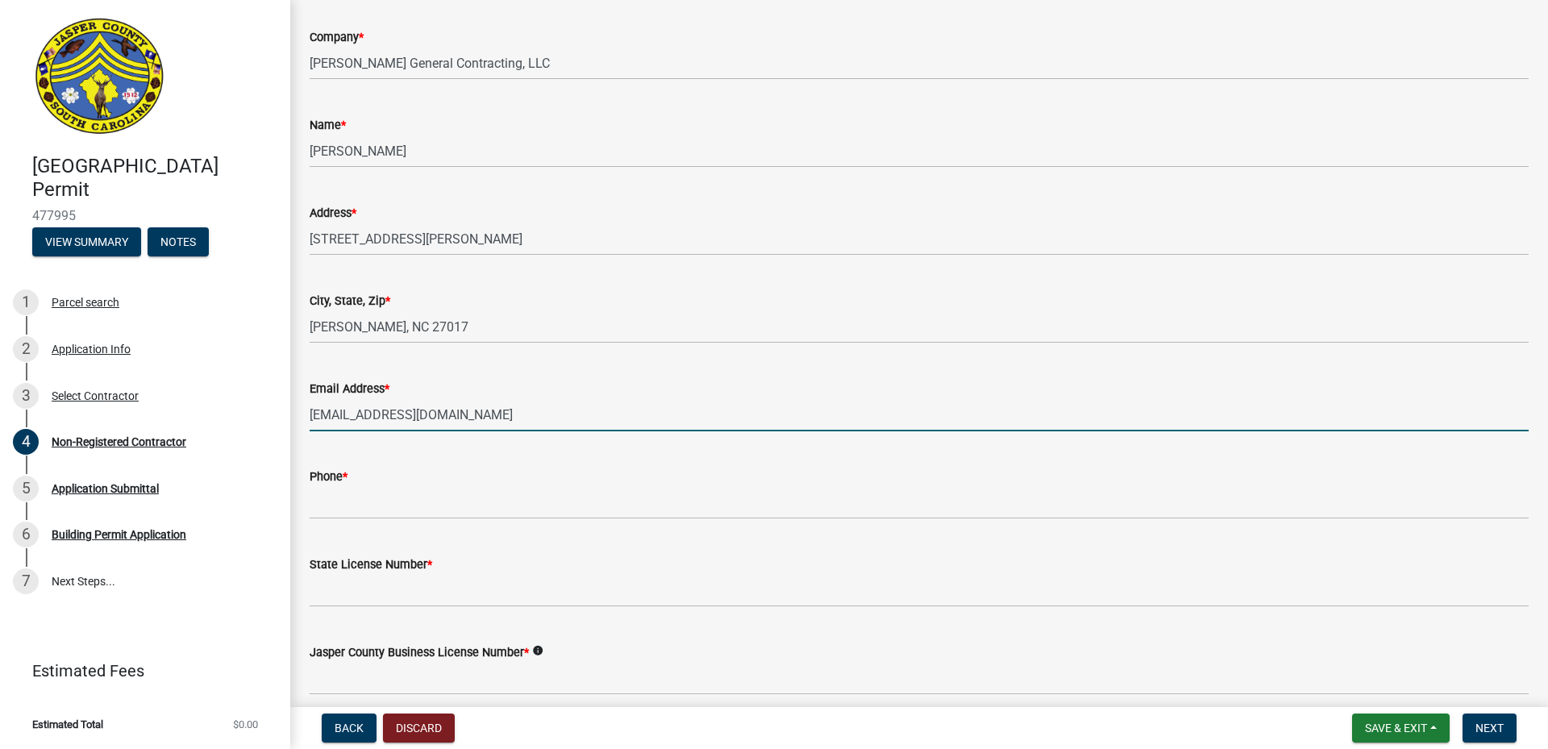
click at [390, 410] on input "[EMAIL_ADDRESS][DOMAIN_NAME]" at bounding box center [919, 414] width 1219 height 33
type input "[EMAIL_ADDRESS][DOMAIN_NAME]"
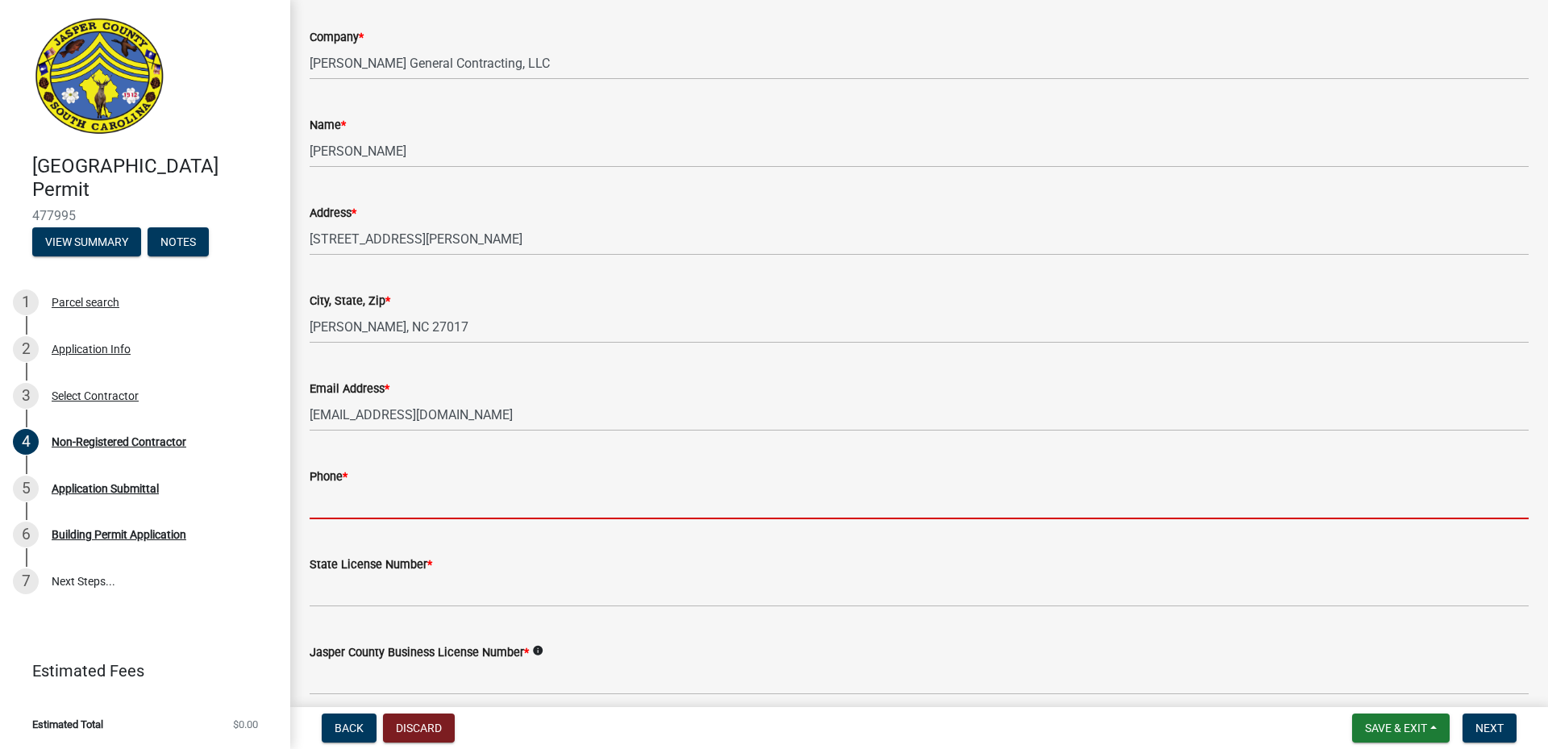
paste input "[PHONE_NUMBER]"
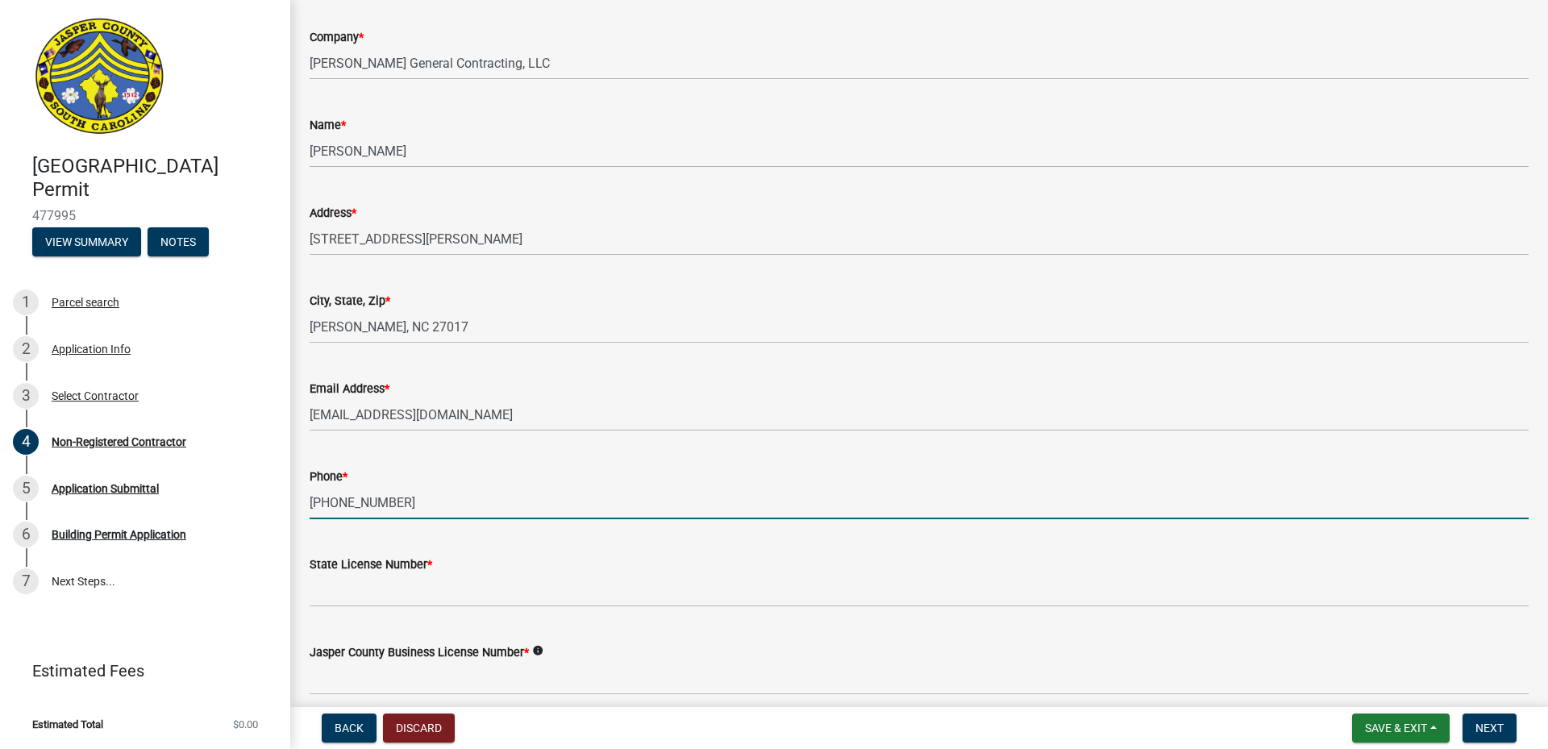
type input "[PHONE_NUMBER]"
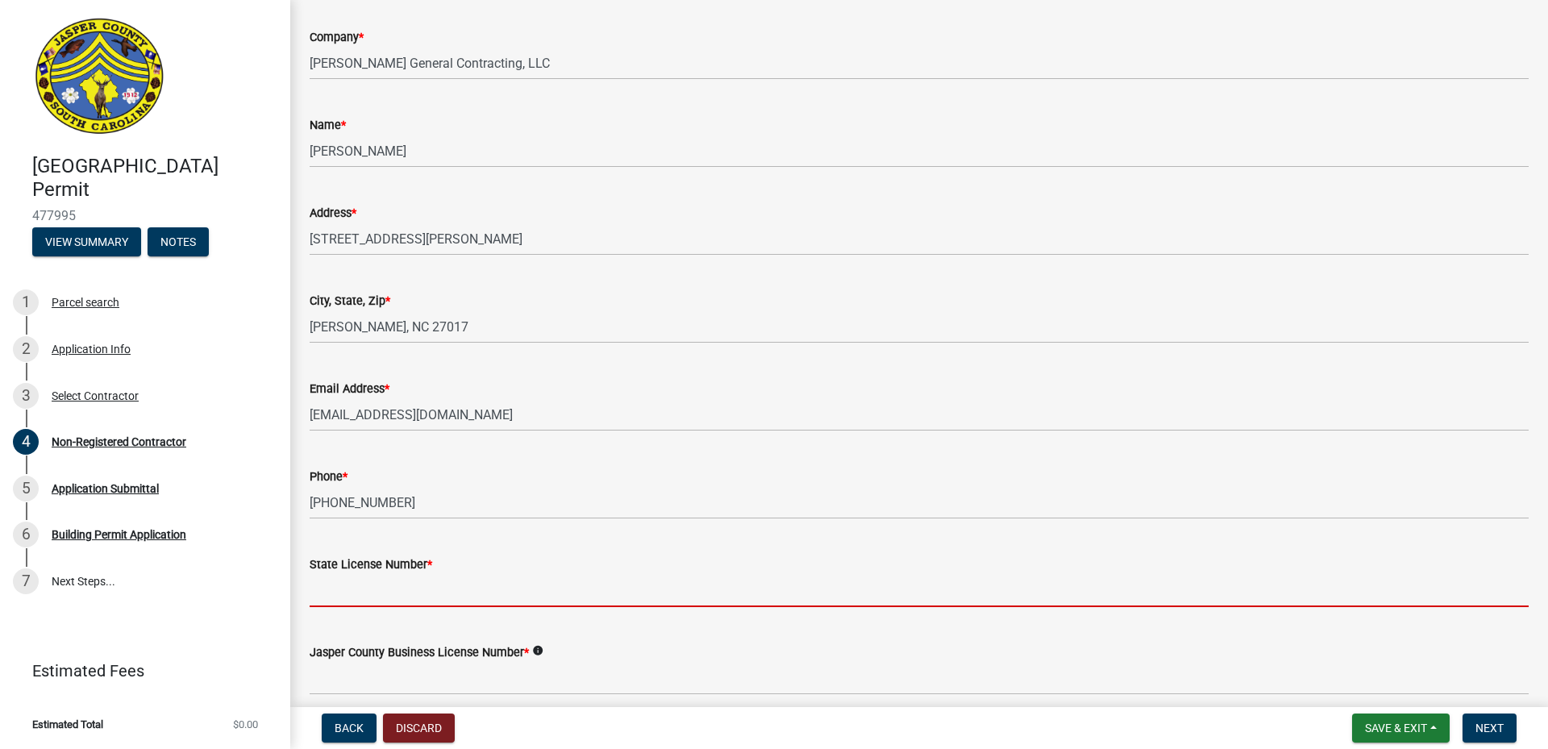
click at [359, 583] on input "State License Number *" at bounding box center [919, 590] width 1219 height 33
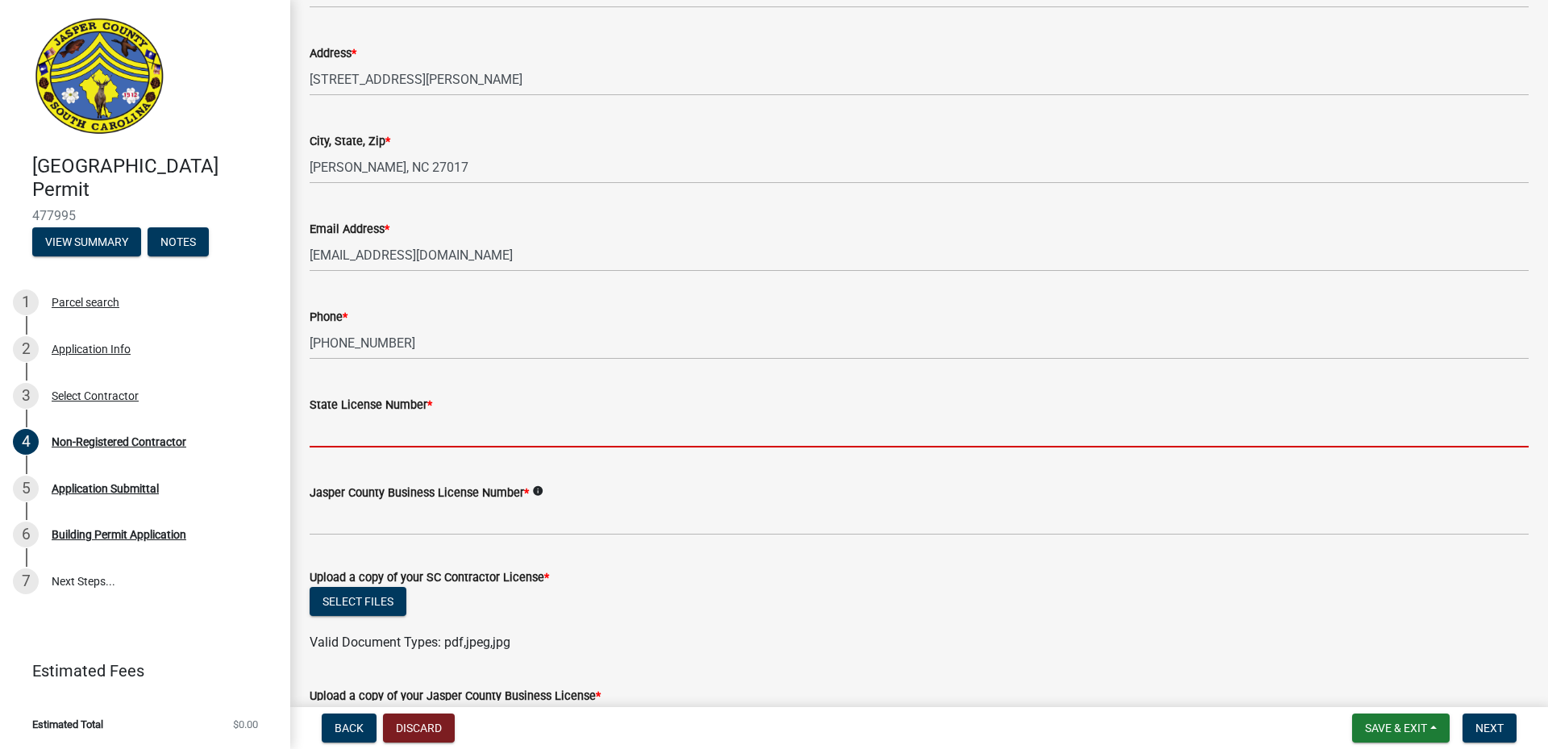
scroll to position [403, 0]
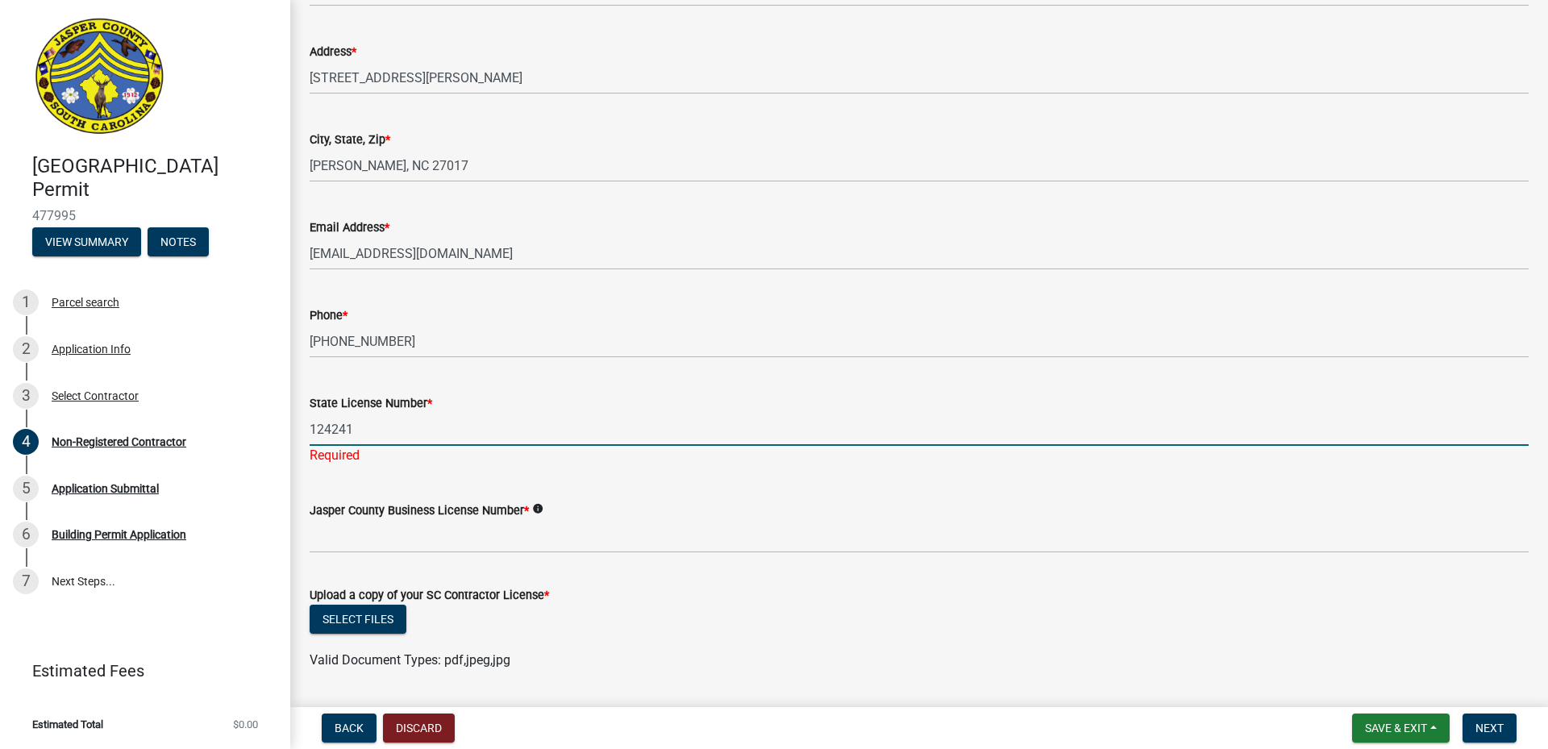
type input "124241"
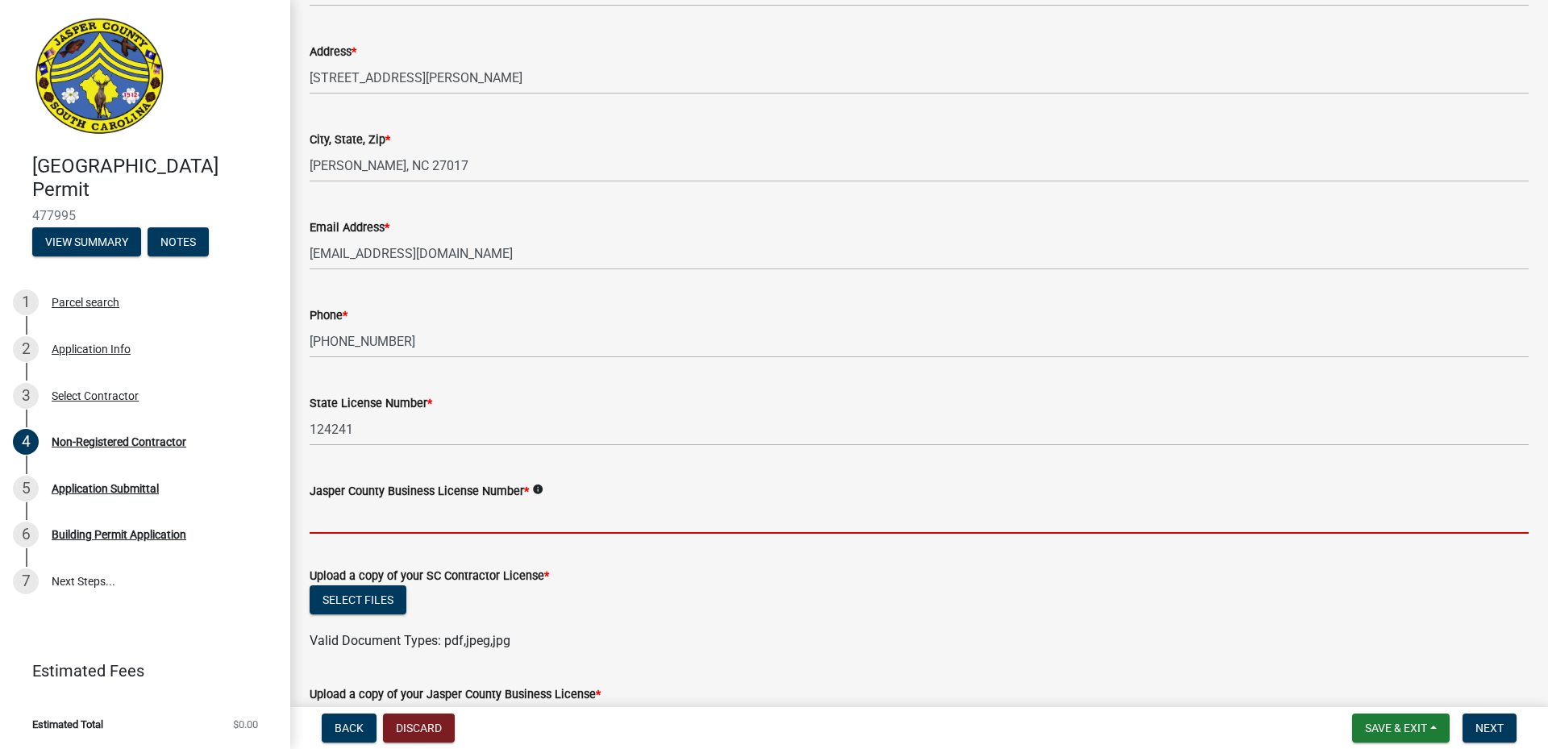
click at [339, 521] on input "Jasper County Business License Number *" at bounding box center [919, 517] width 1219 height 33
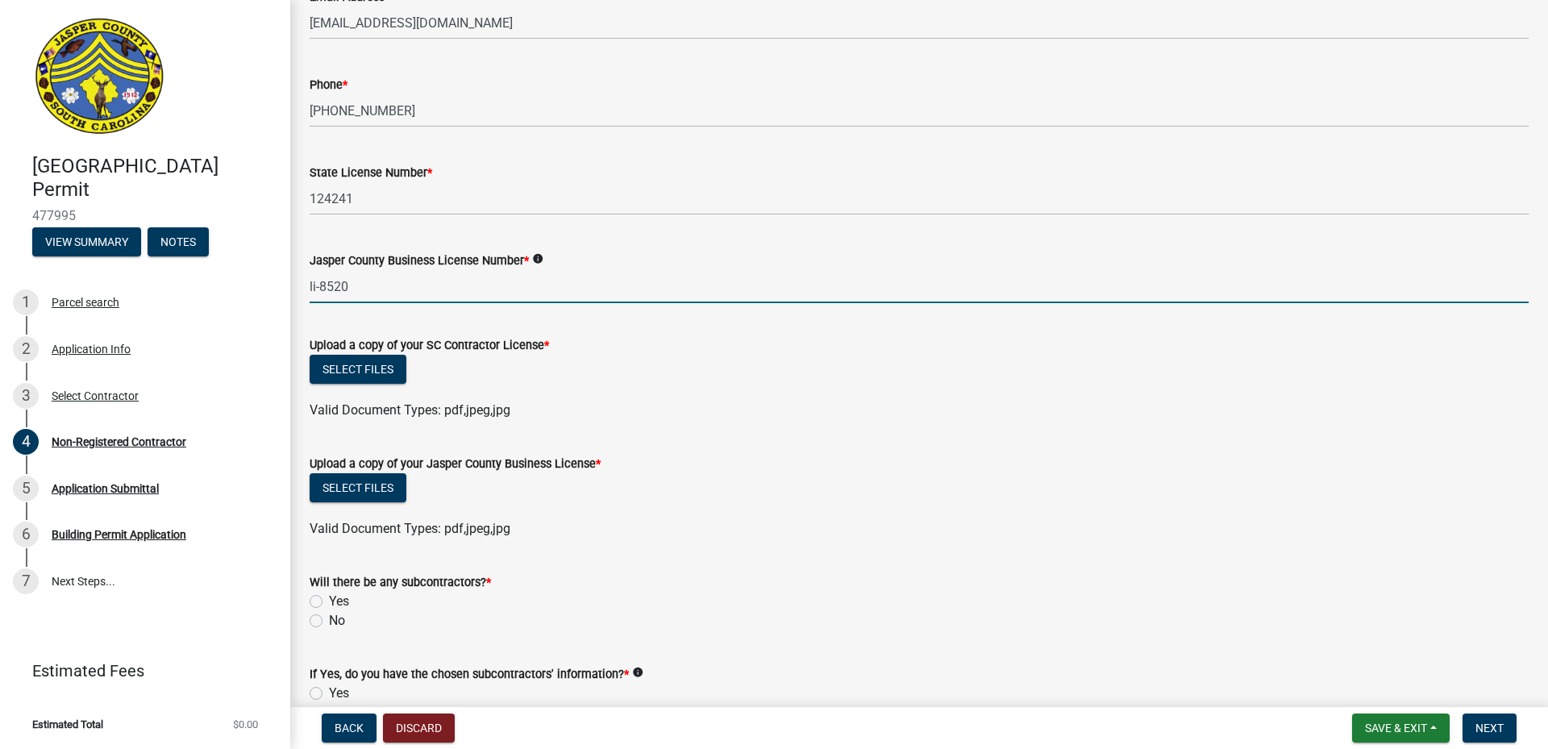
scroll to position [645, 0]
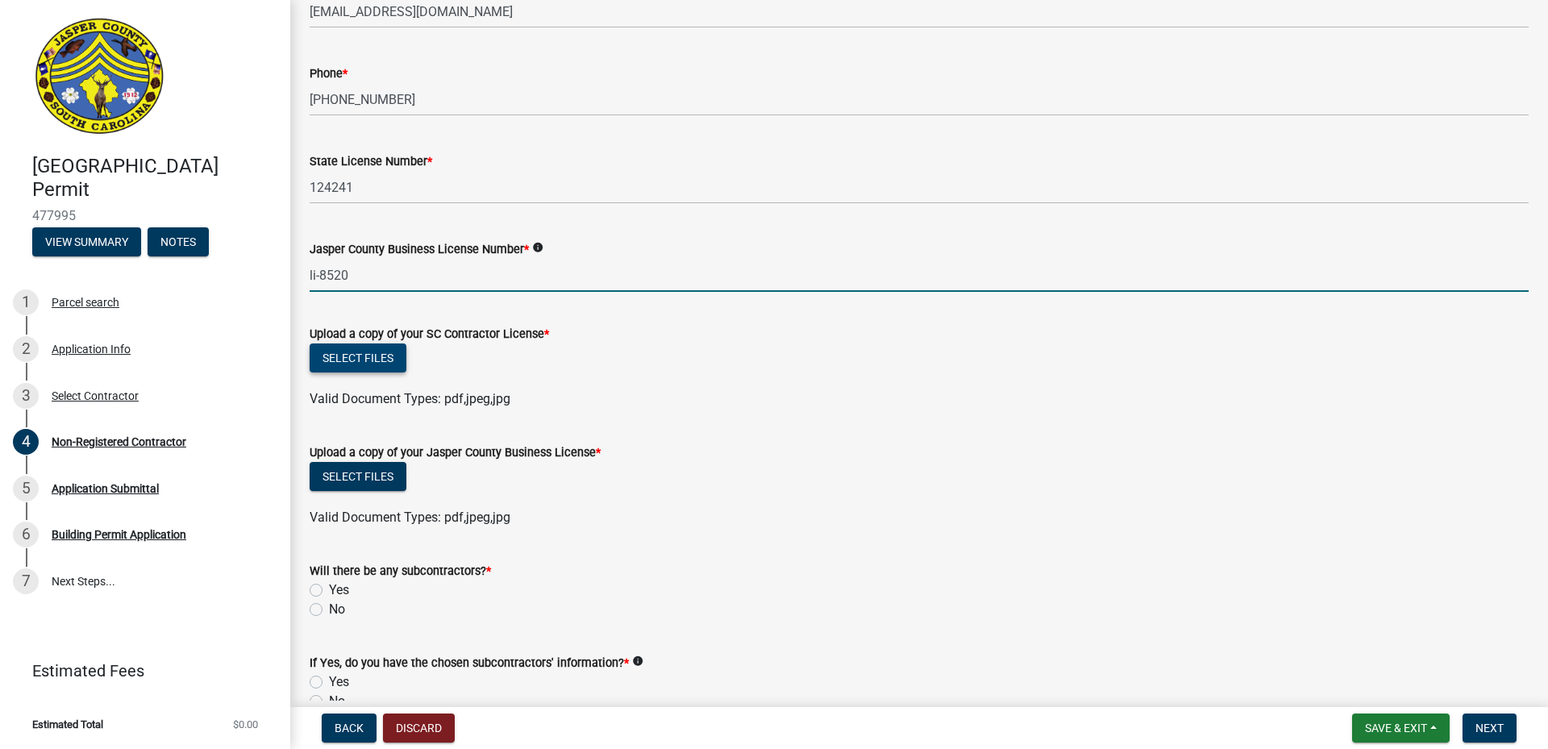
type input "li-8520"
click at [356, 354] on button "Select files" at bounding box center [358, 357] width 97 height 29
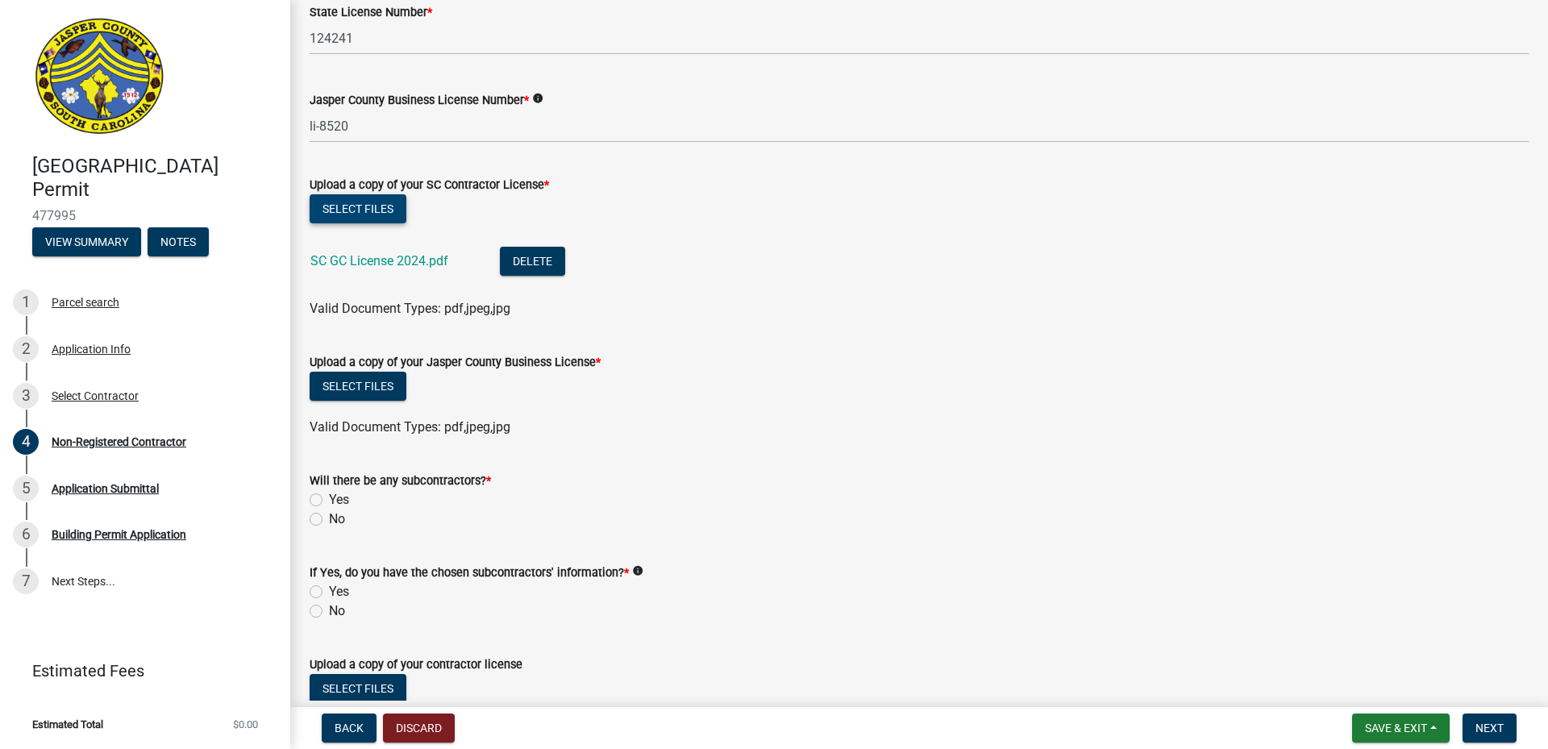
scroll to position [806, 0]
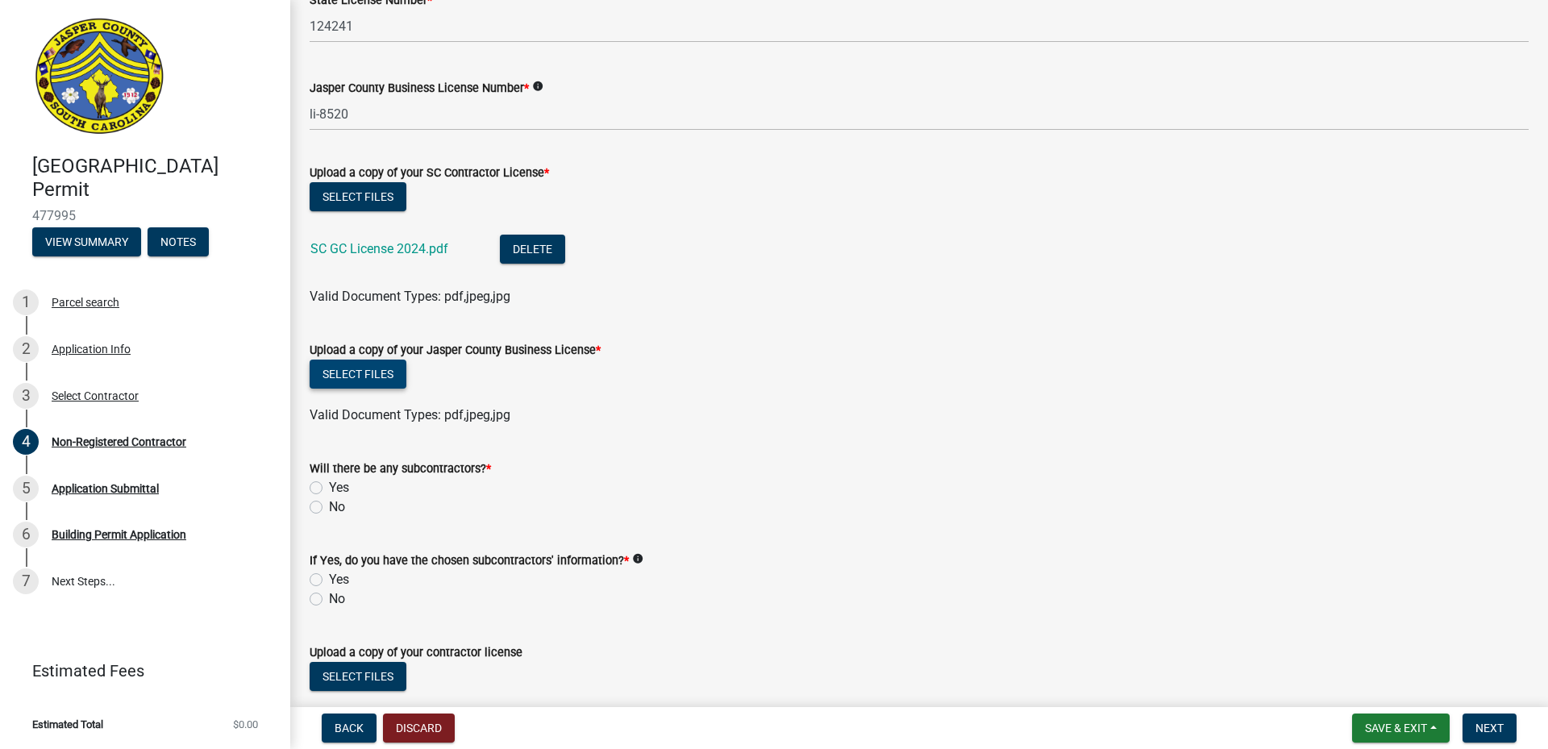
click at [345, 368] on button "Select files" at bounding box center [358, 374] width 97 height 29
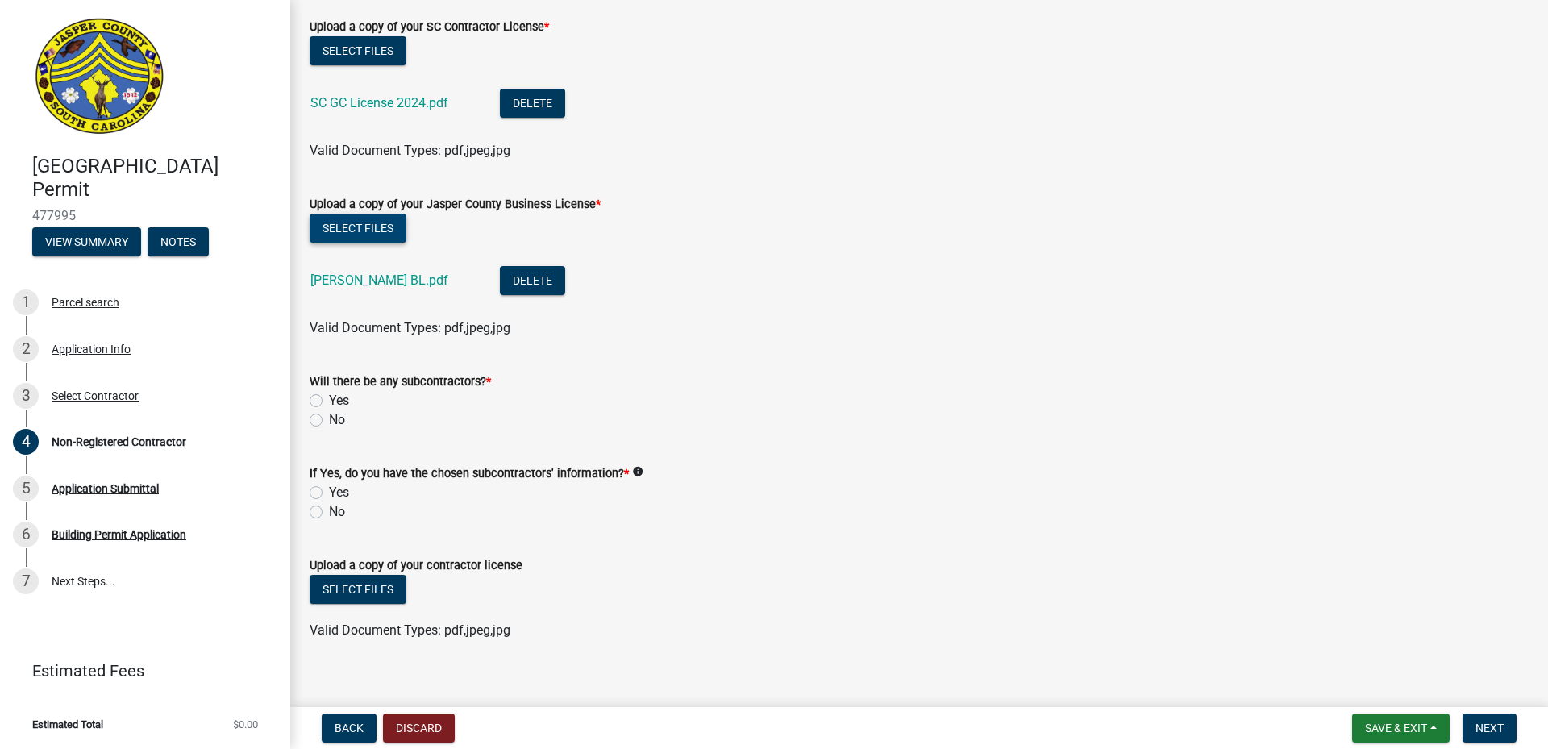
scroll to position [969, 0]
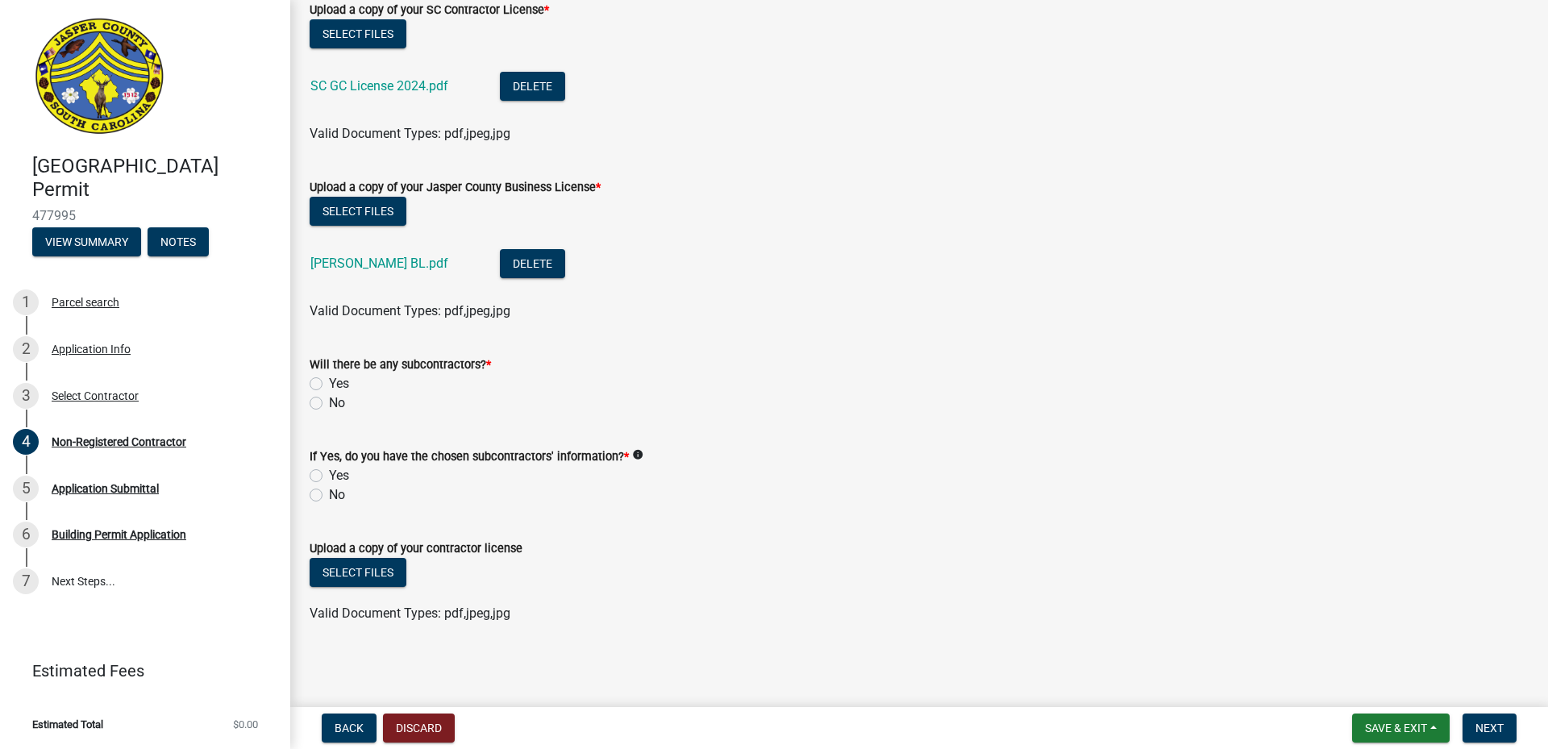
click at [329, 398] on label "No" at bounding box center [337, 402] width 16 height 19
click at [329, 398] on input "No" at bounding box center [334, 398] width 10 height 10
radio input "true"
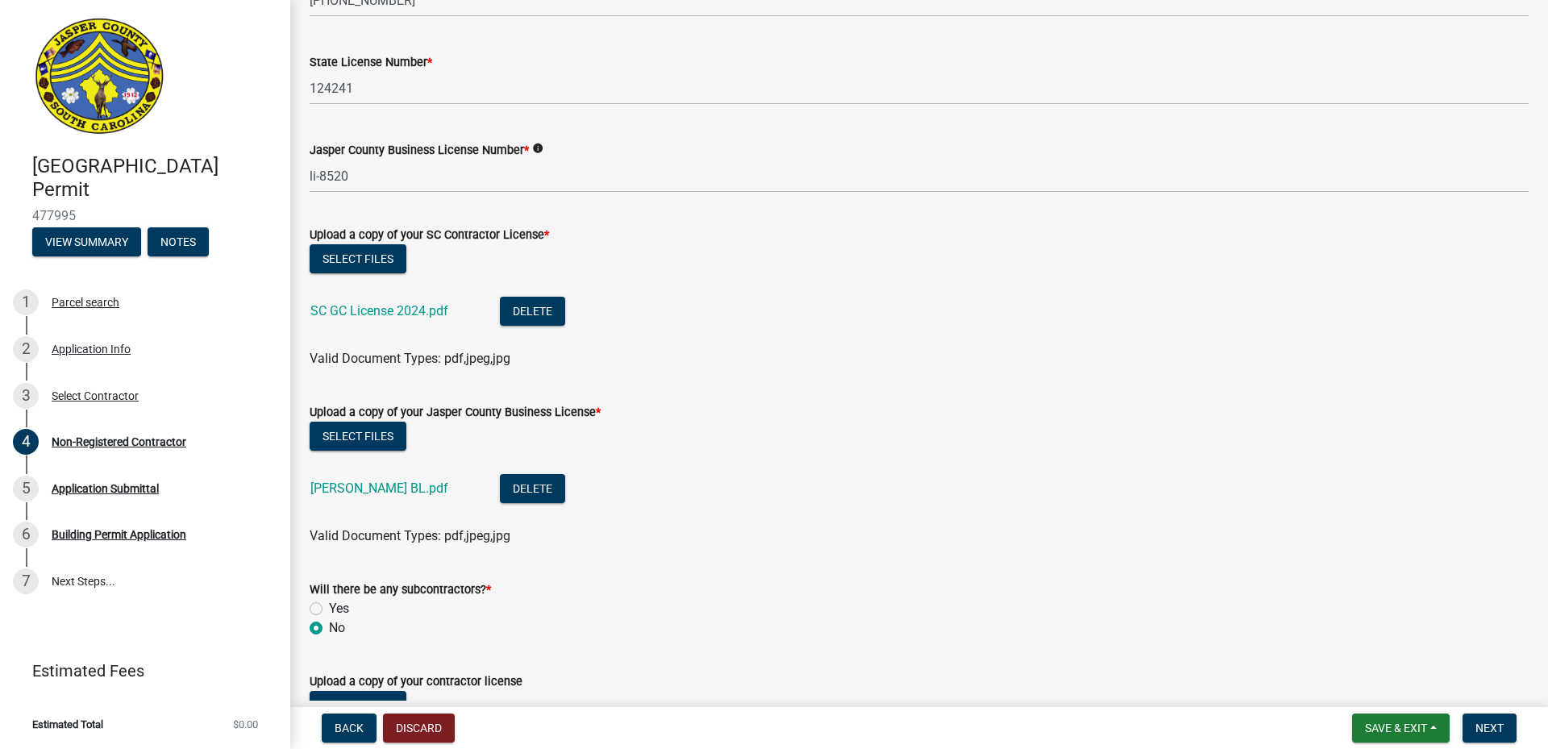
scroll to position [716, 0]
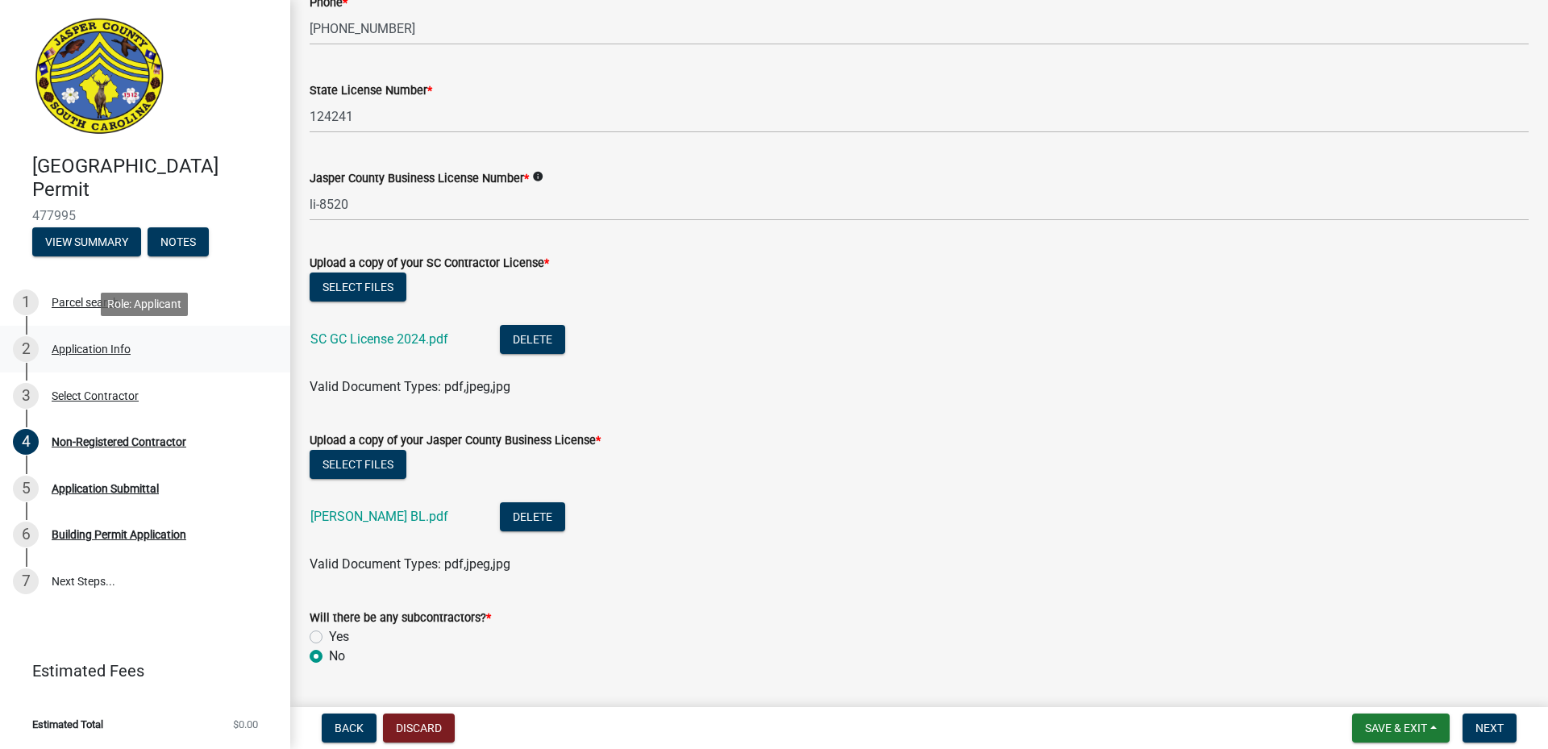
click at [75, 347] on div "Application Info" at bounding box center [91, 348] width 79 height 11
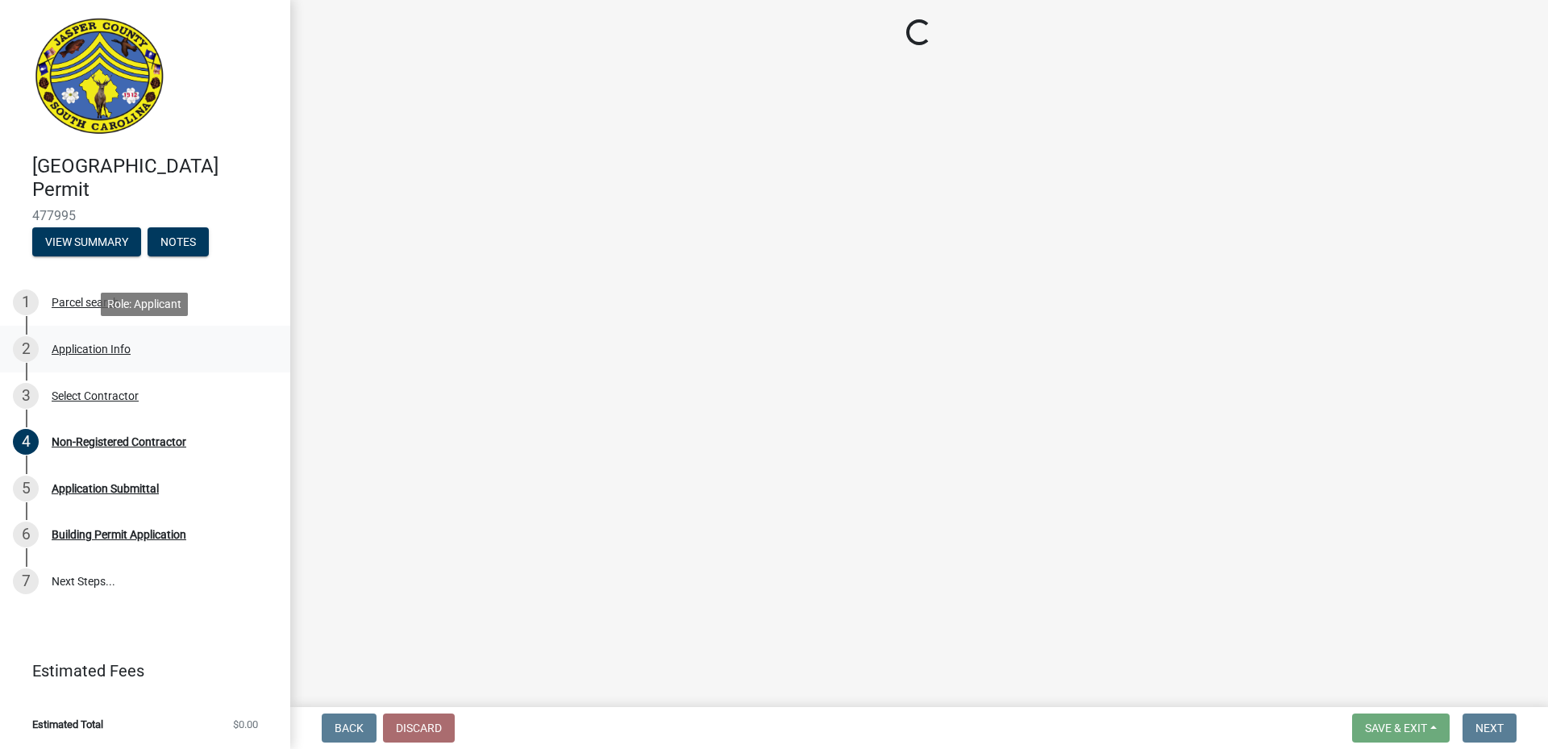
scroll to position [0, 0]
select select "f53fa719-3ff7-48d2-9eb7-3bbc18bb9995"
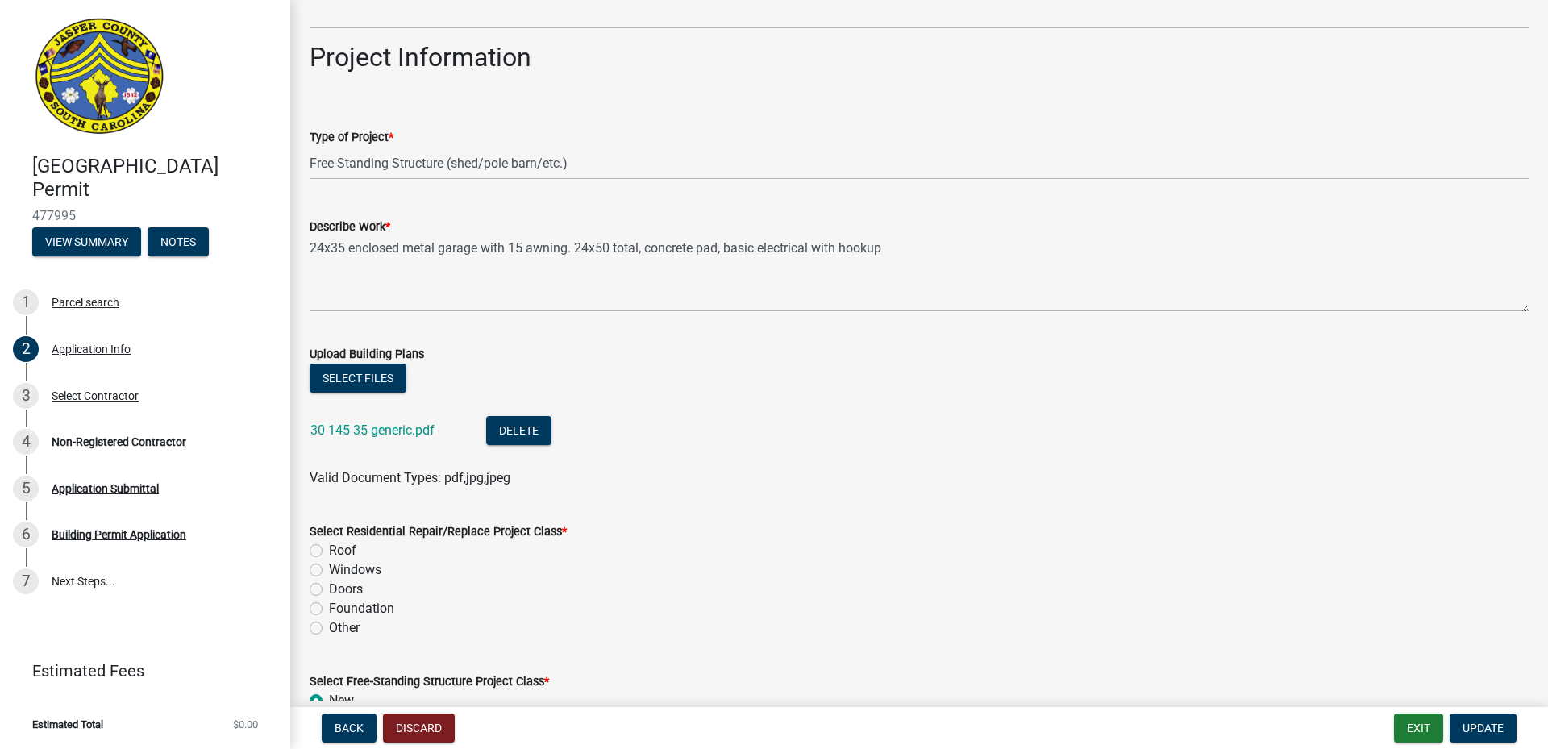
scroll to position [1774, 0]
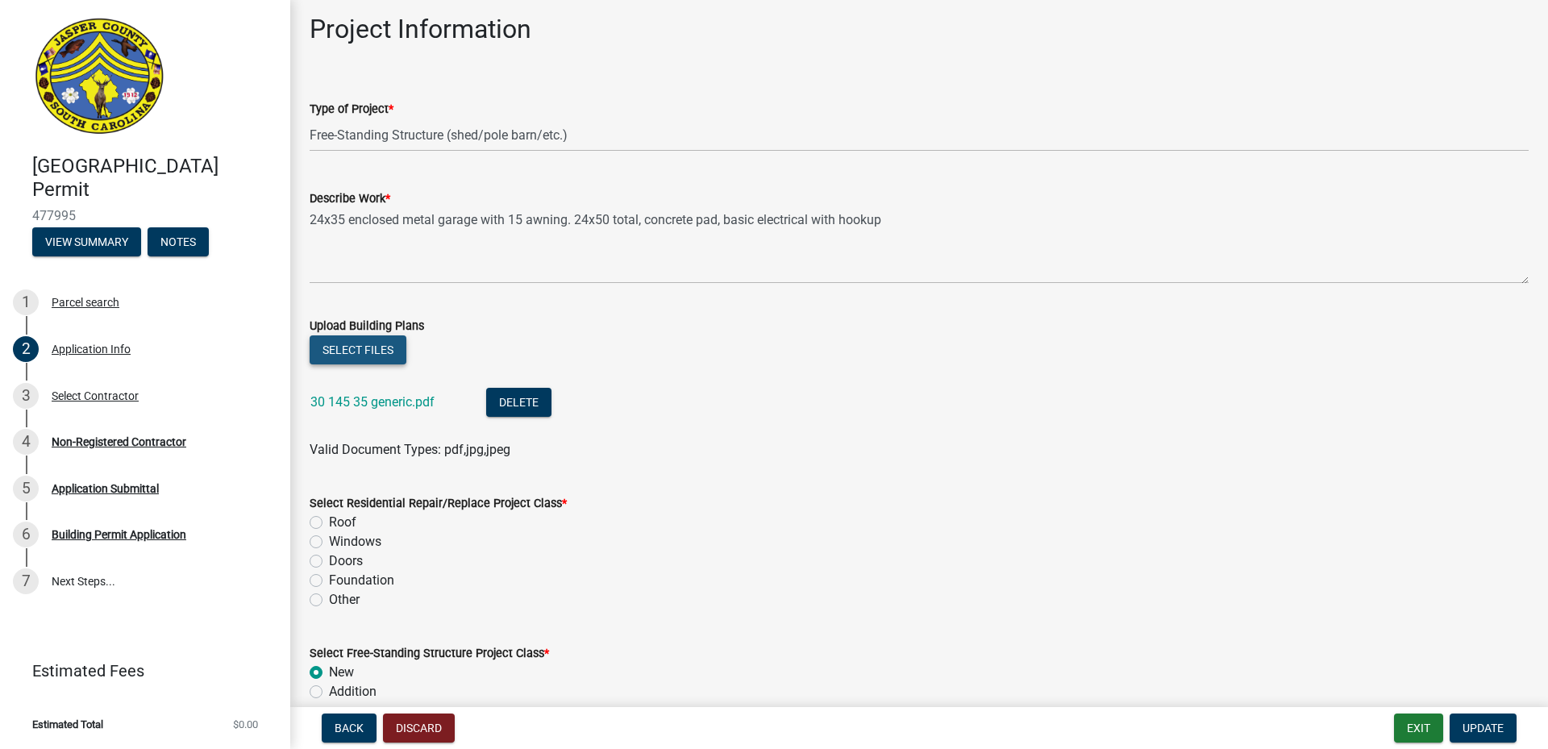
click at [379, 350] on button "Select files" at bounding box center [358, 349] width 97 height 29
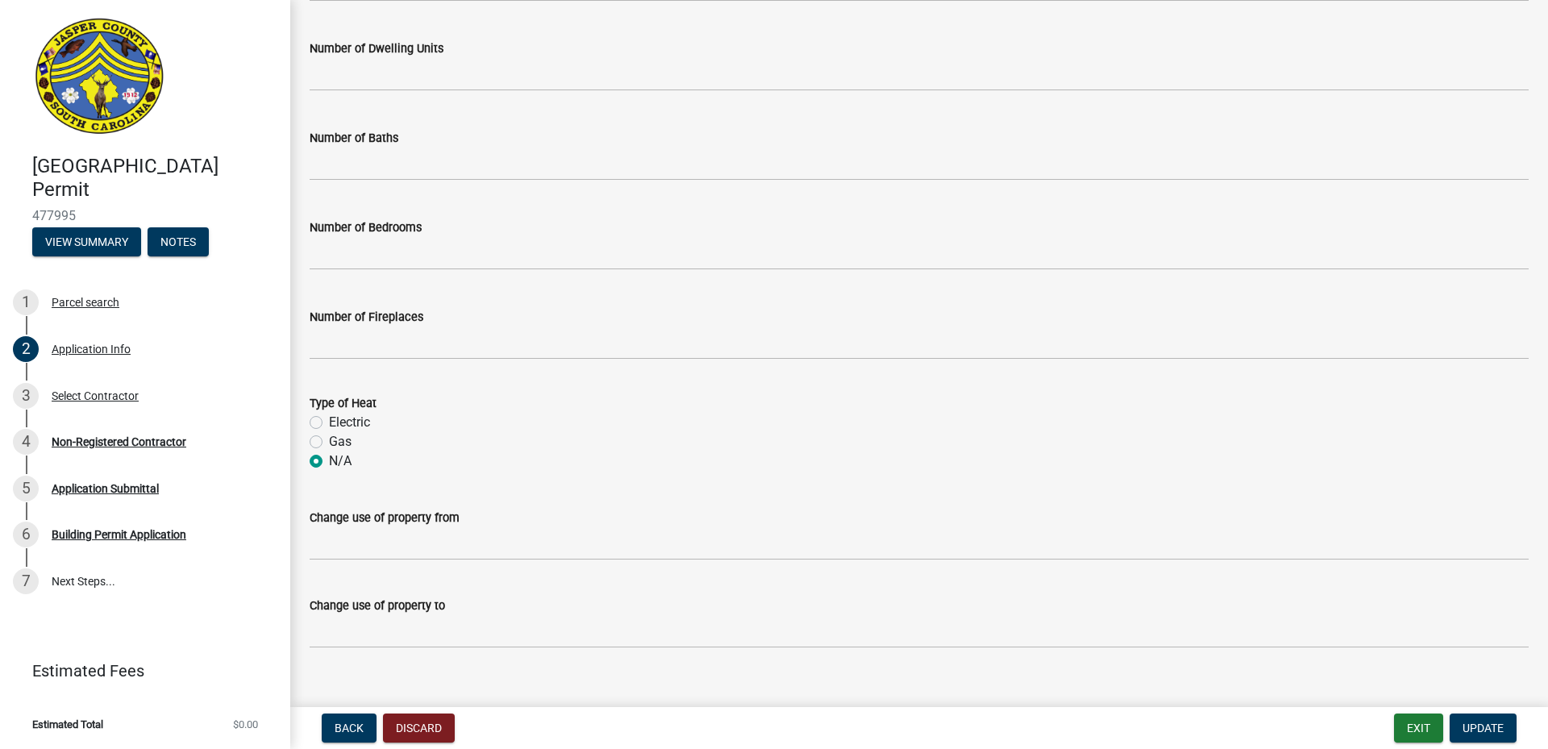
scroll to position [2888, 0]
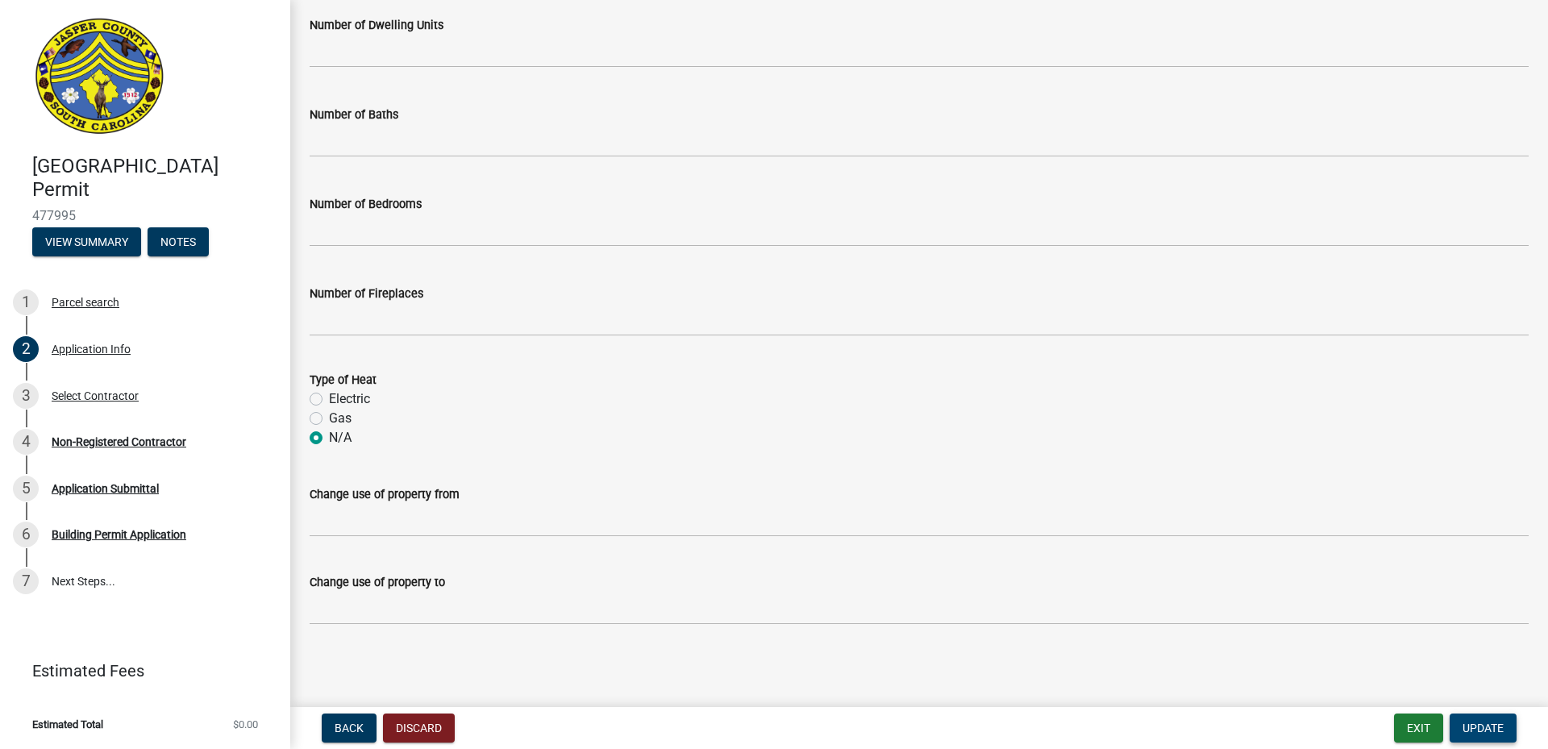
click at [1497, 724] on span "Update" at bounding box center [1483, 728] width 41 height 13
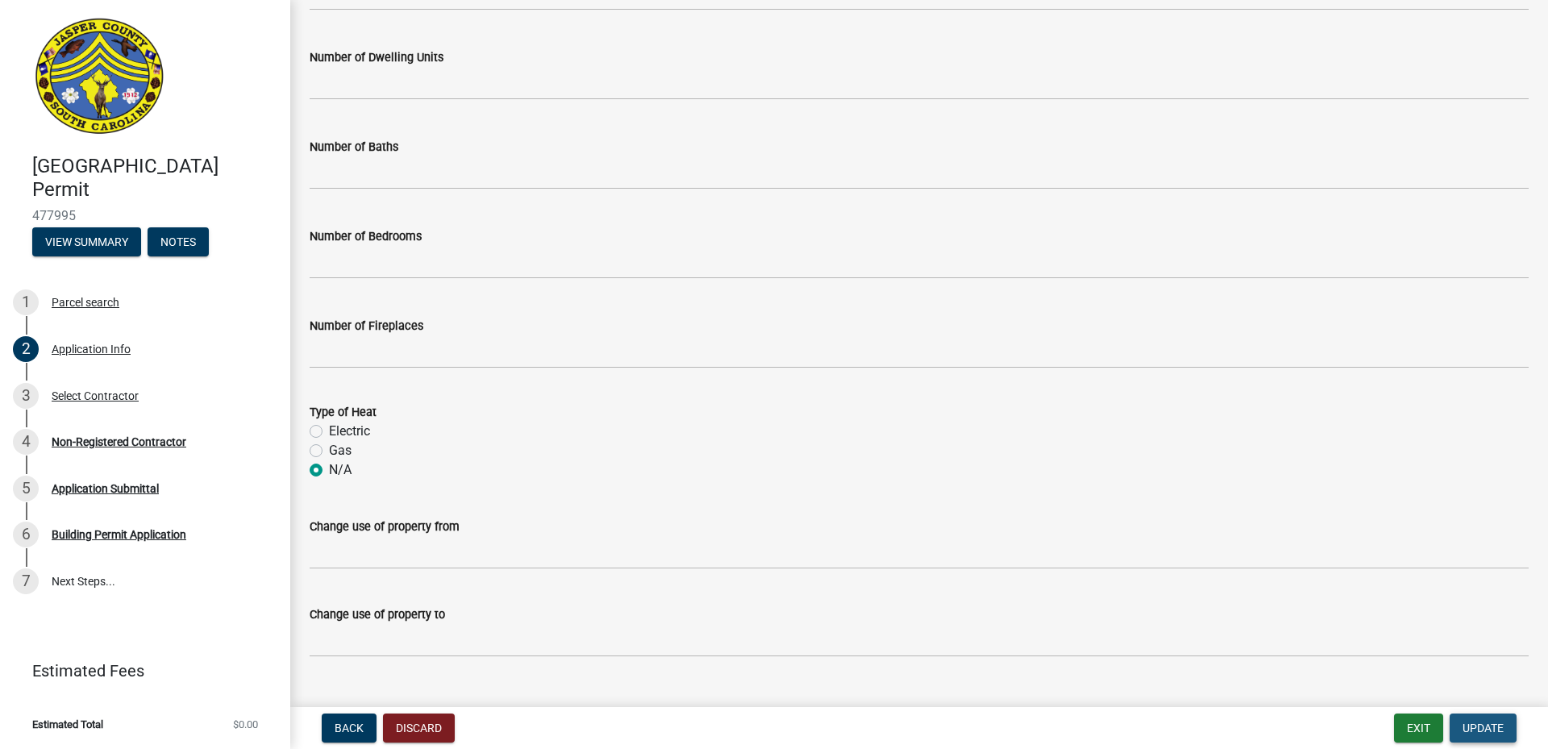
scroll to position [2920, 0]
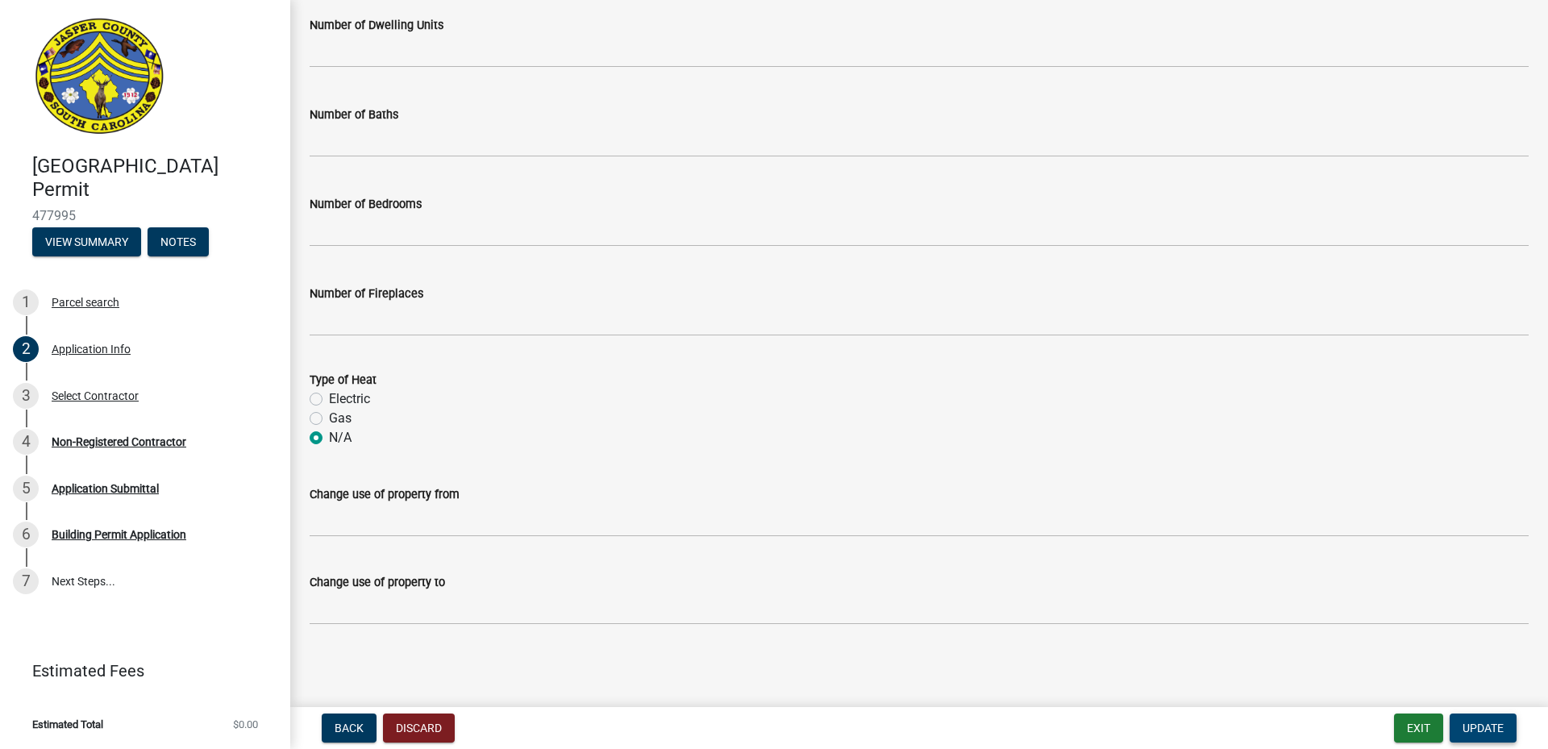
click at [1481, 729] on span "Update" at bounding box center [1483, 728] width 41 height 13
click at [87, 532] on div "Building Permit Application" at bounding box center [119, 534] width 135 height 11
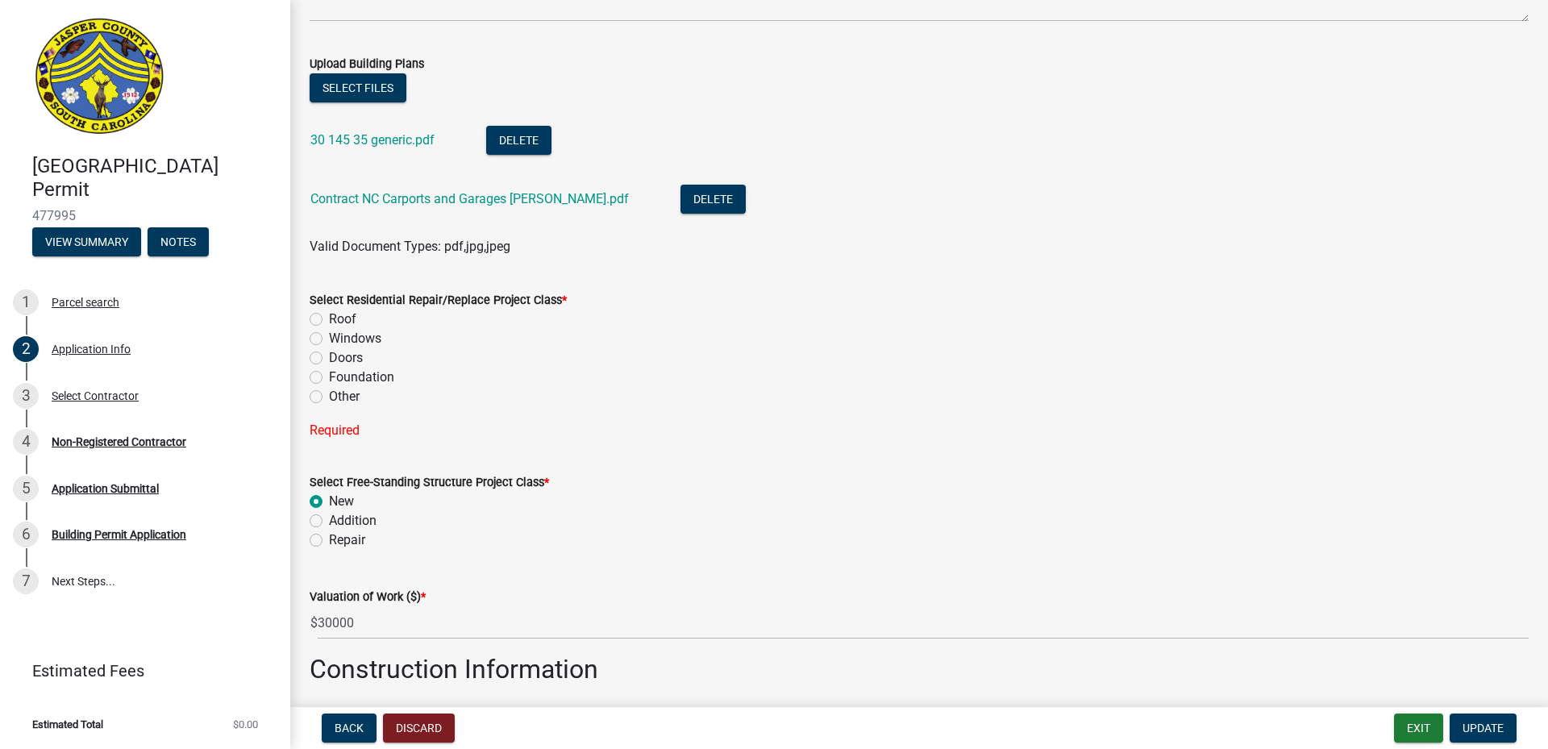
scroll to position [2034, 0]
click at [329, 402] on label "Other" at bounding box center [344, 398] width 31 height 19
click at [329, 400] on input "Other" at bounding box center [334, 394] width 10 height 10
radio input "true"
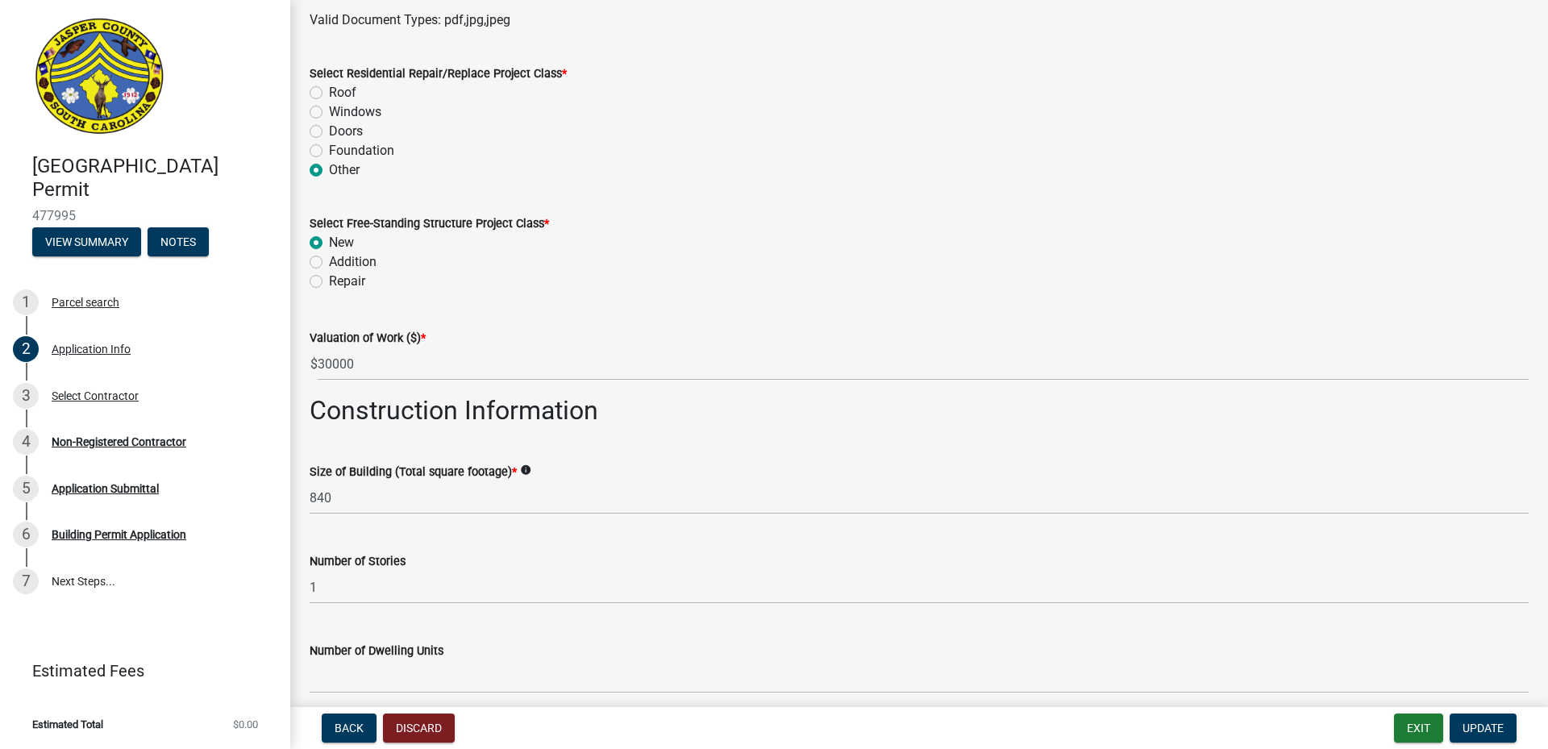
scroll to position [2275, 0]
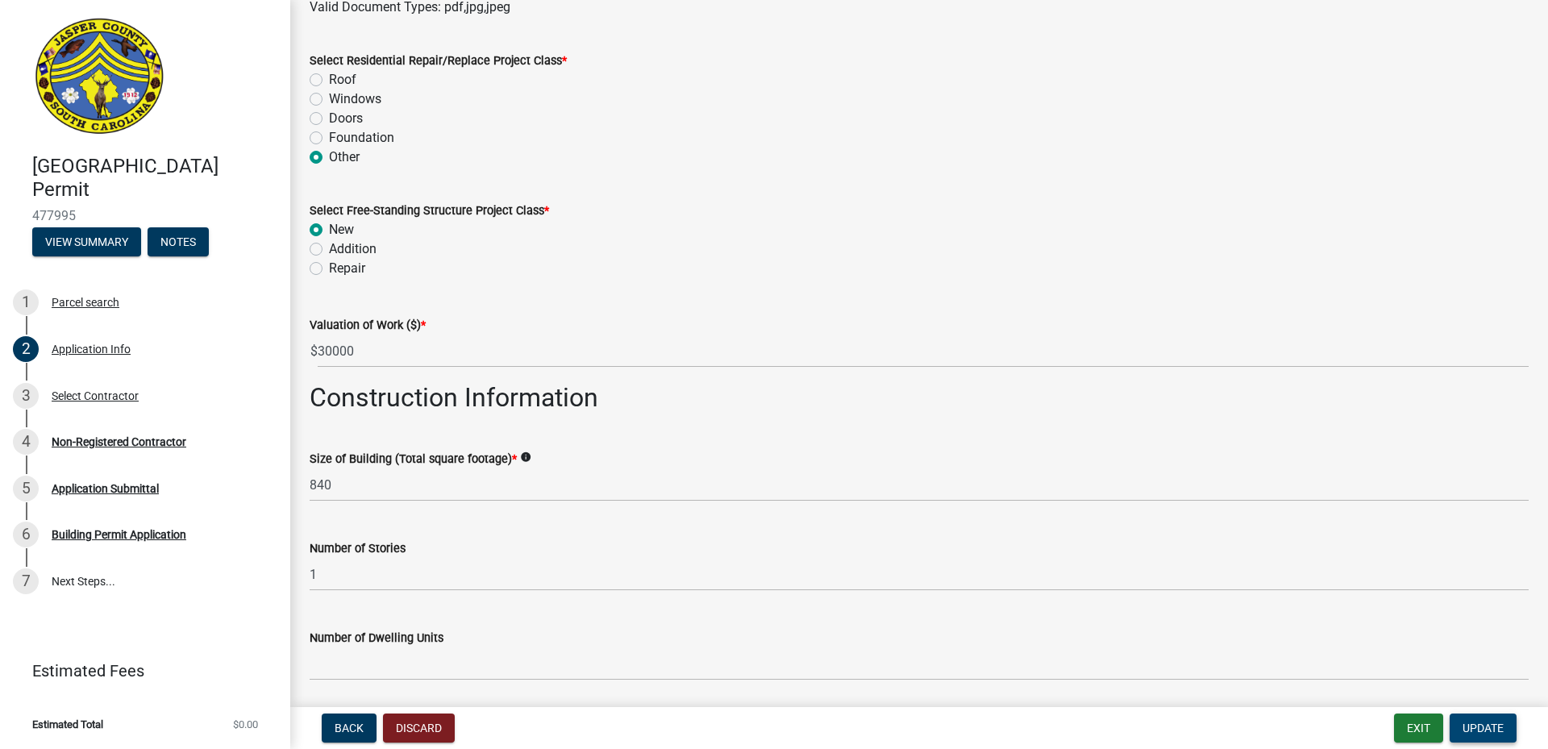
click at [1467, 724] on span "Update" at bounding box center [1483, 728] width 41 height 13
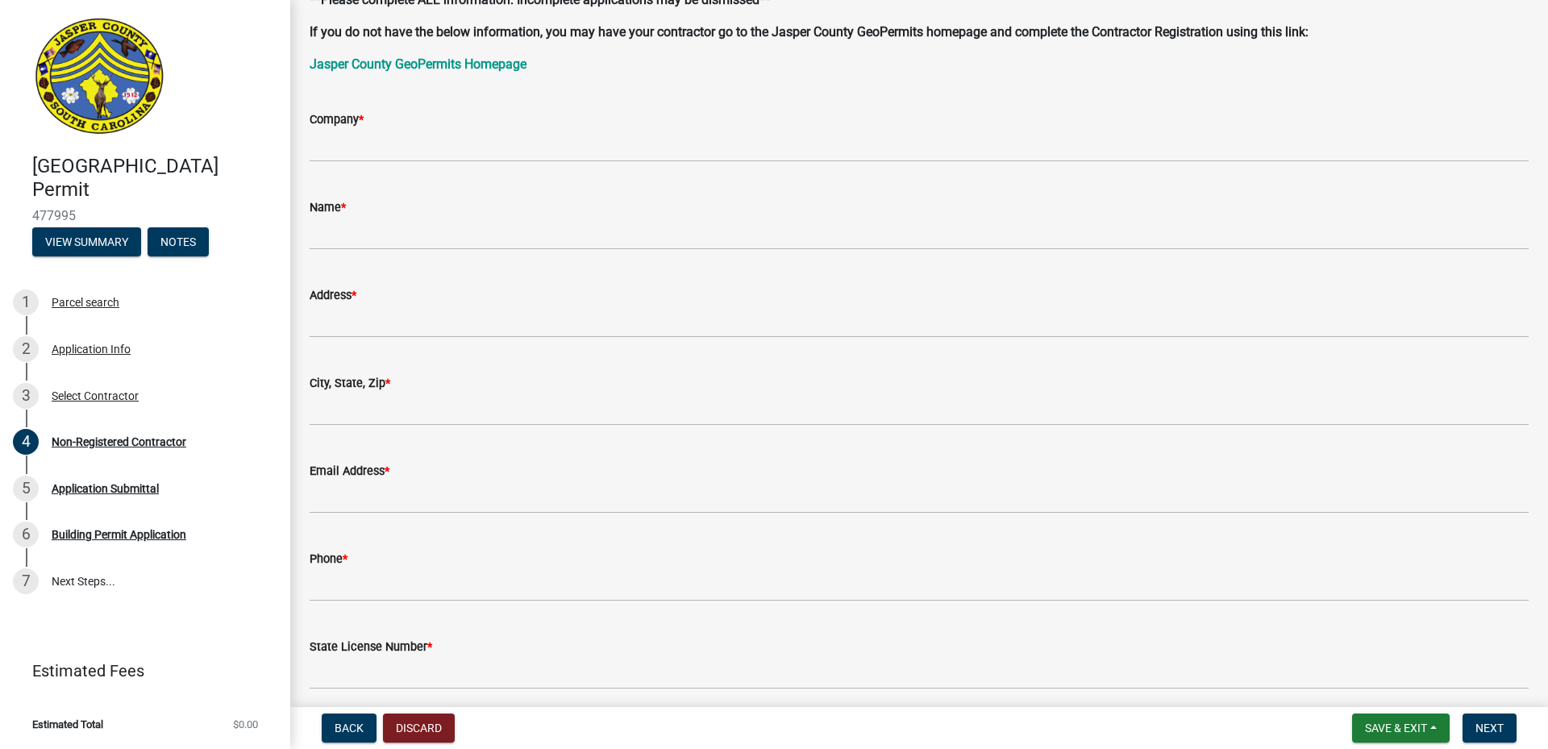
scroll to position [0, 0]
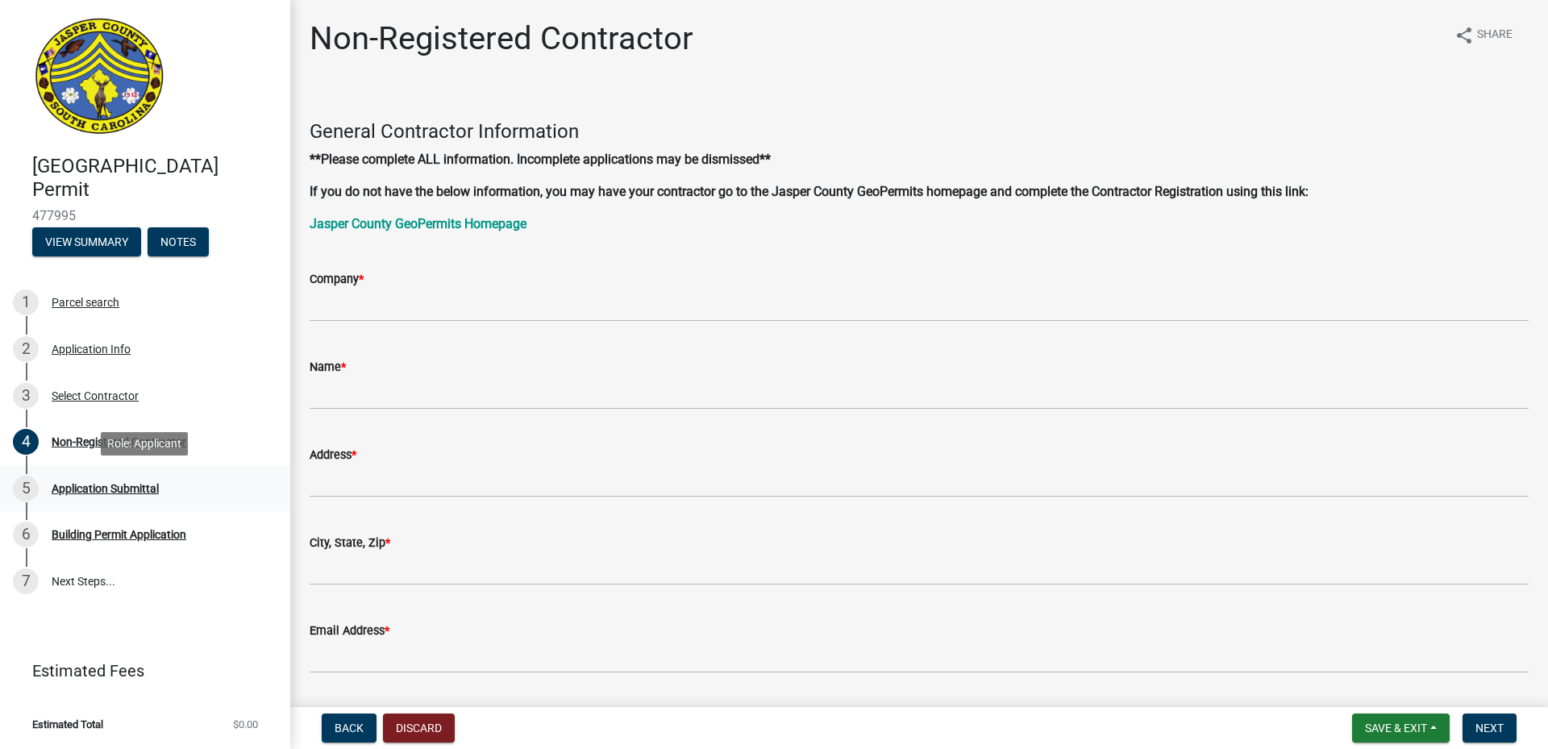
click at [131, 493] on div "Application Submittal" at bounding box center [105, 488] width 107 height 11
click at [99, 492] on div "Application Submittal" at bounding box center [105, 488] width 107 height 11
click at [93, 448] on div "Non-Registered Contractor" at bounding box center [119, 441] width 135 height 11
click at [73, 398] on div "Select Contractor" at bounding box center [95, 395] width 87 height 11
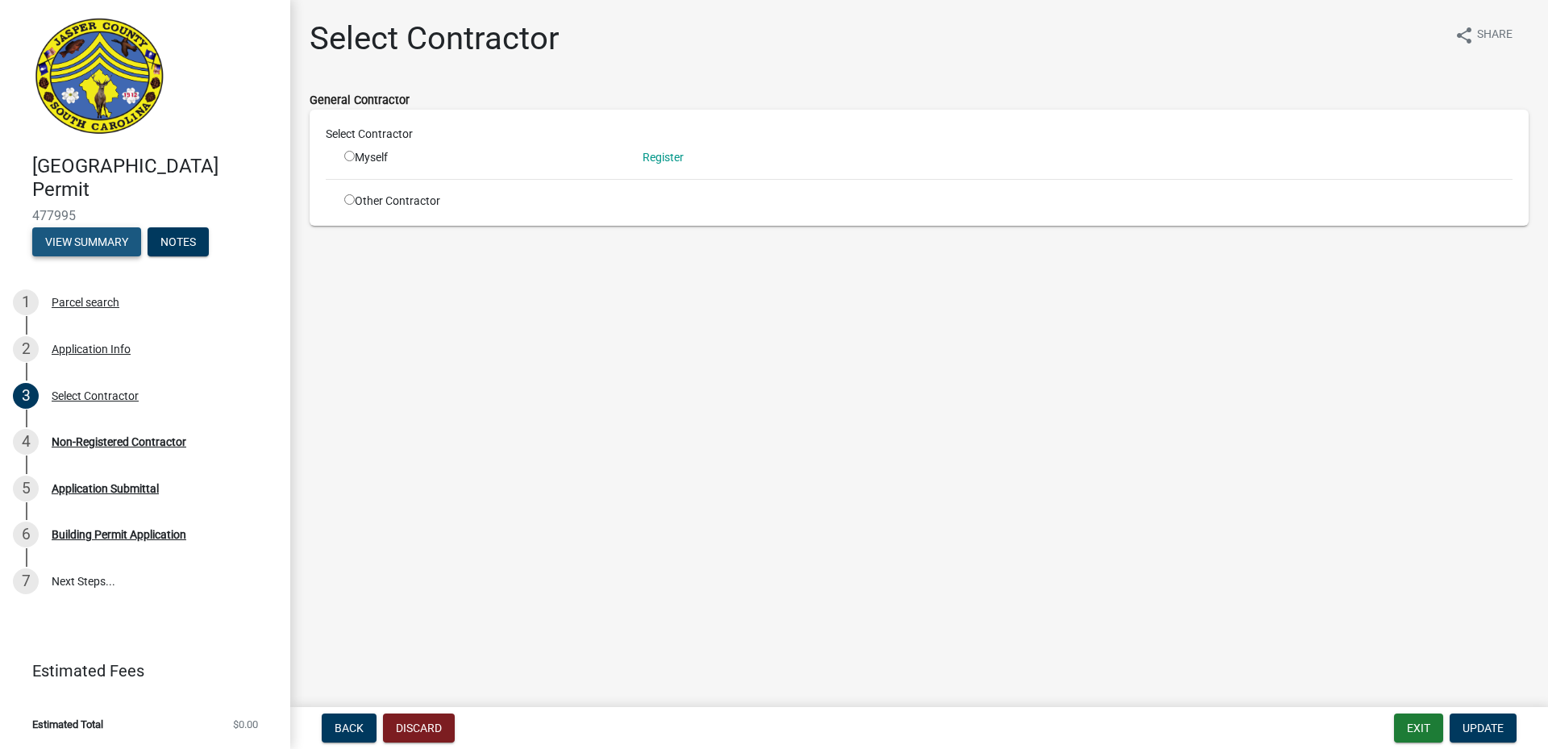
click at [89, 237] on button "View Summary" at bounding box center [86, 241] width 109 height 29
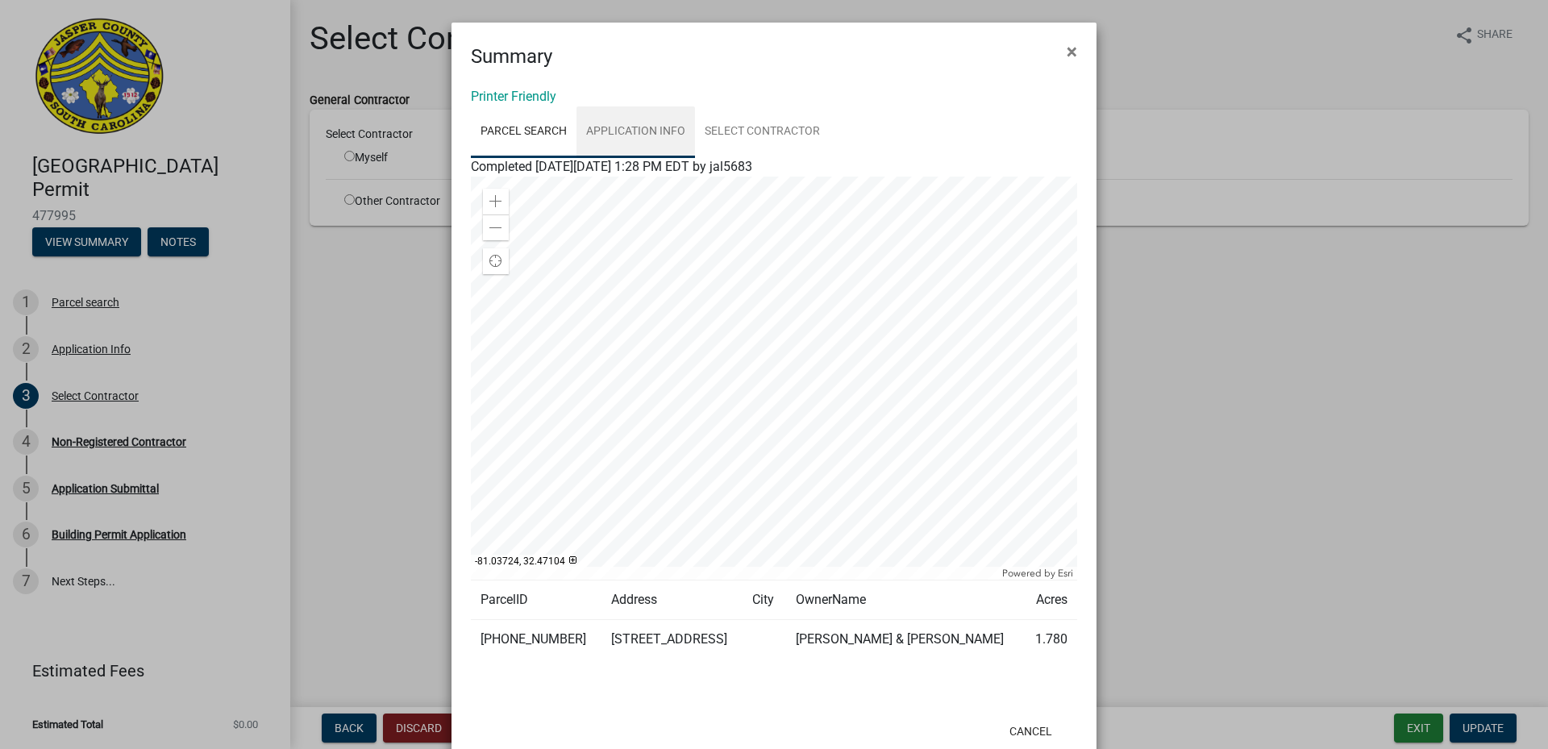
click at [615, 129] on link "Application Info" at bounding box center [636, 132] width 119 height 52
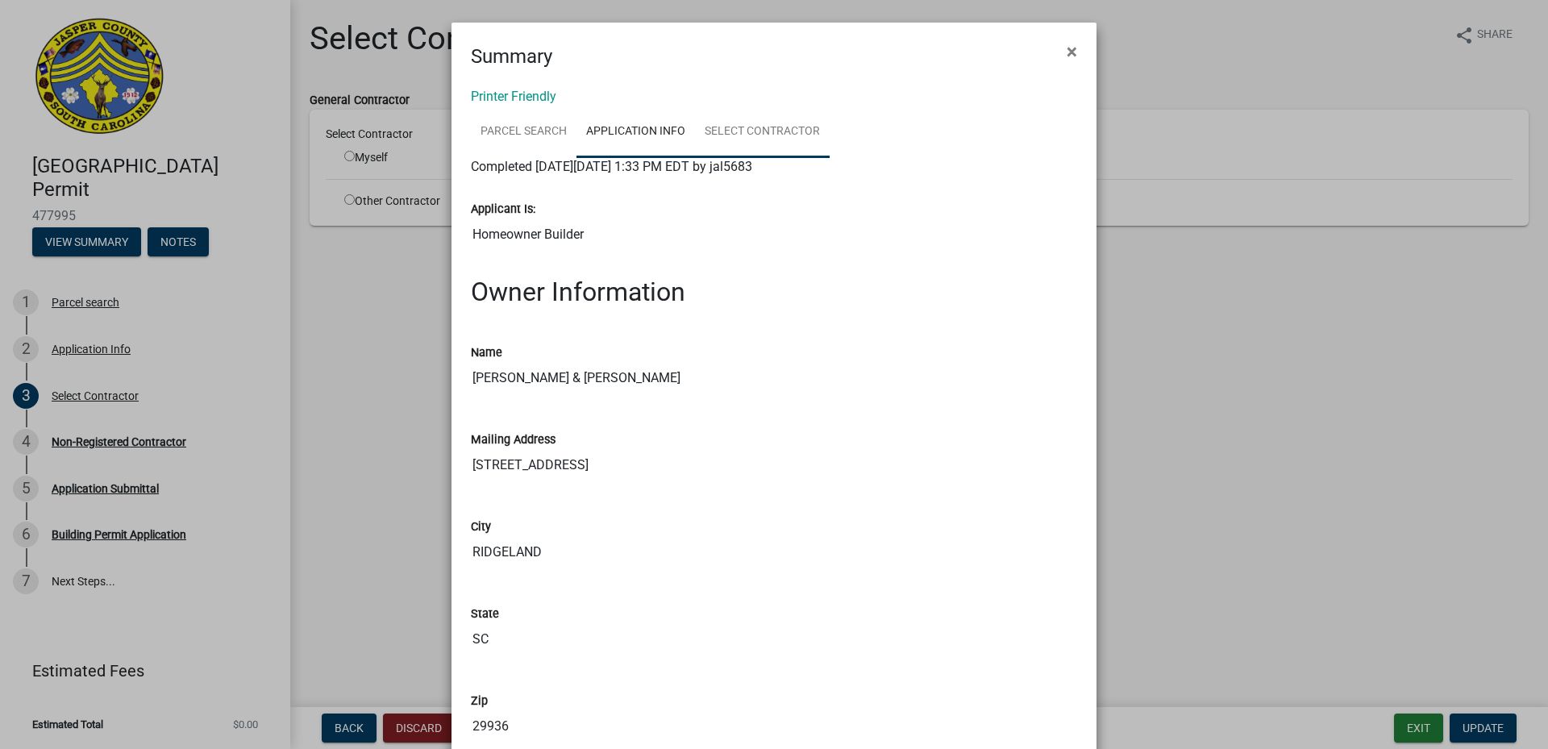
click at [768, 123] on link "Select Contractor" at bounding box center [762, 132] width 135 height 52
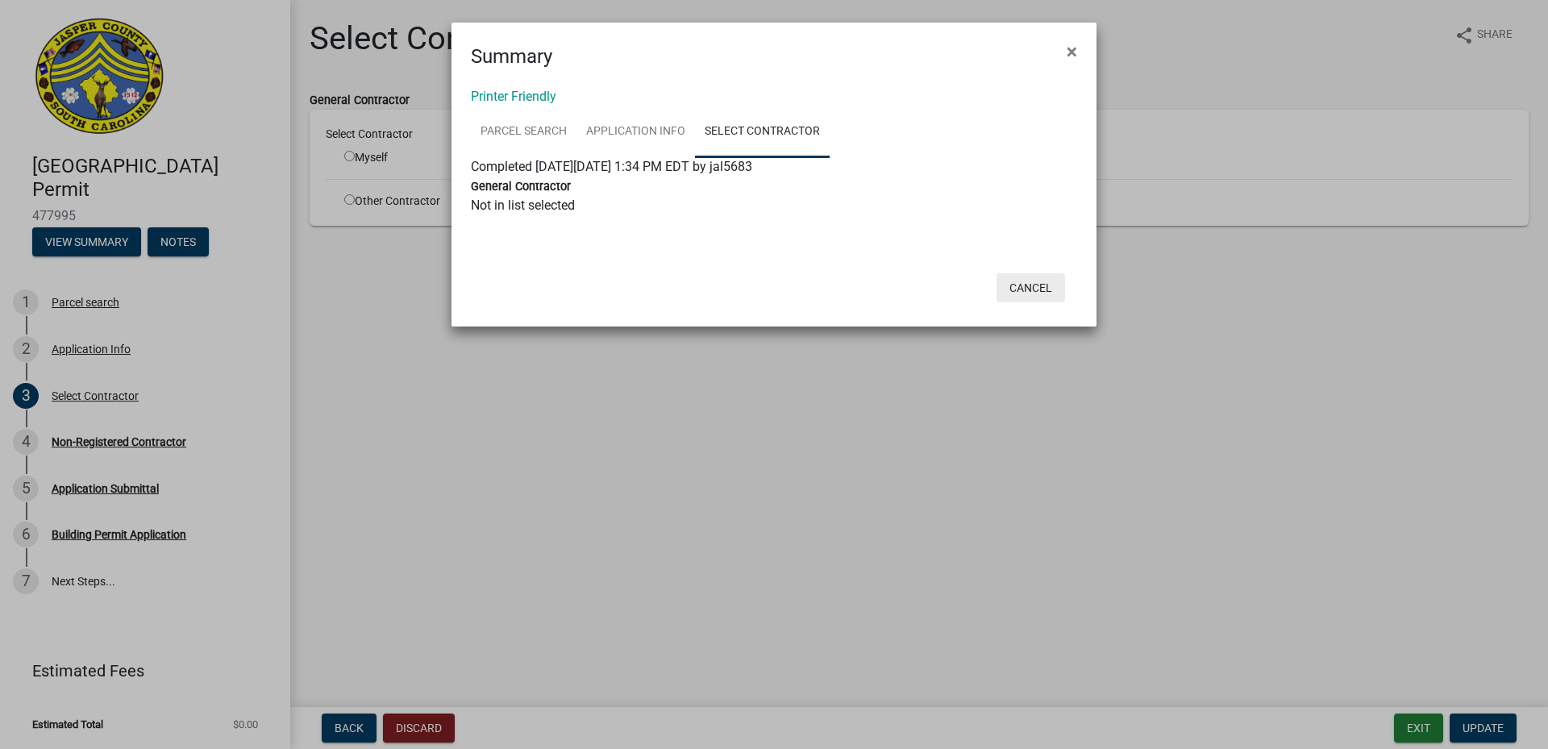
click at [1030, 281] on button "Cancel" at bounding box center [1031, 287] width 69 height 29
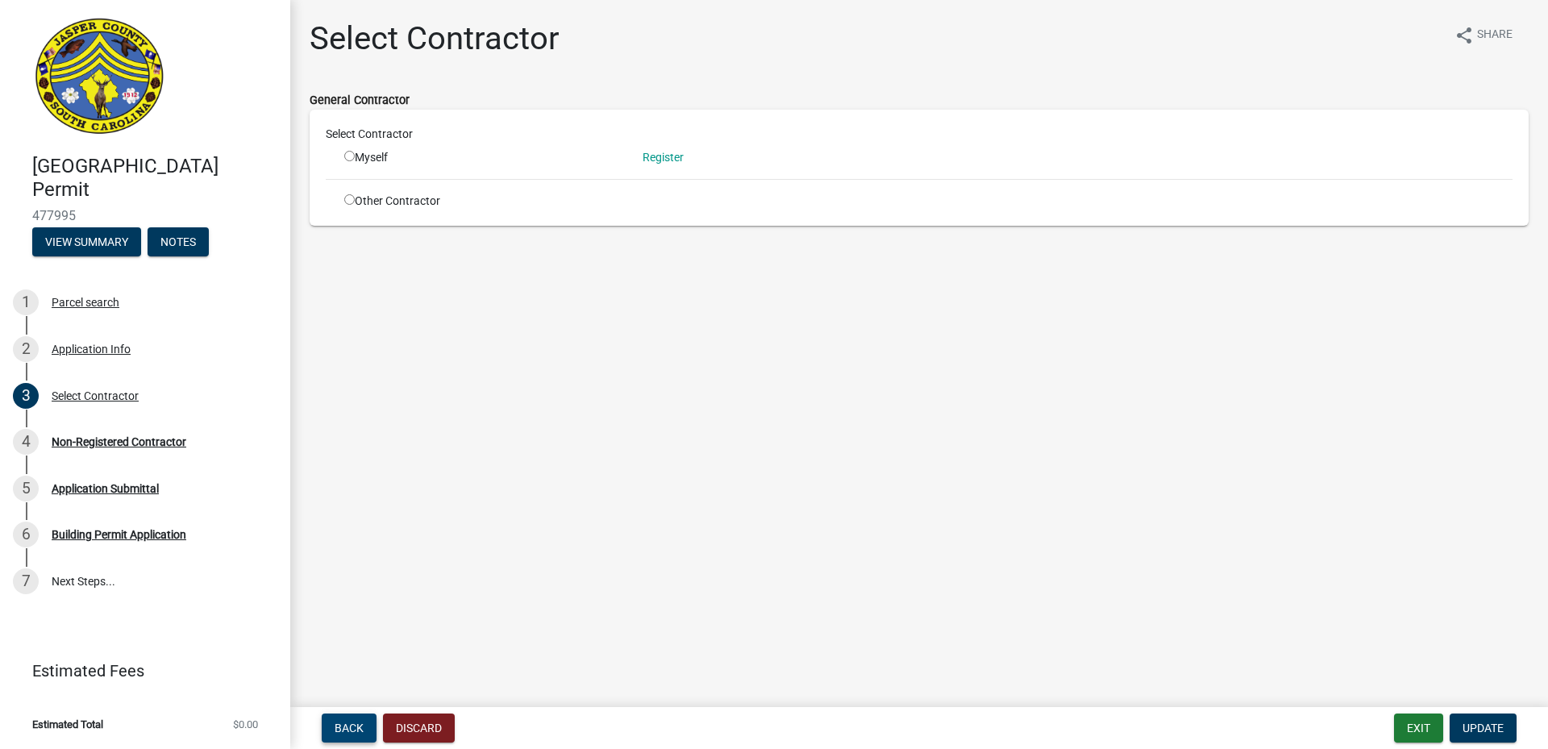
click at [335, 722] on span "Back" at bounding box center [349, 728] width 29 height 13
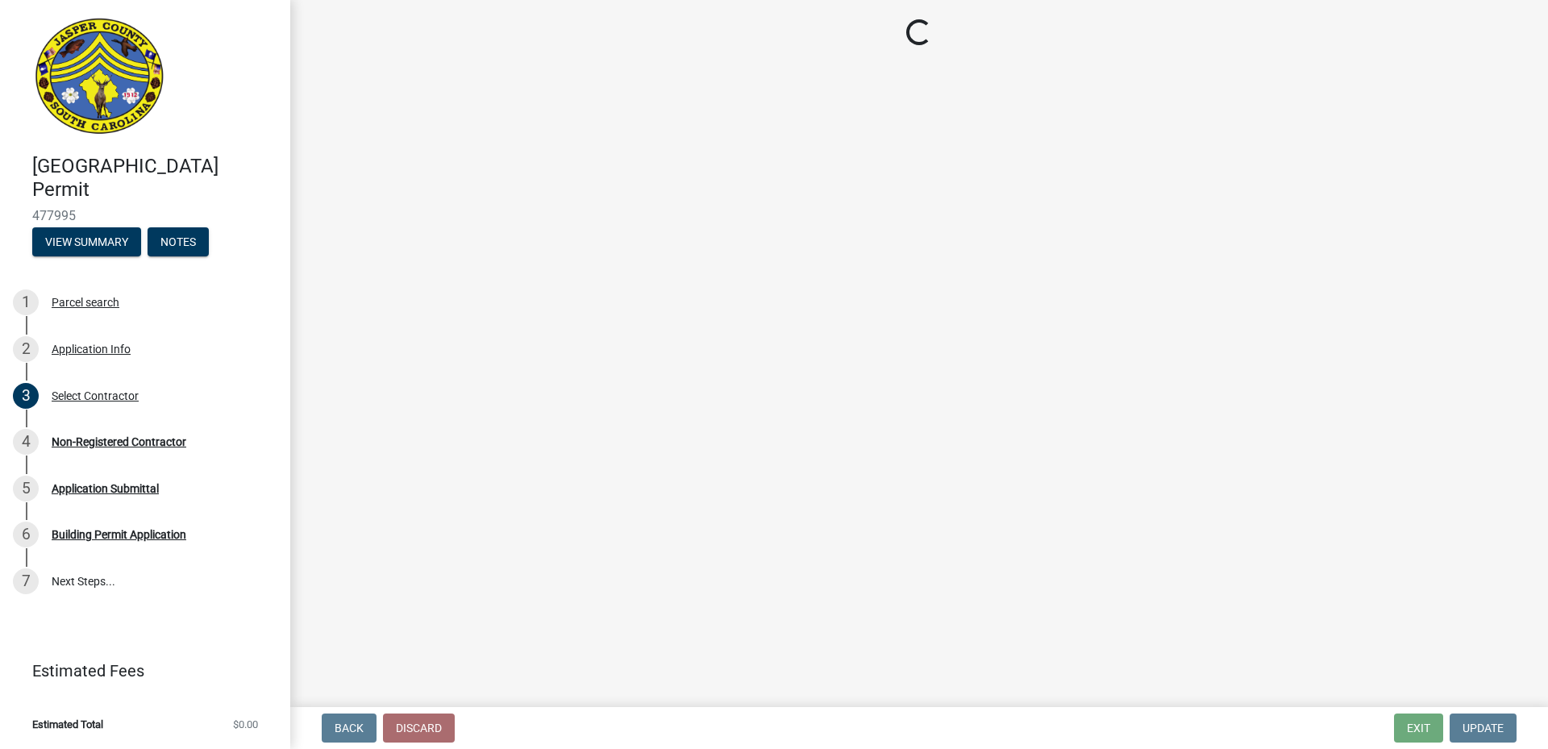
select select "f53fa719-3ff7-48d2-9eb7-3bbc18bb9995"
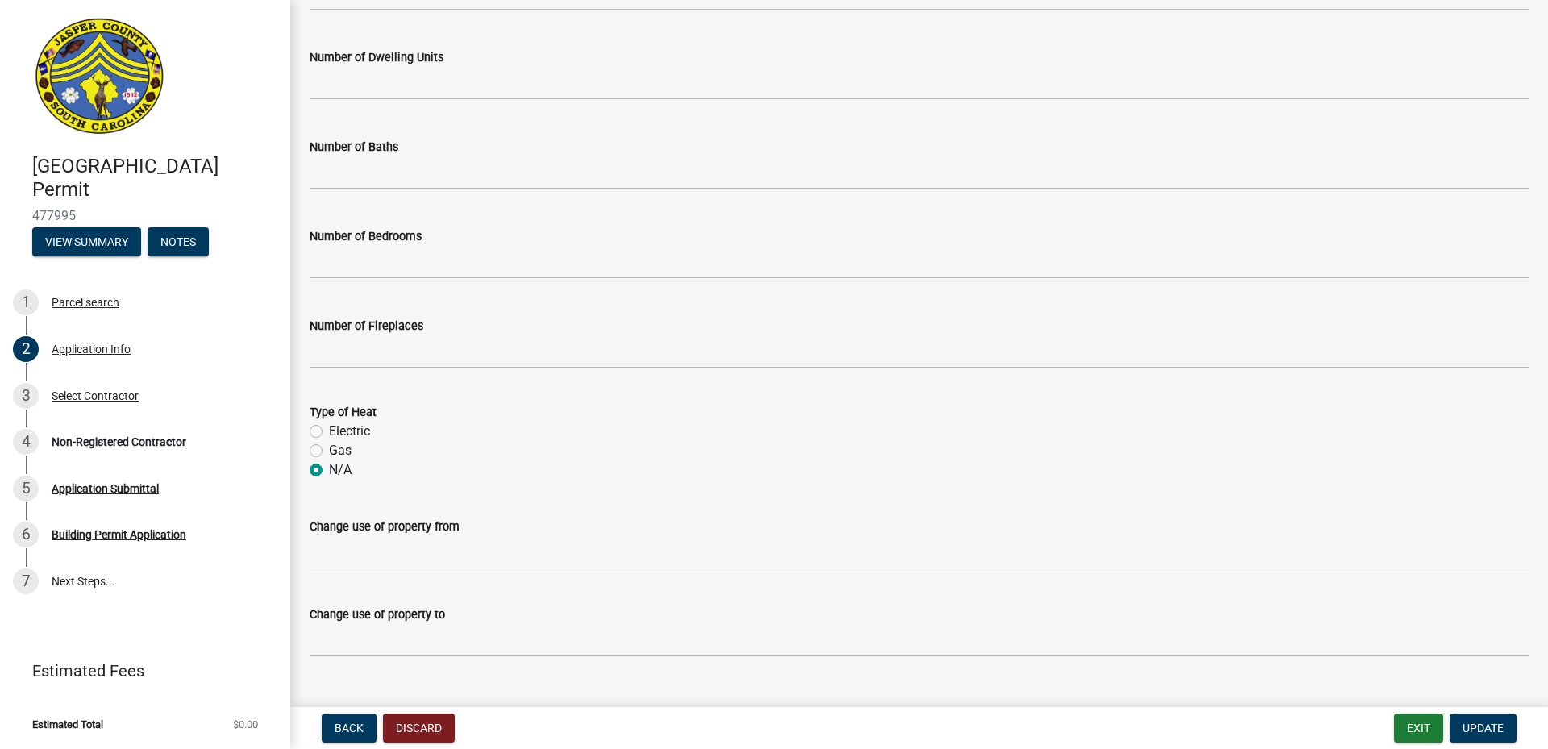
scroll to position [2888, 0]
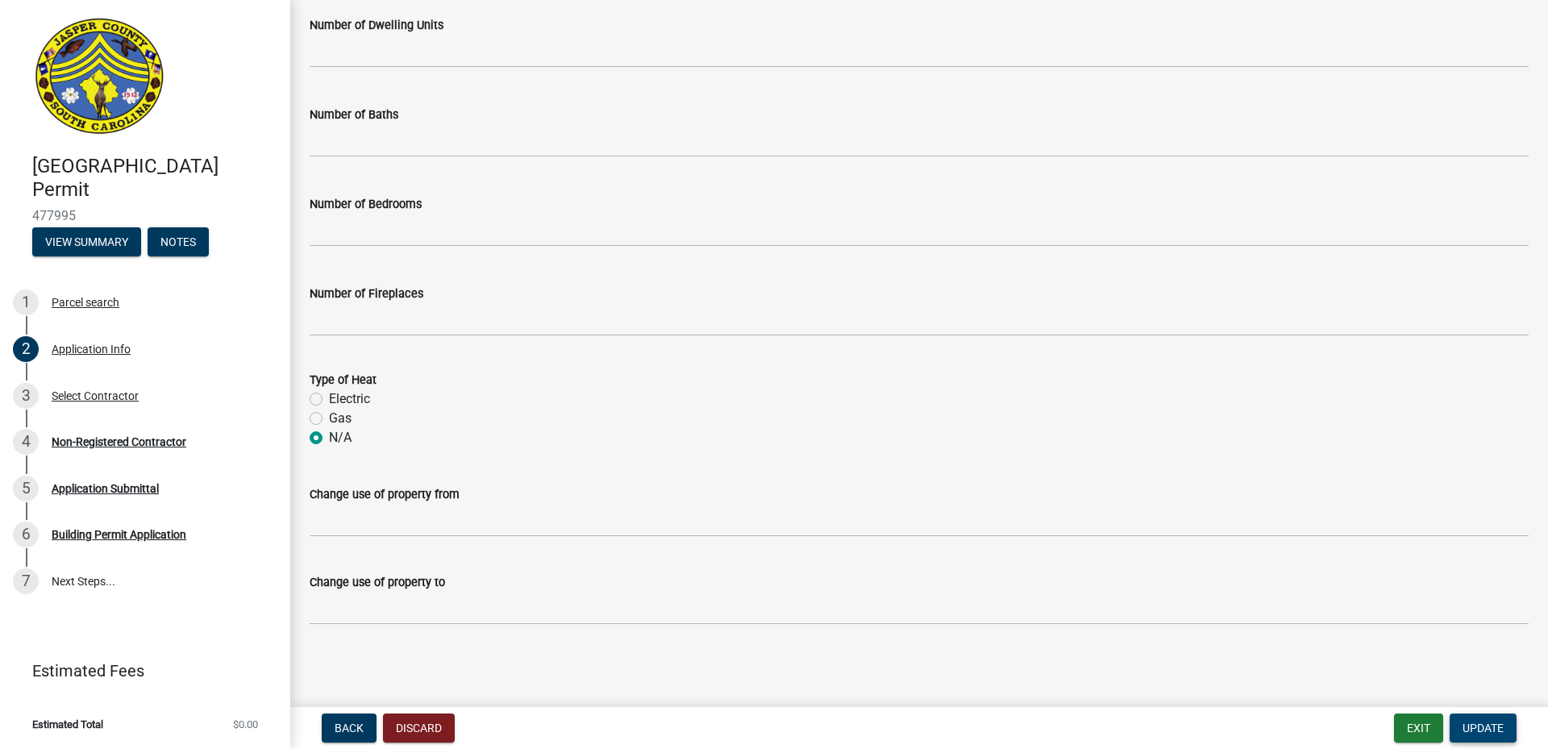
click at [1492, 728] on span "Update" at bounding box center [1483, 728] width 41 height 13
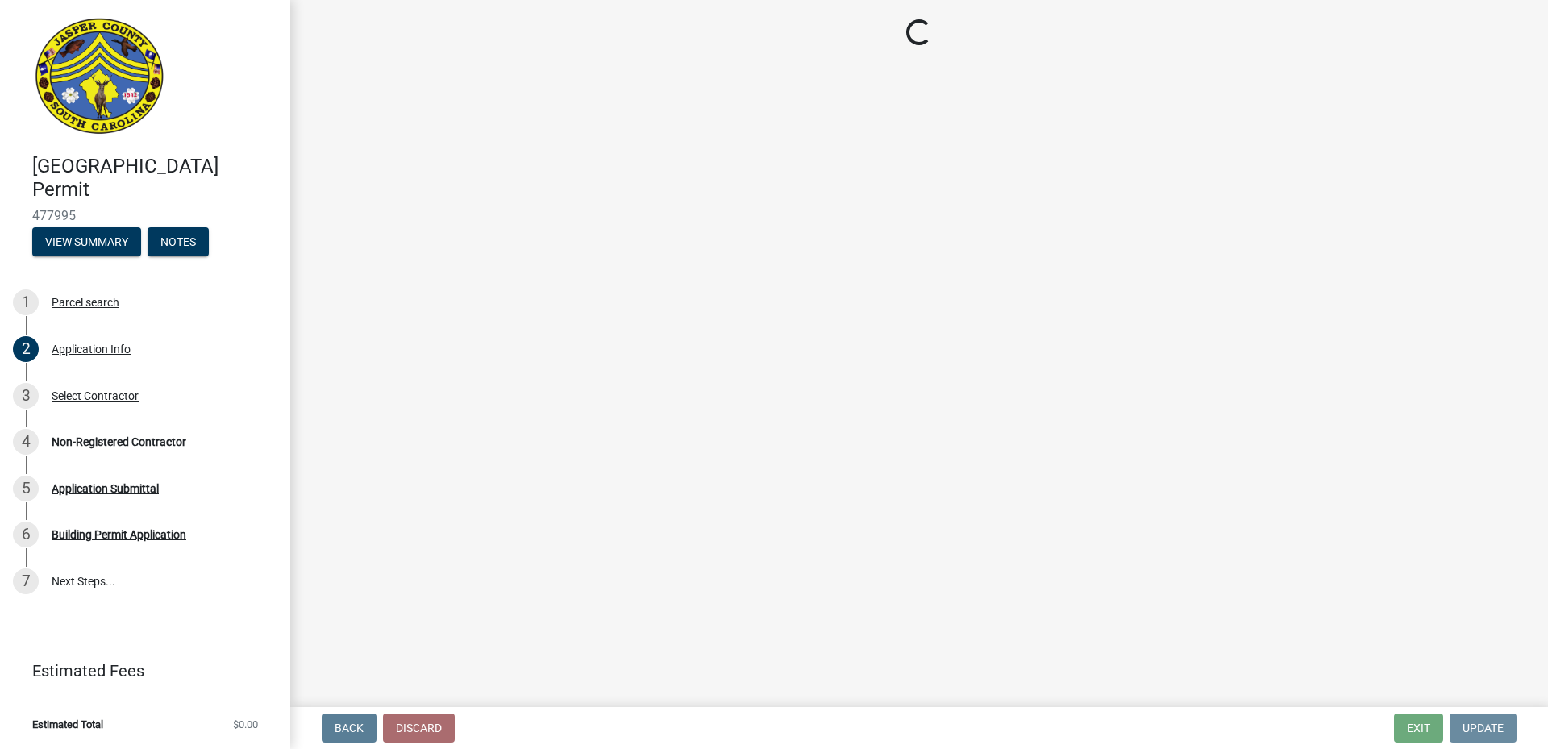
scroll to position [0, 0]
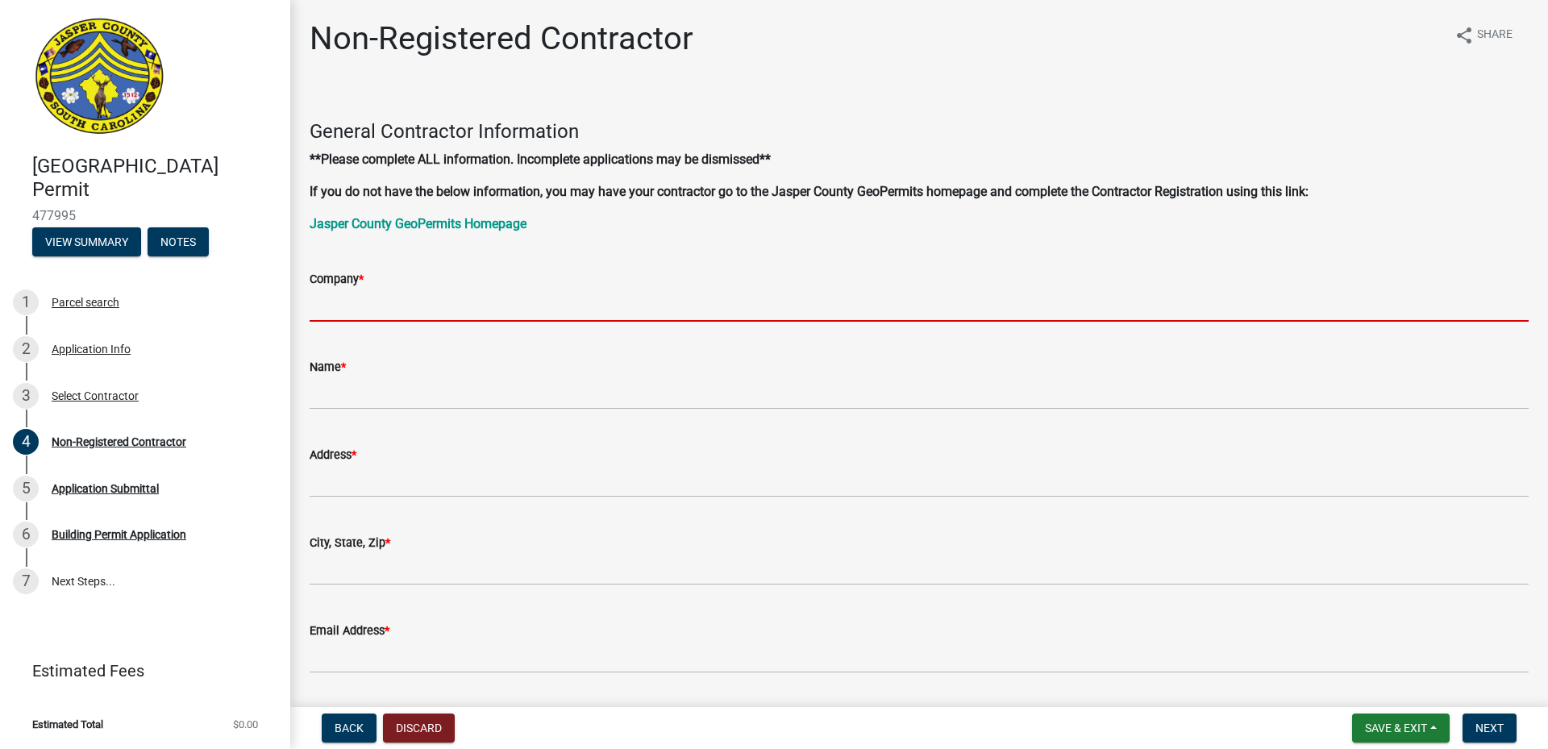
click at [344, 305] on input "Company *" at bounding box center [919, 305] width 1219 height 33
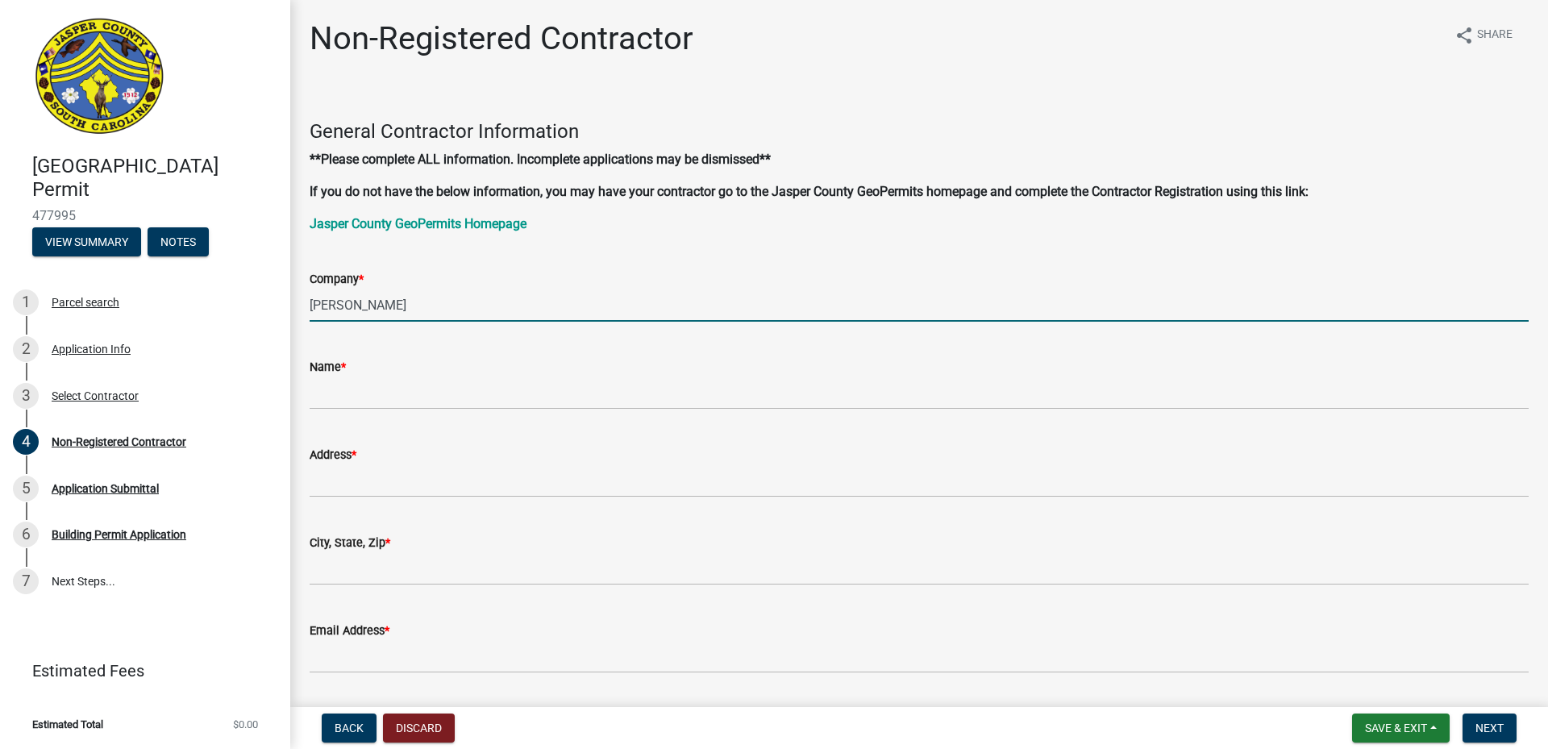
type input "[PERSON_NAME] General Contracting, LLC"
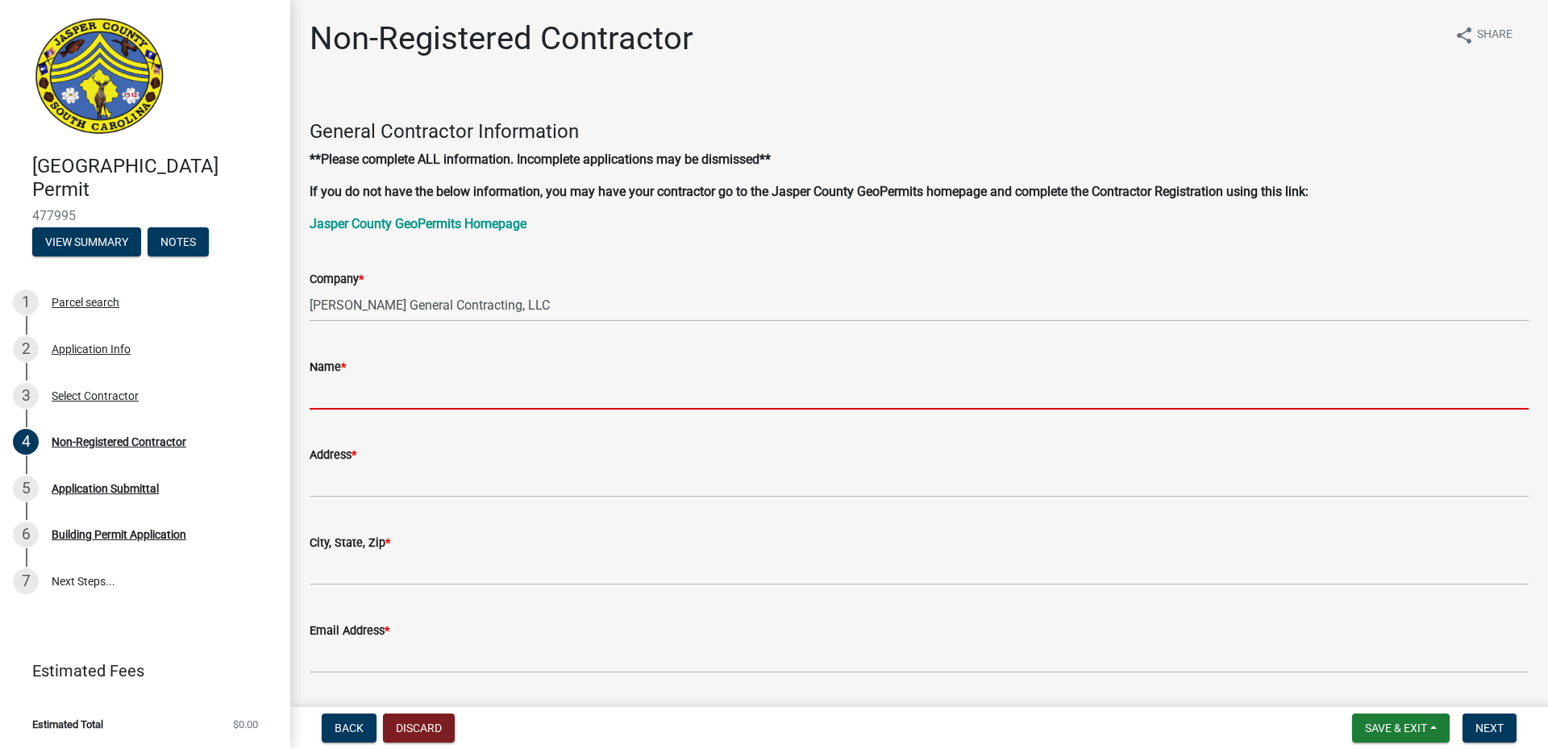
click at [327, 398] on input "Name *" at bounding box center [919, 393] width 1219 height 33
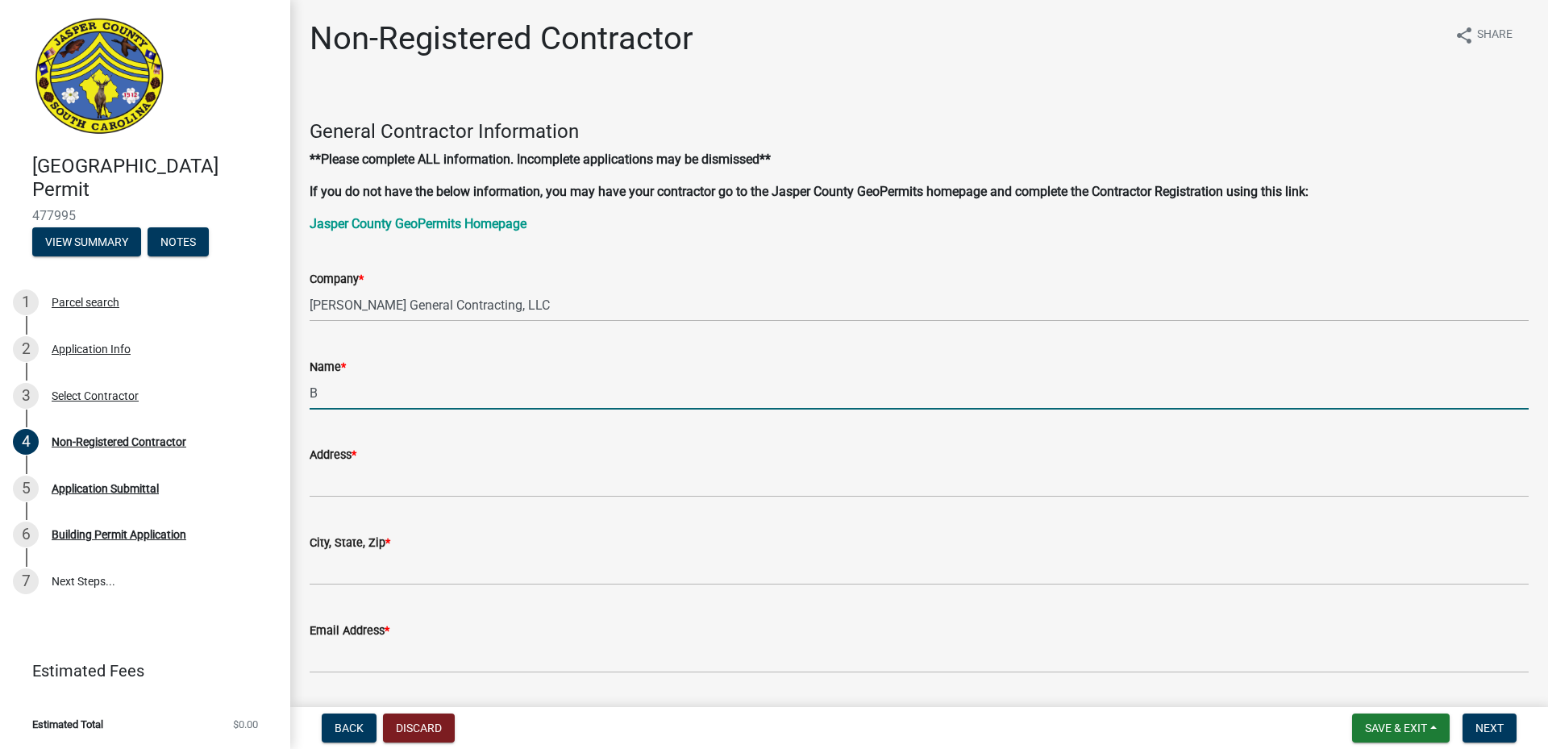
type input "[PERSON_NAME]"
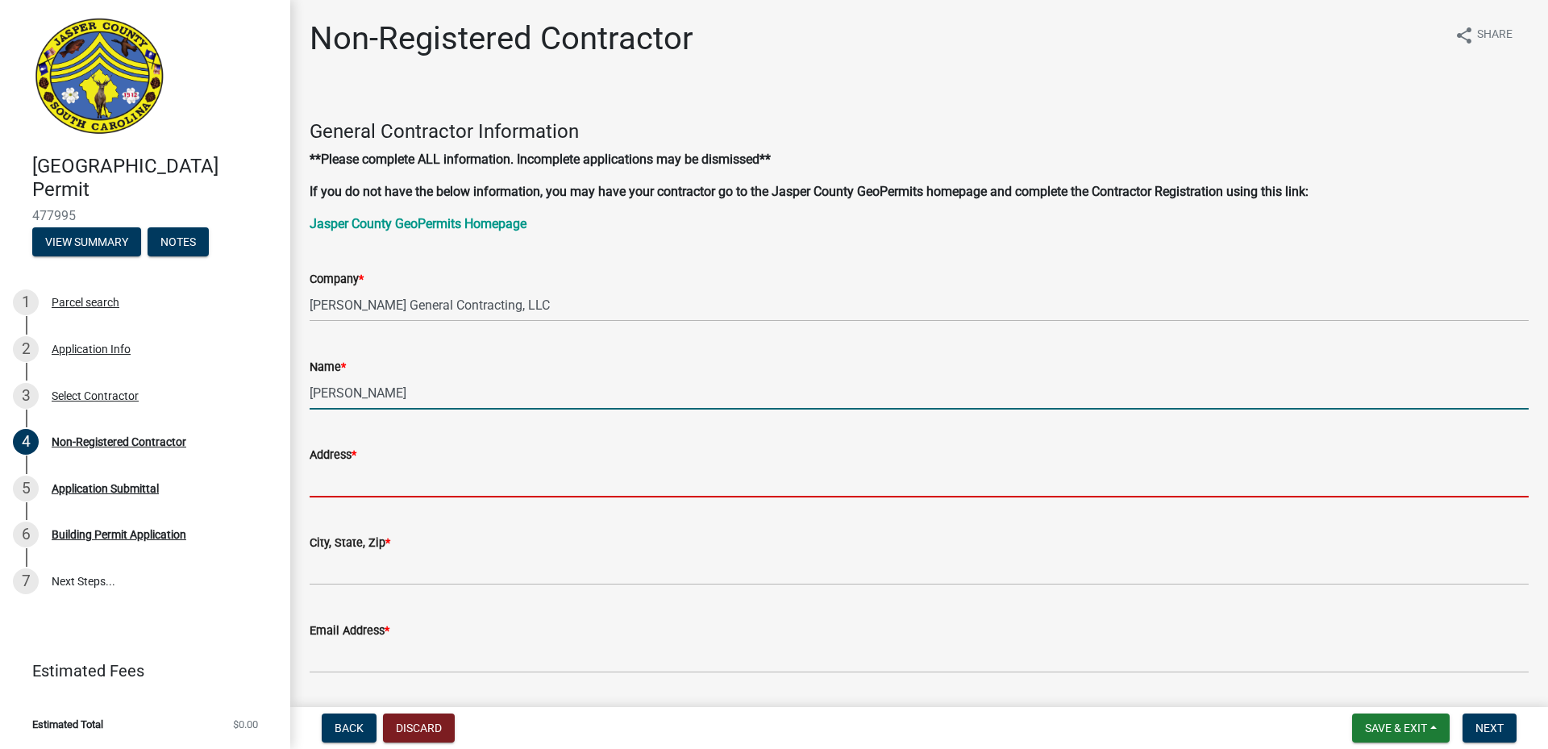
click at [331, 485] on input "Address *" at bounding box center [919, 480] width 1219 height 33
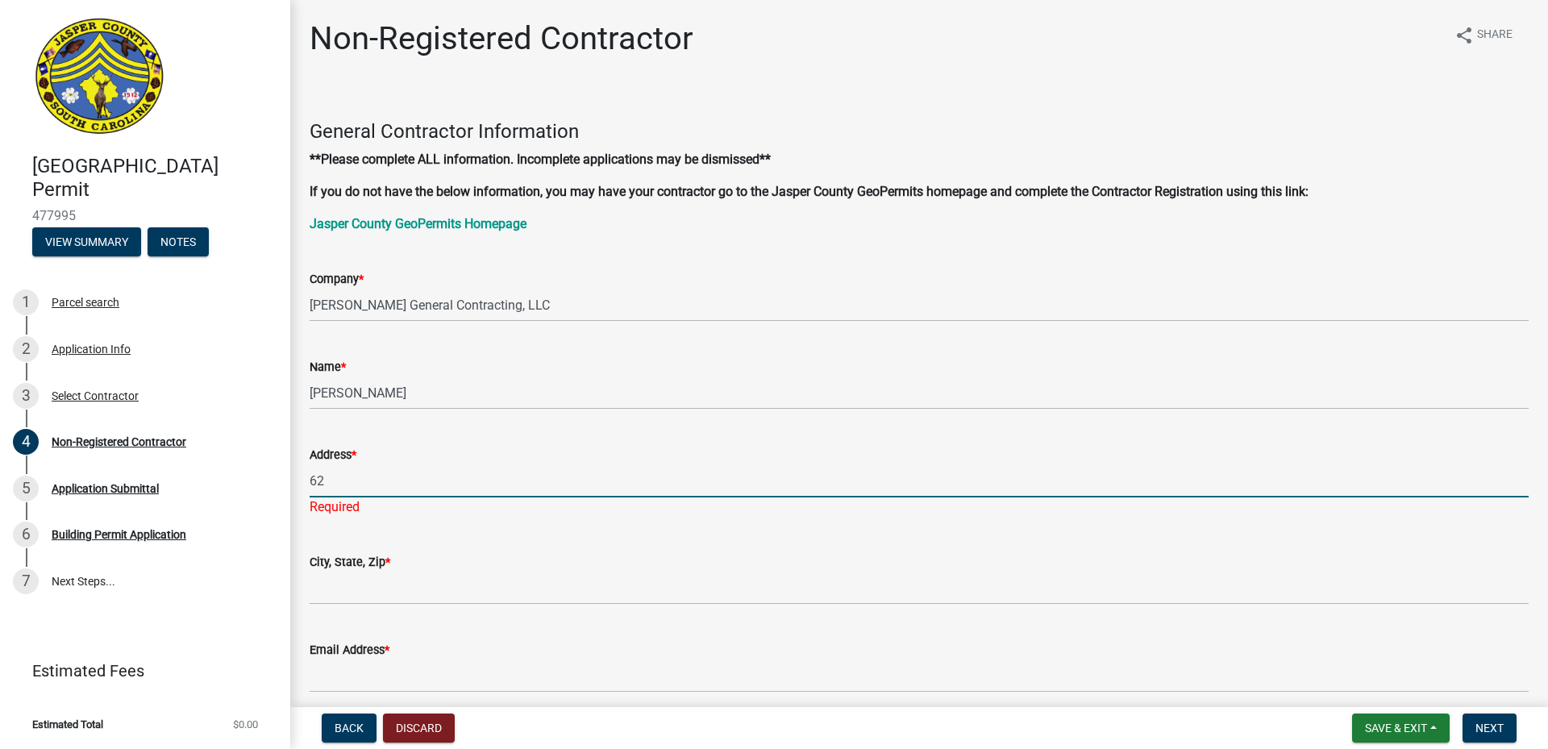
type input "[STREET_ADDRESS][PERSON_NAME]"
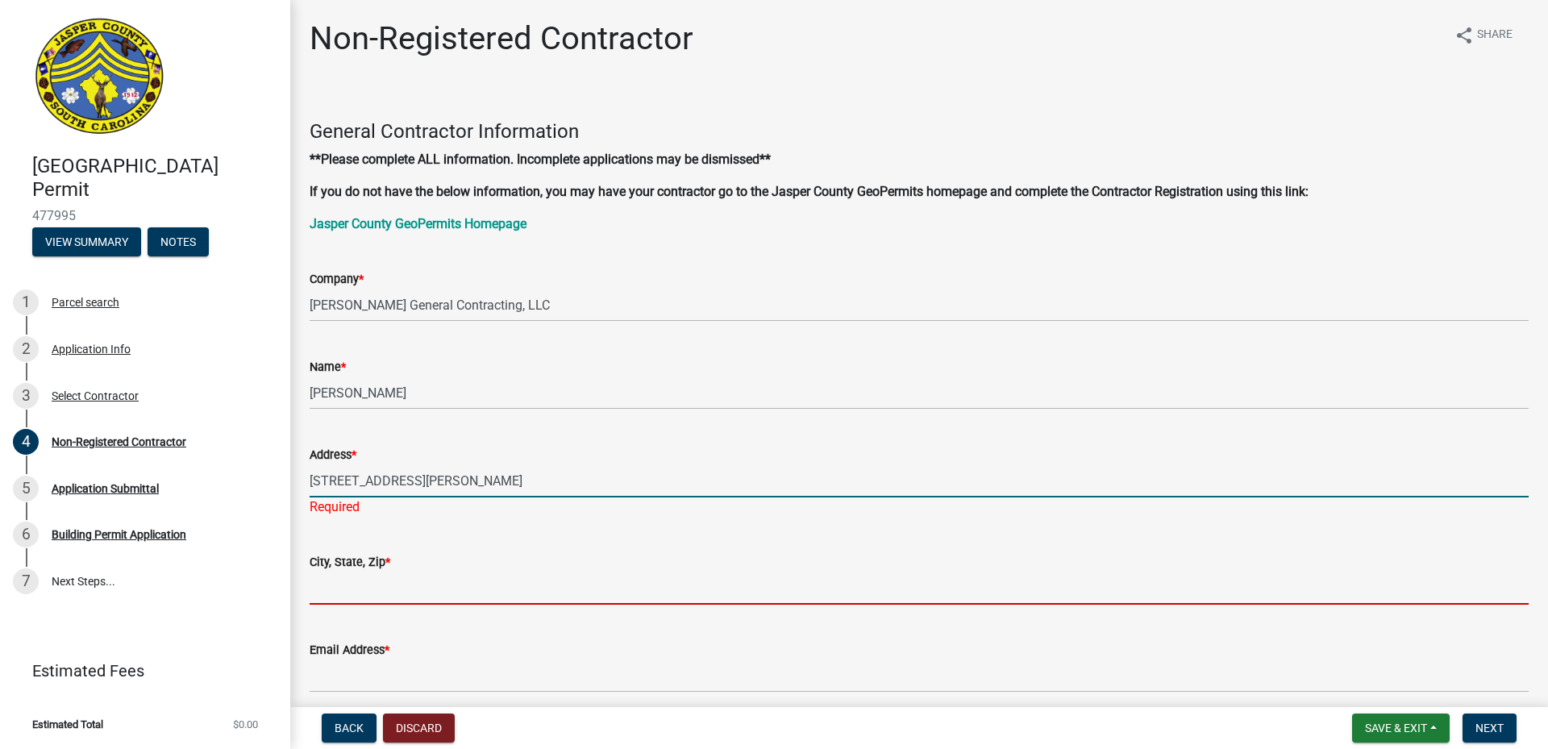
click at [324, 591] on wm-data-entity-input "City, State, Zip *" at bounding box center [919, 574] width 1219 height 88
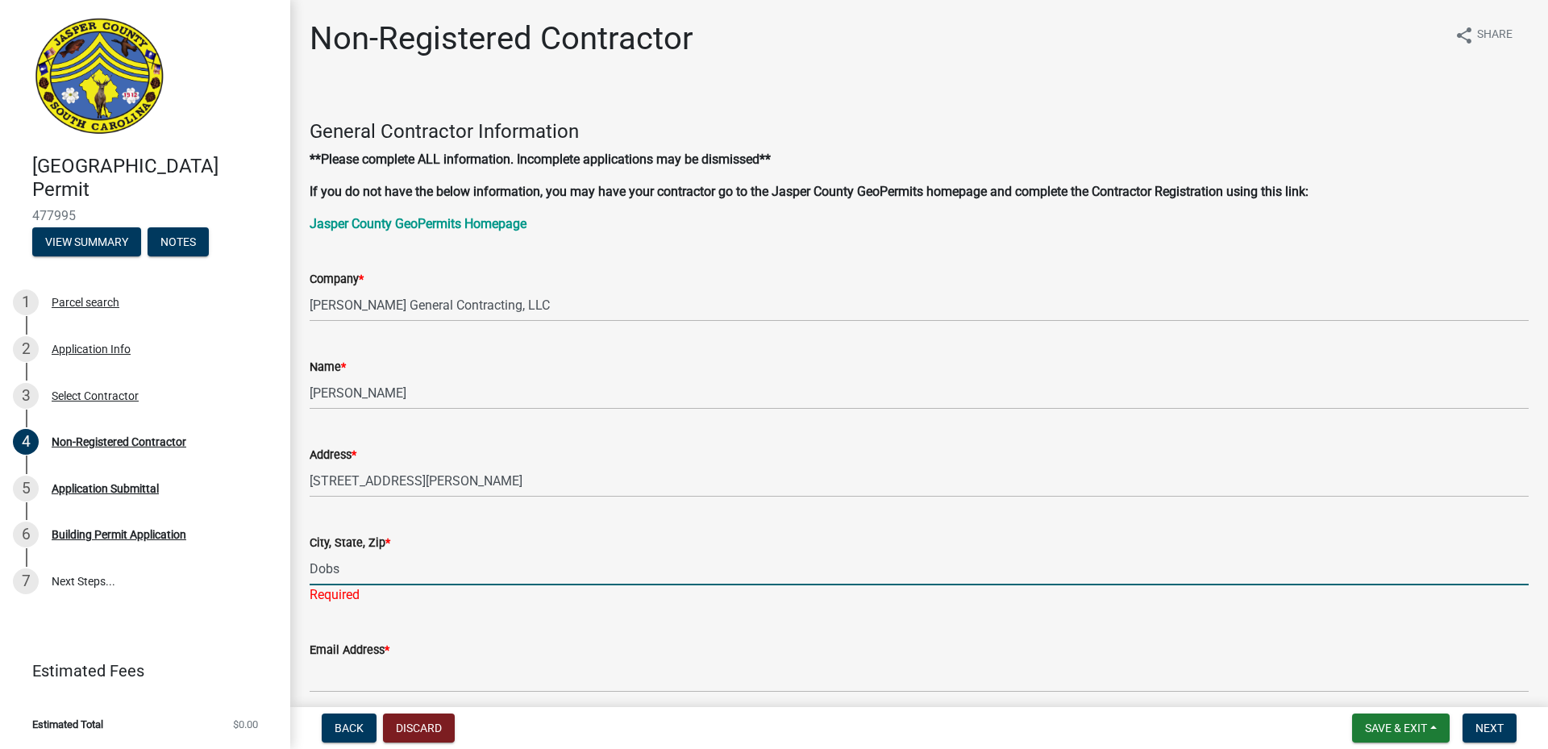
type input "[PERSON_NAME], NC 27017"
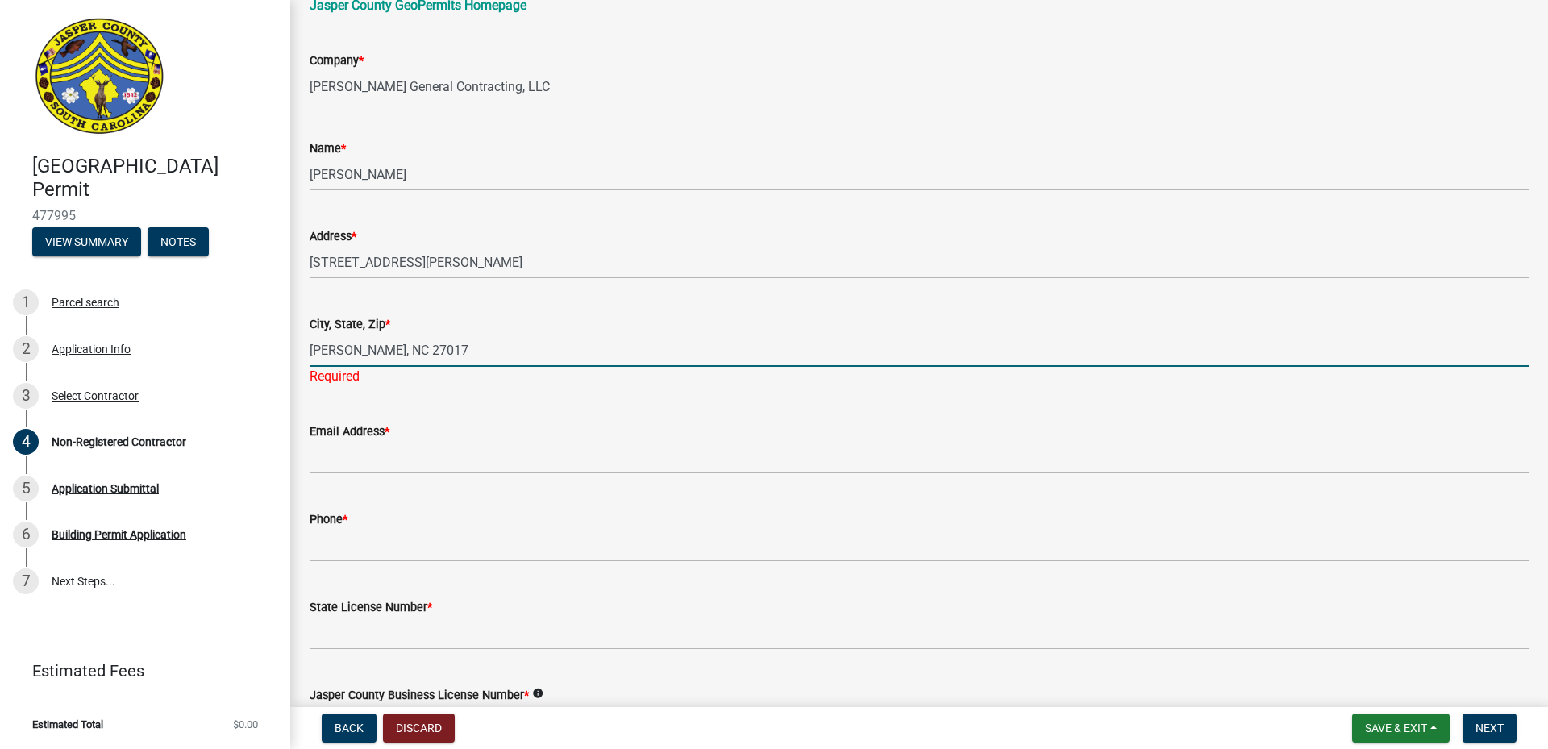
scroll to position [242, 0]
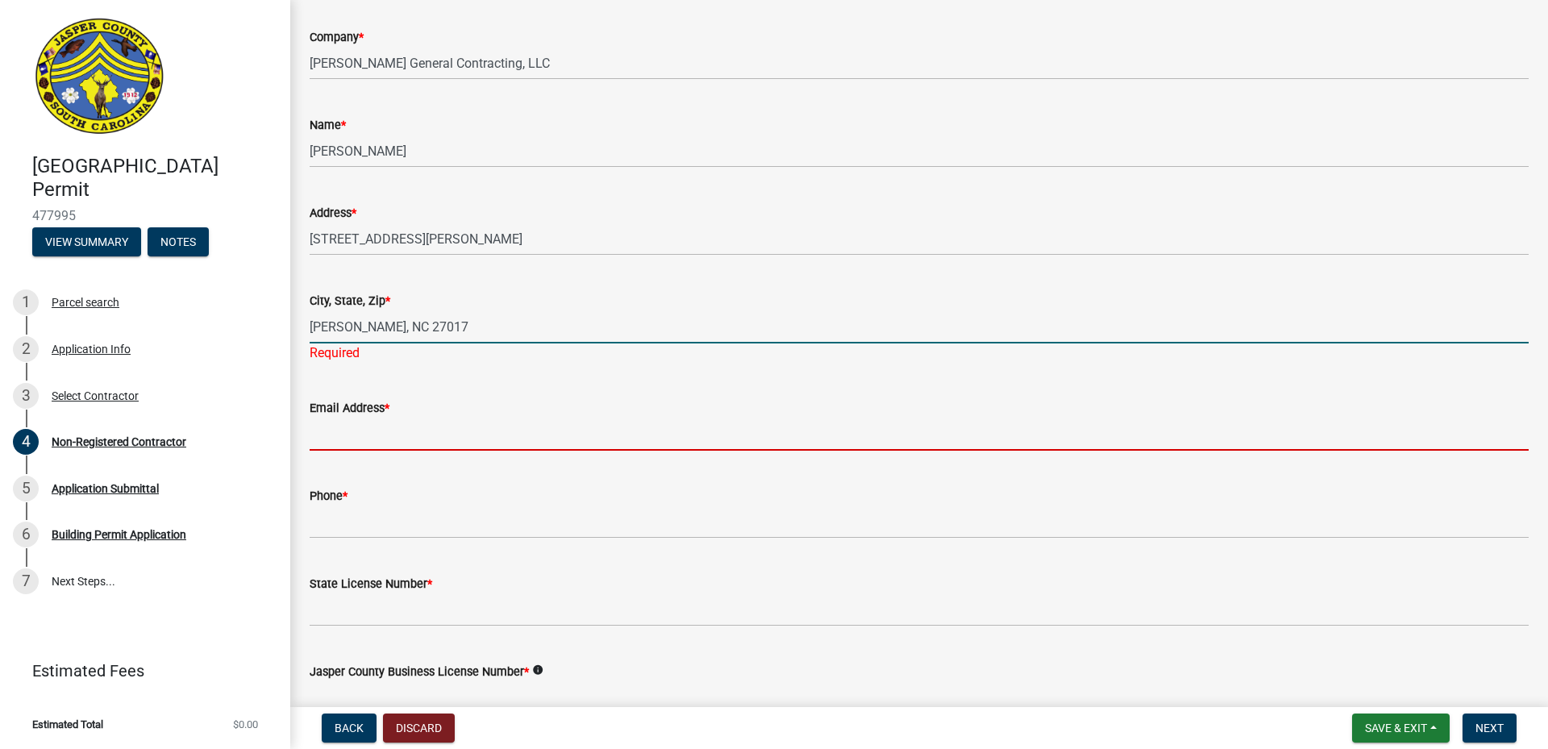
click at [330, 437] on wm-data-entity-input "Email Address *" at bounding box center [919, 420] width 1219 height 88
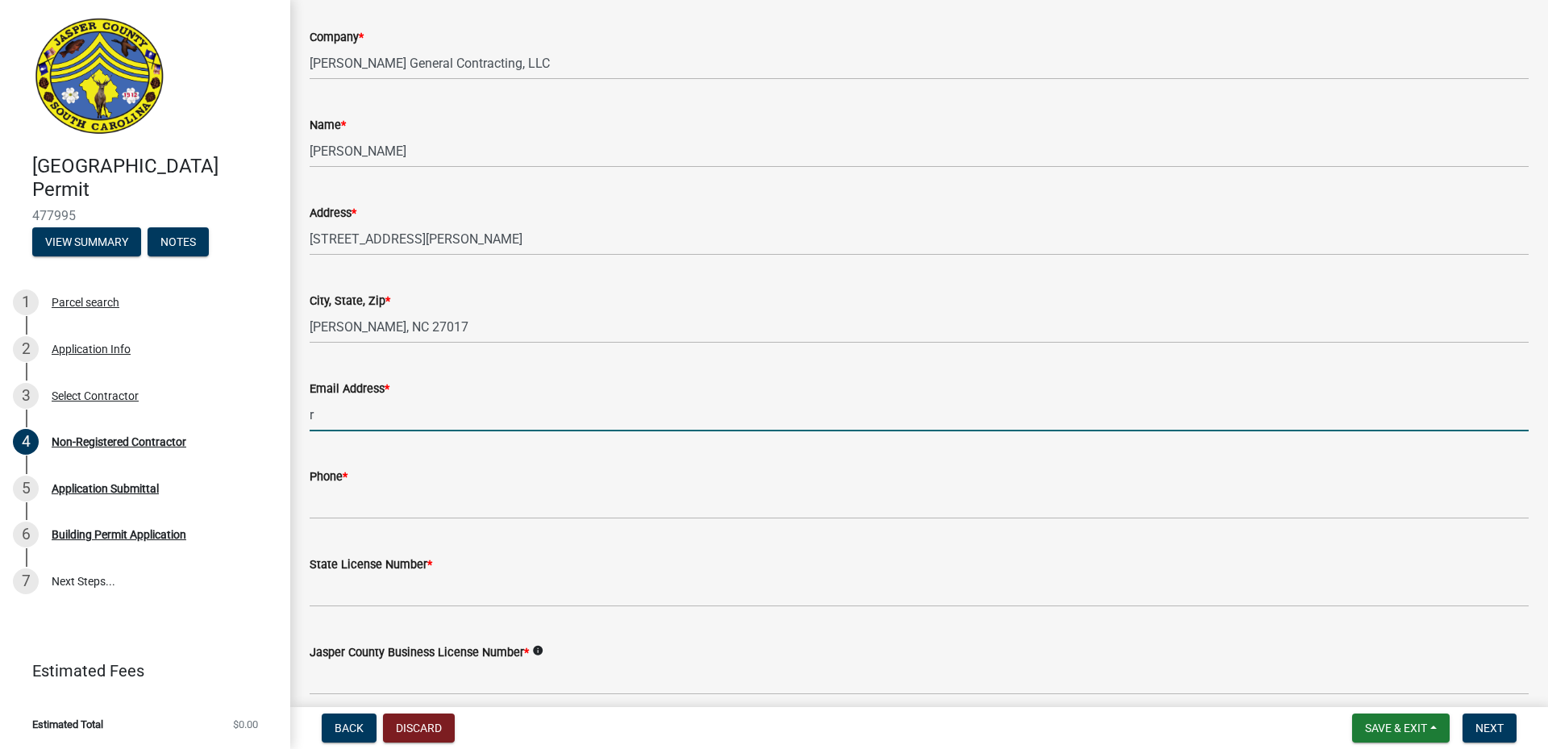
type input "[EMAIL_ADDRESS][DOMAIN_NAME]"
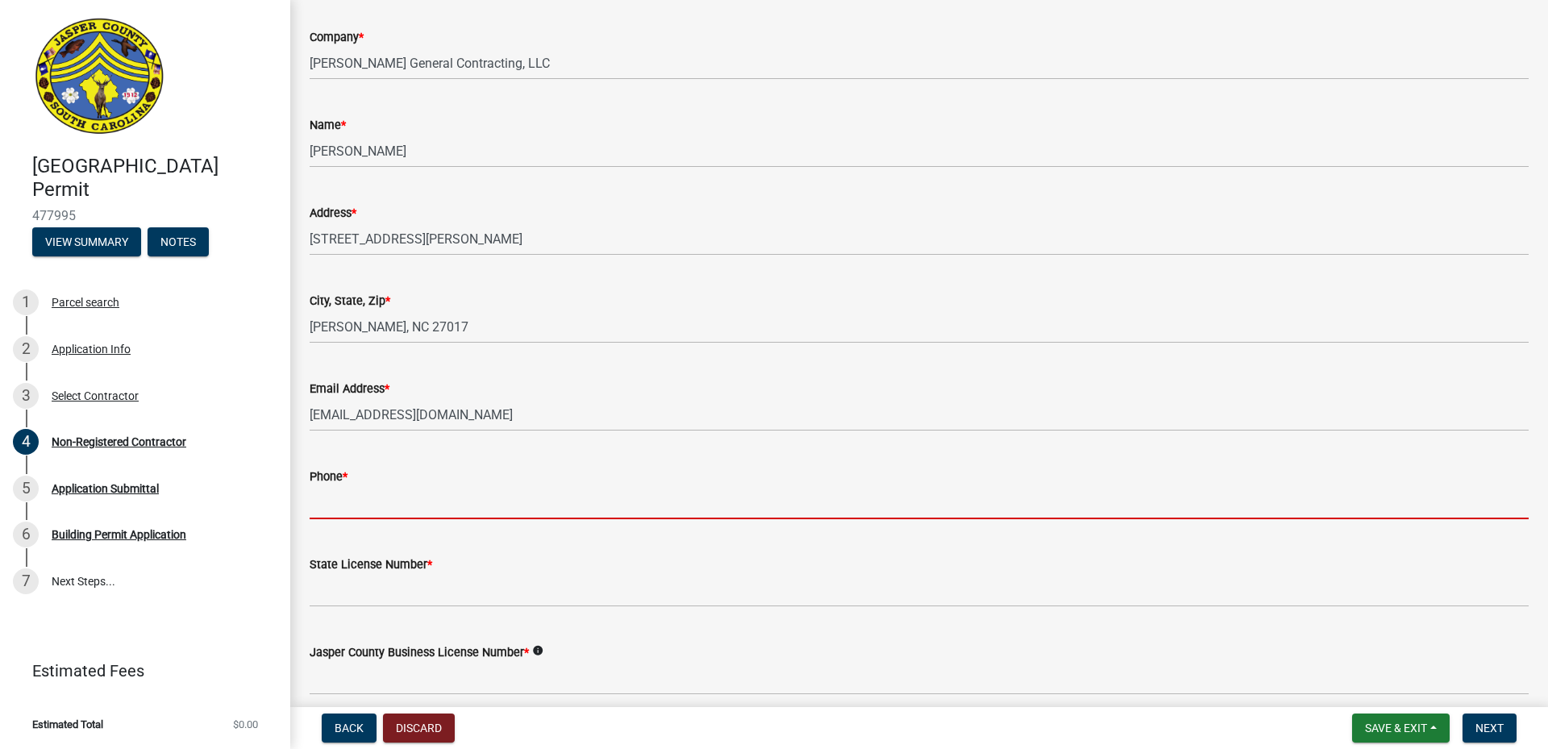
click at [335, 508] on input "Phone *" at bounding box center [919, 502] width 1219 height 33
paste input "[PHONE_NUMBER]"
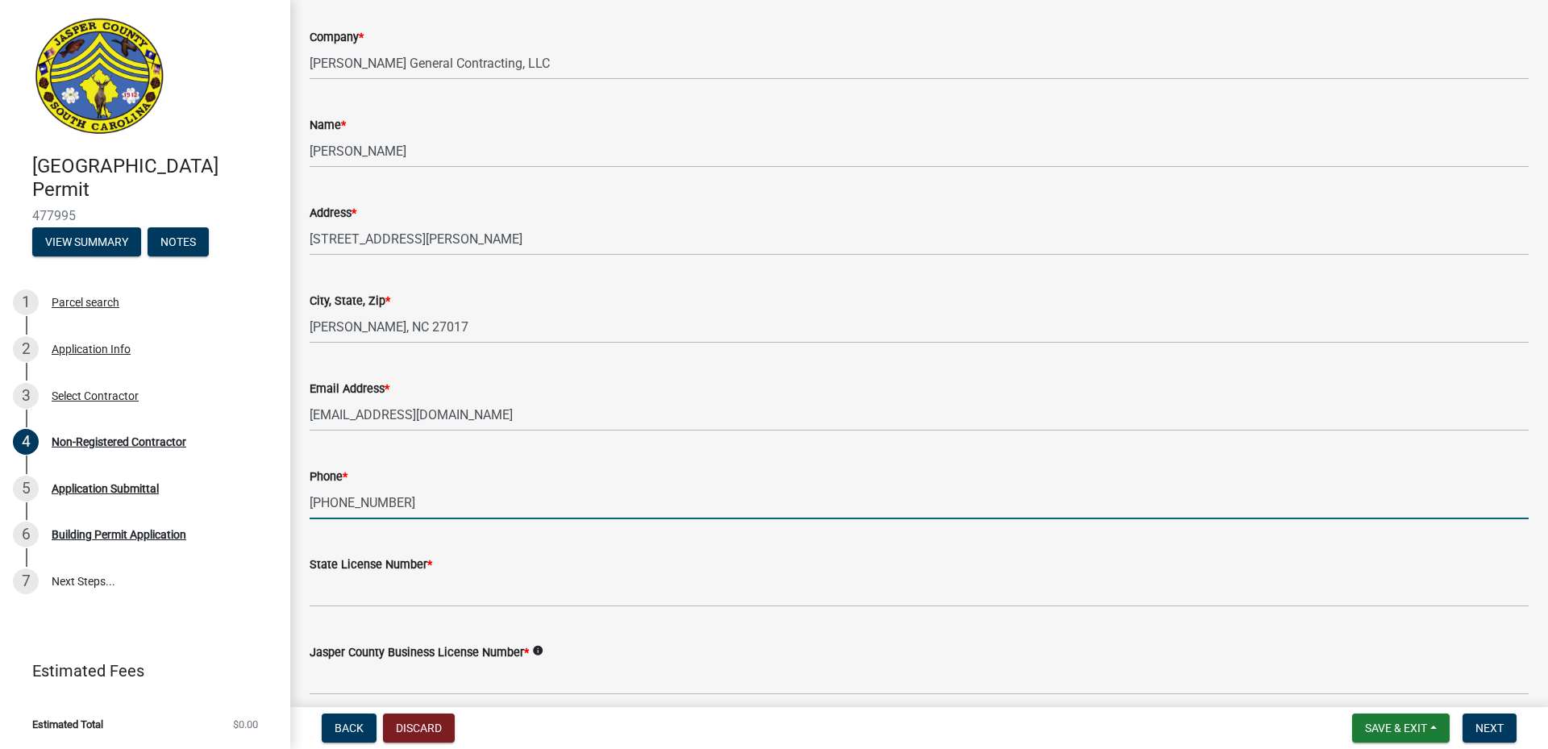
type input "[PHONE_NUMBER]"
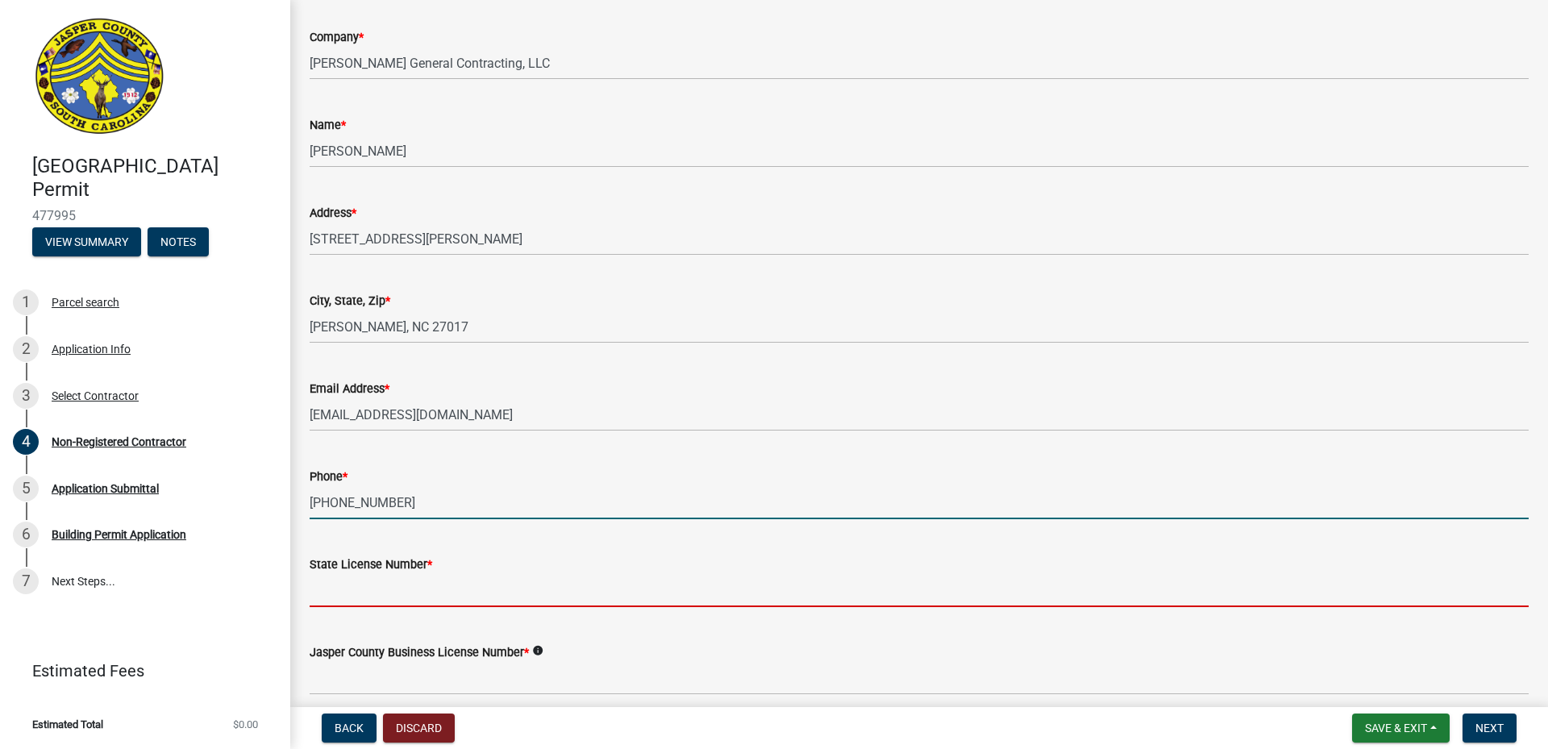
click at [357, 591] on input "State License Number *" at bounding box center [919, 590] width 1219 height 33
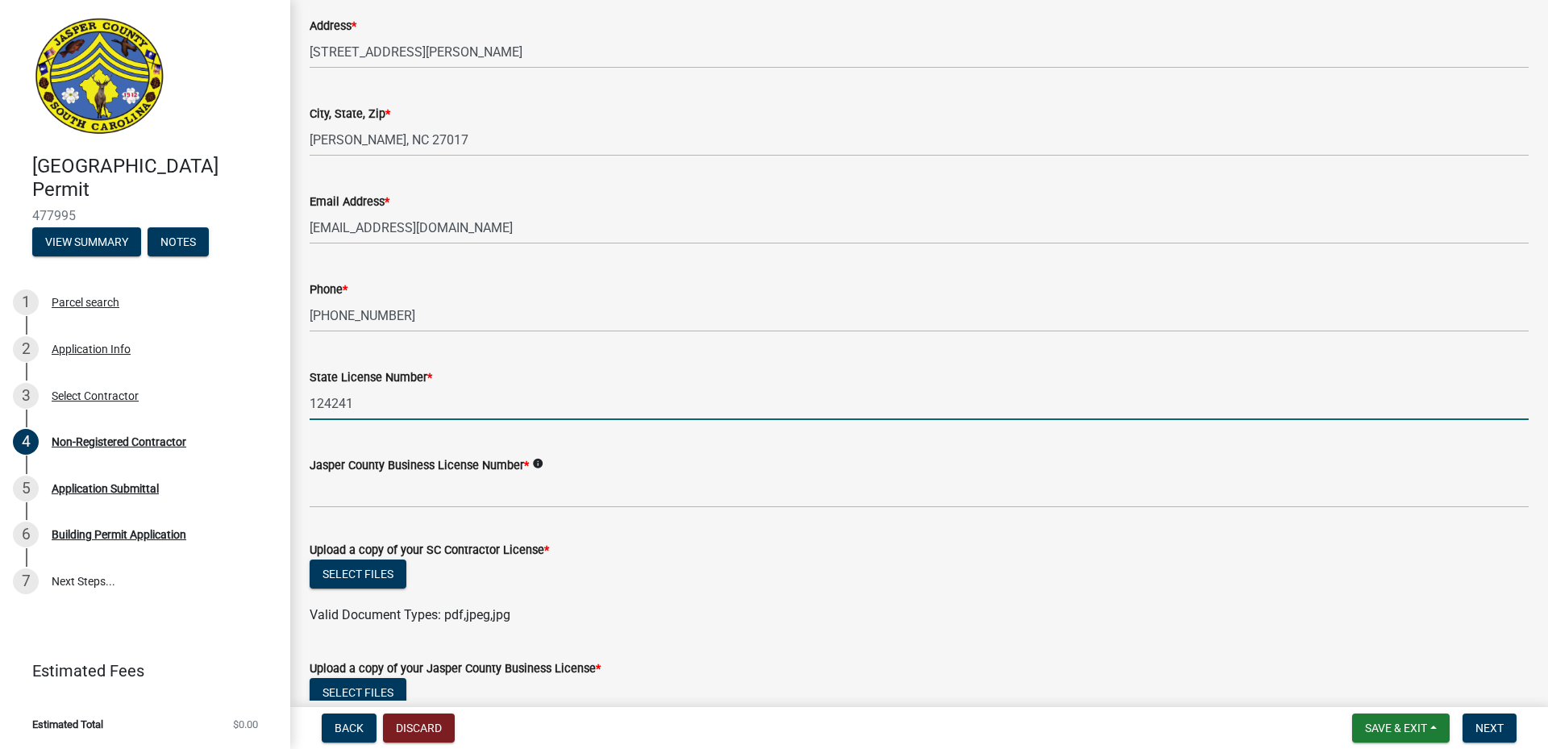
scroll to position [484, 0]
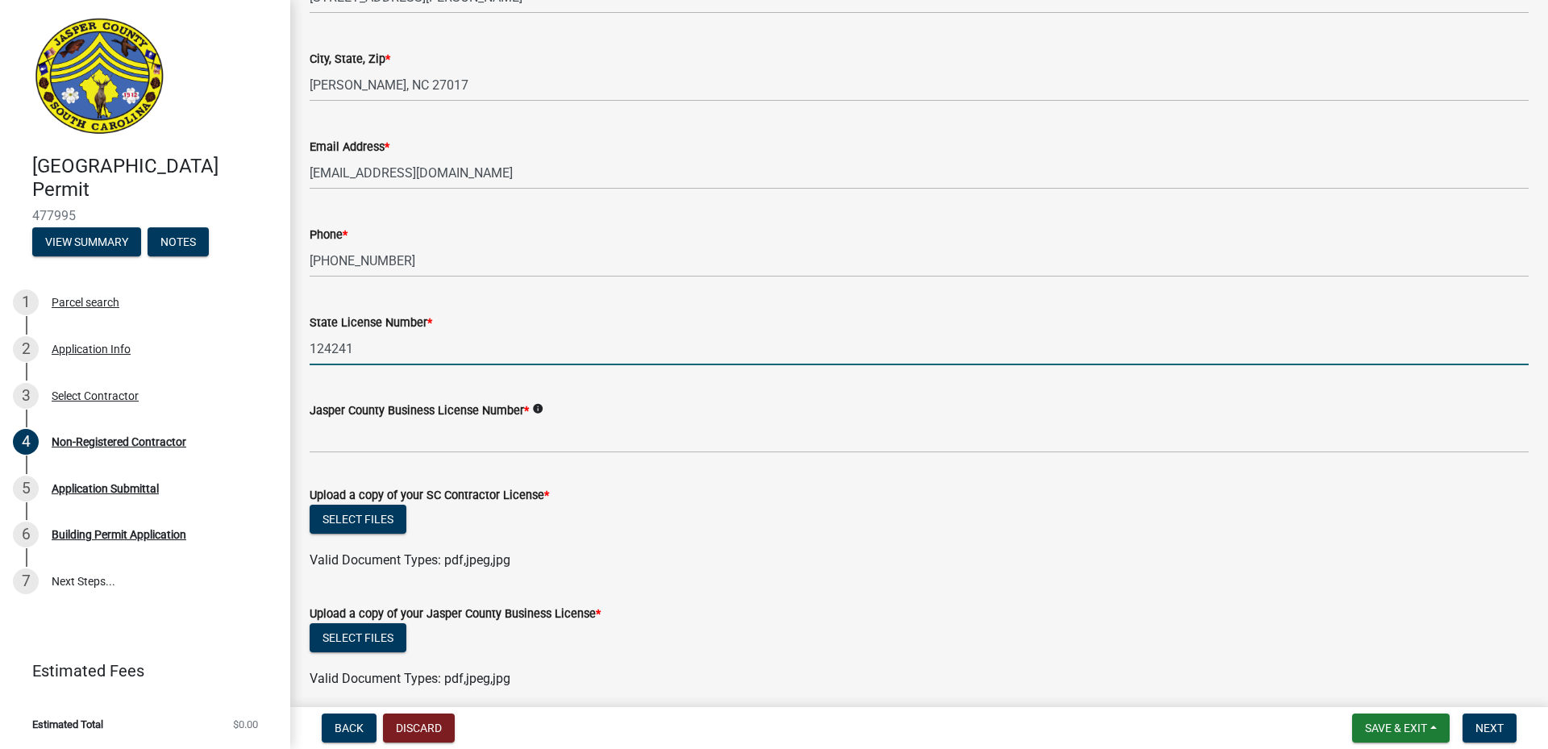
type input "124241"
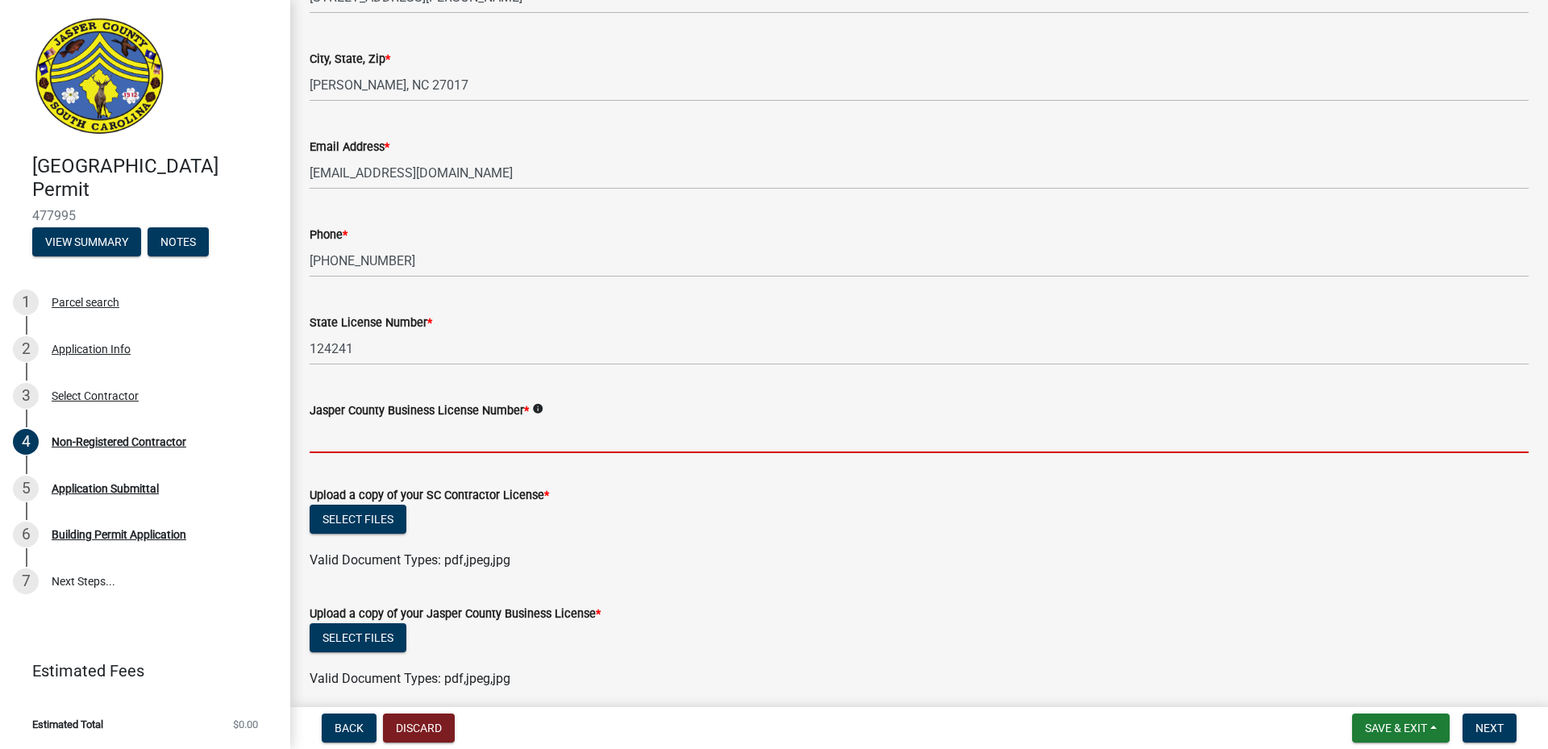
click at [316, 435] on input "Jasper County Business License Number *" at bounding box center [919, 436] width 1219 height 33
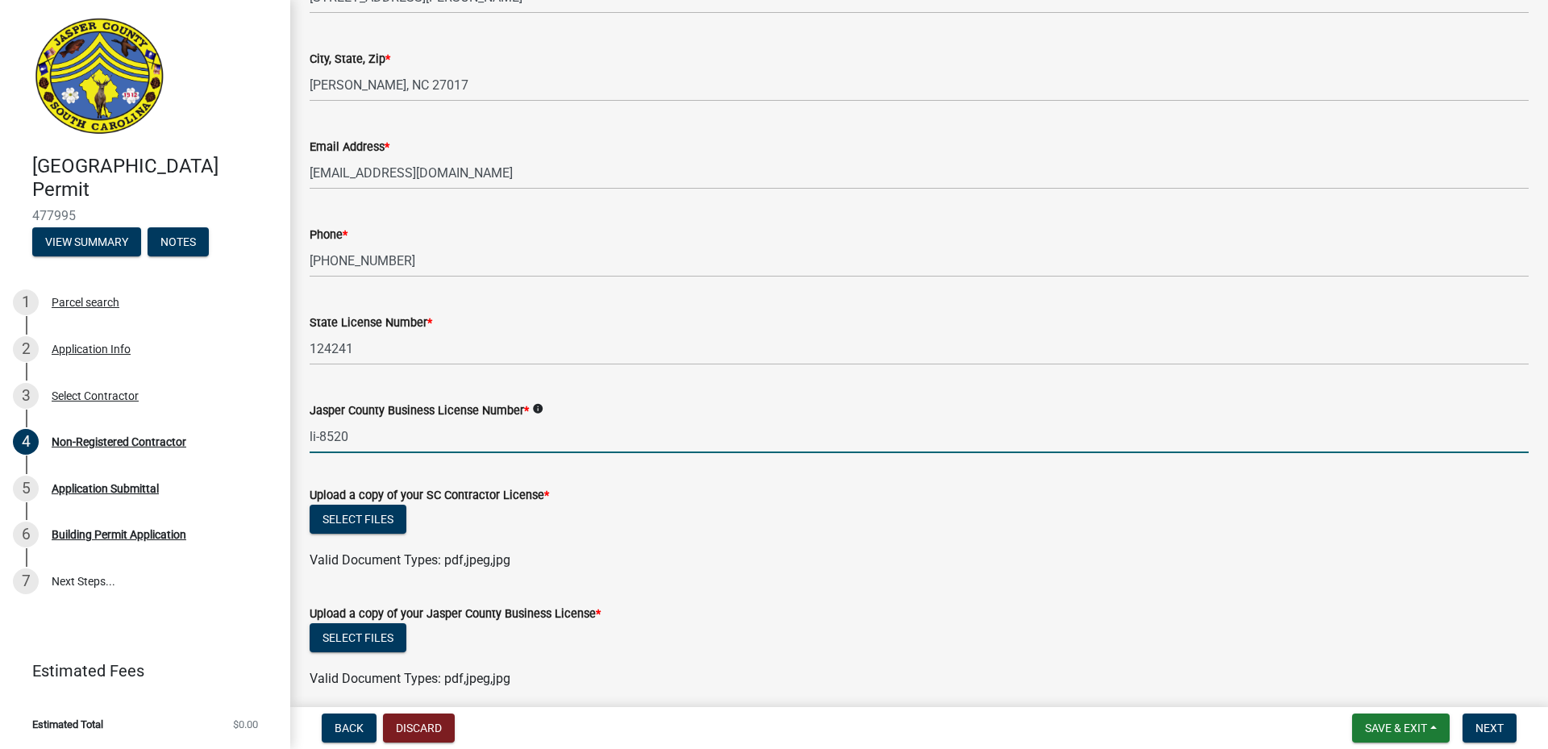
type input "li-8520"
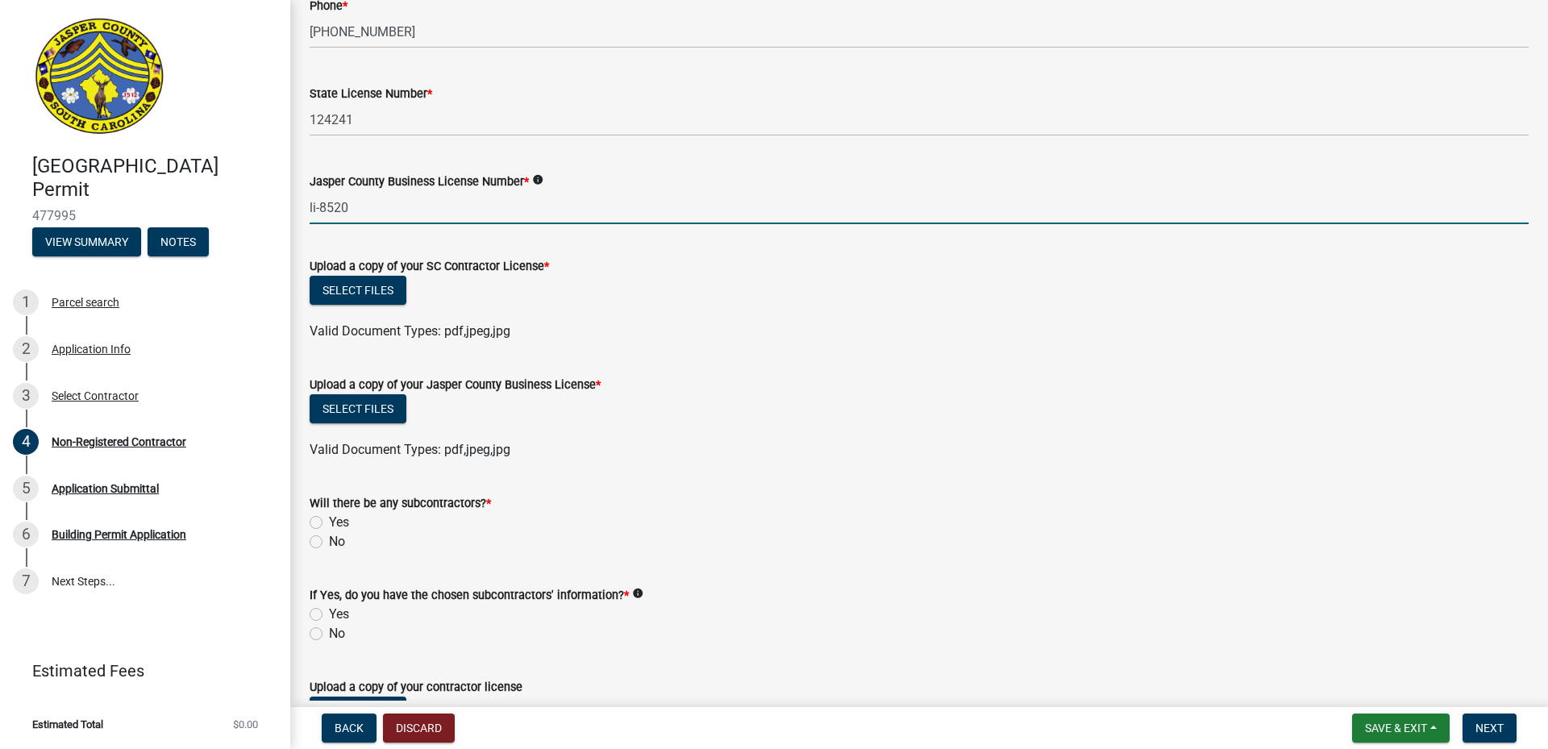
scroll to position [726, 0]
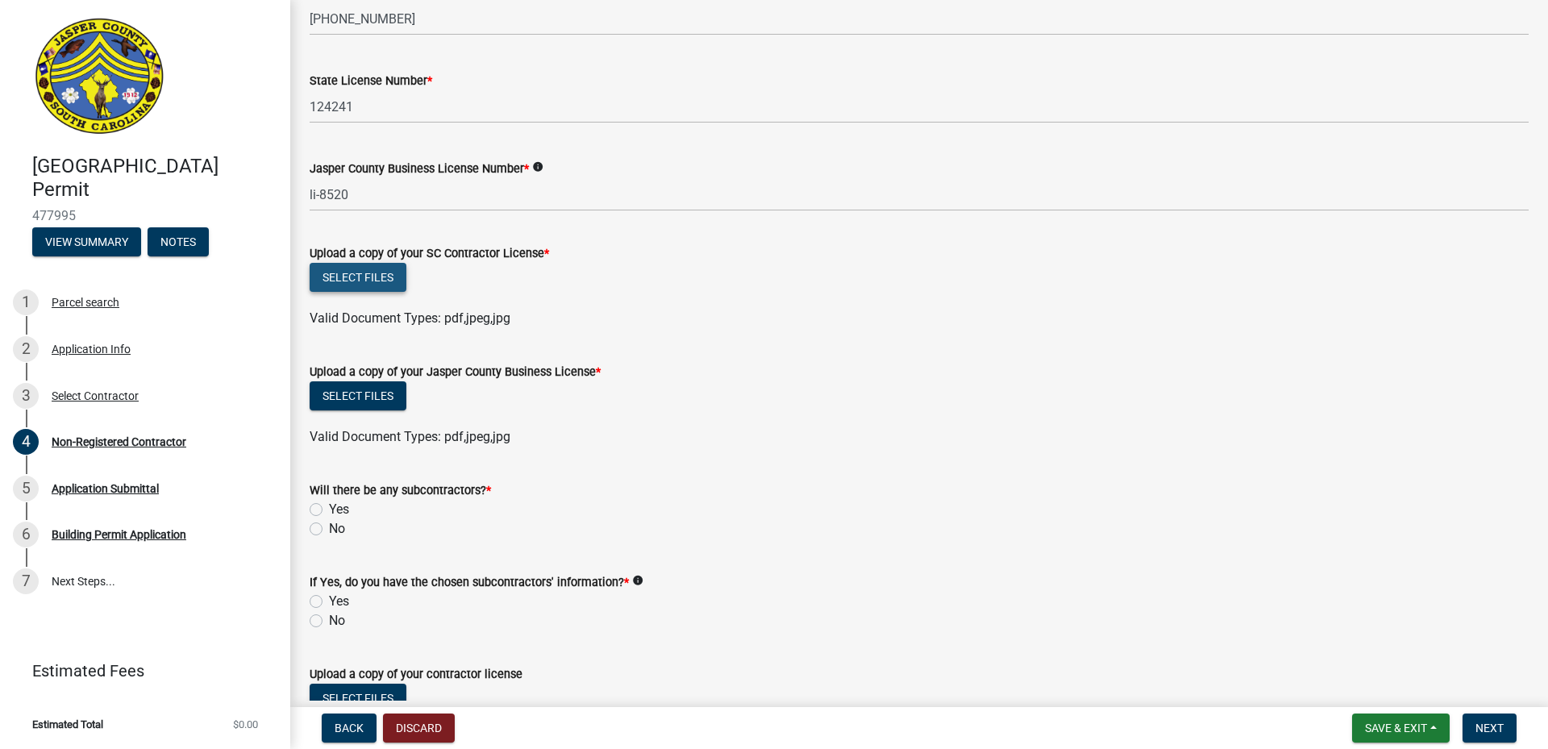
click at [362, 276] on button "Select files" at bounding box center [358, 277] width 97 height 29
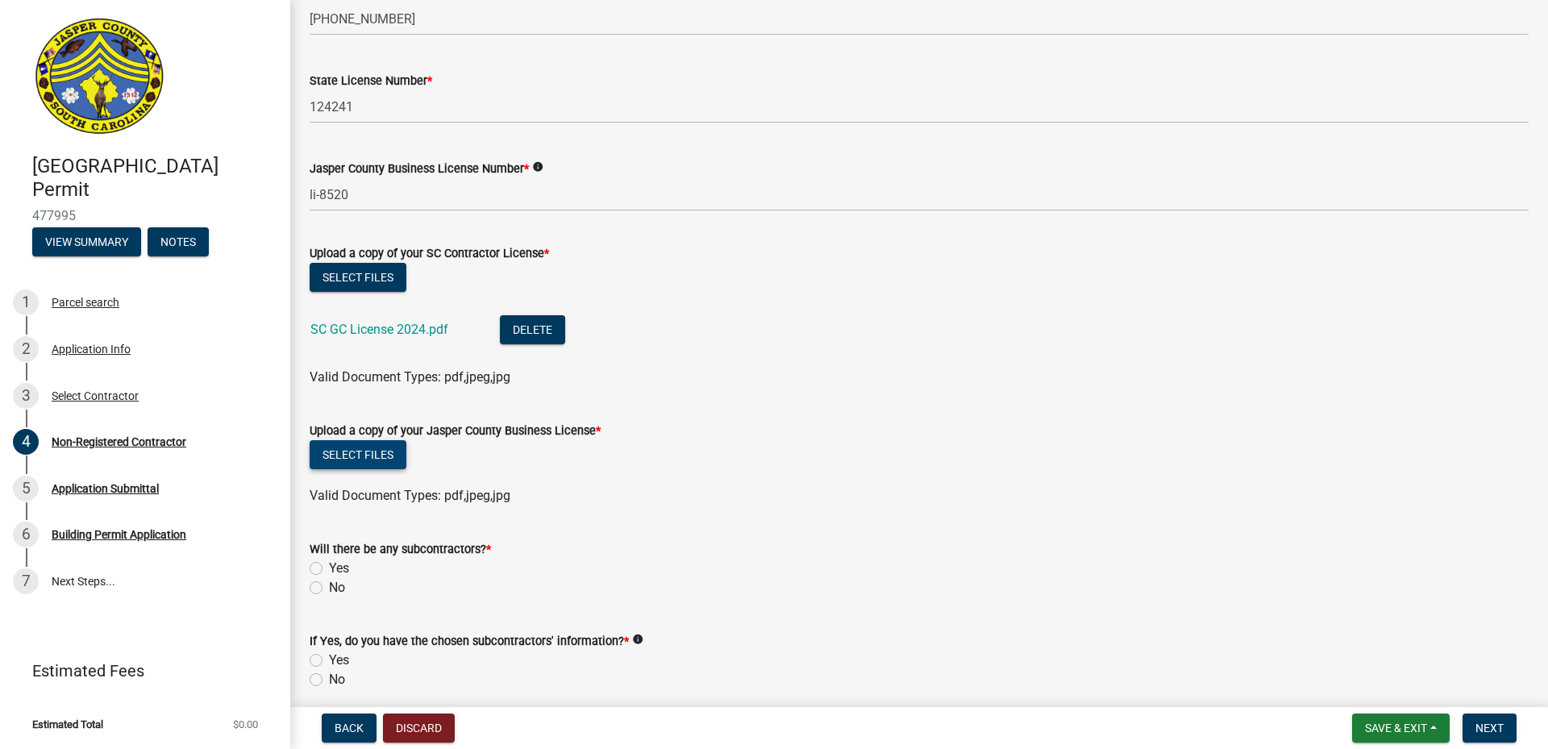
click at [339, 449] on button "Select files" at bounding box center [358, 454] width 97 height 29
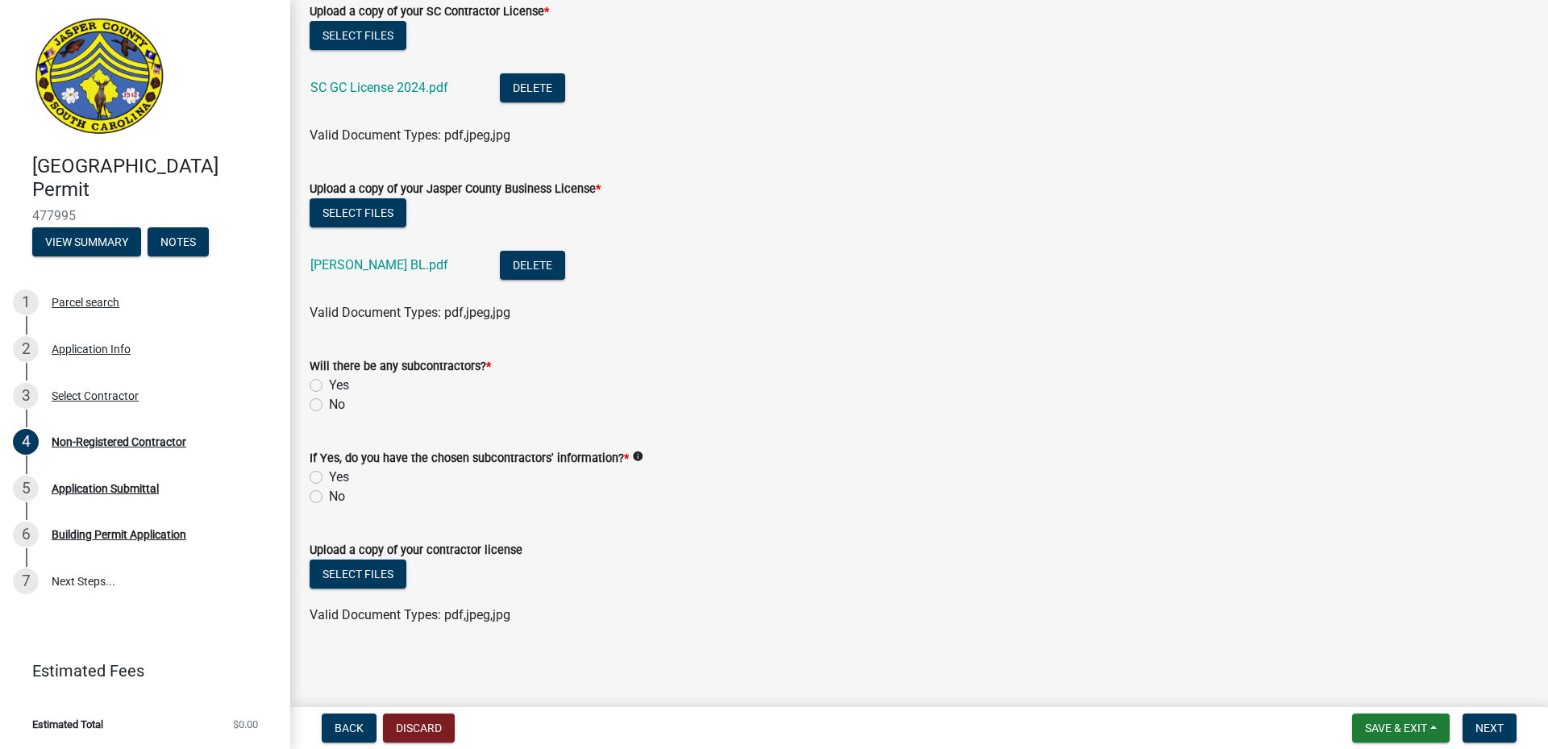
click at [329, 404] on label "No" at bounding box center [337, 404] width 16 height 19
click at [329, 404] on input "No" at bounding box center [334, 400] width 10 height 10
radio input "true"
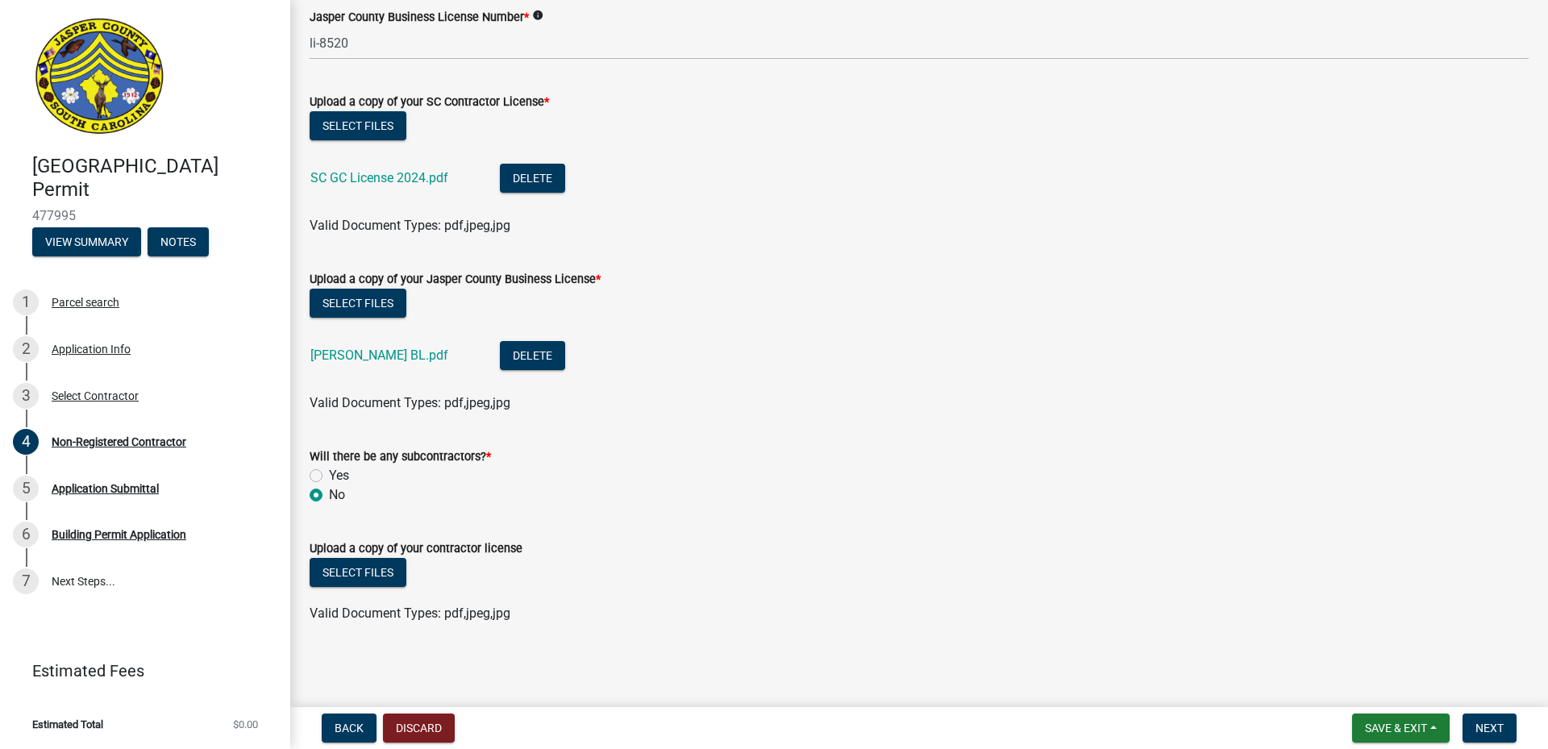
scroll to position [877, 0]
click at [1492, 729] on span "Next" at bounding box center [1490, 728] width 28 height 13
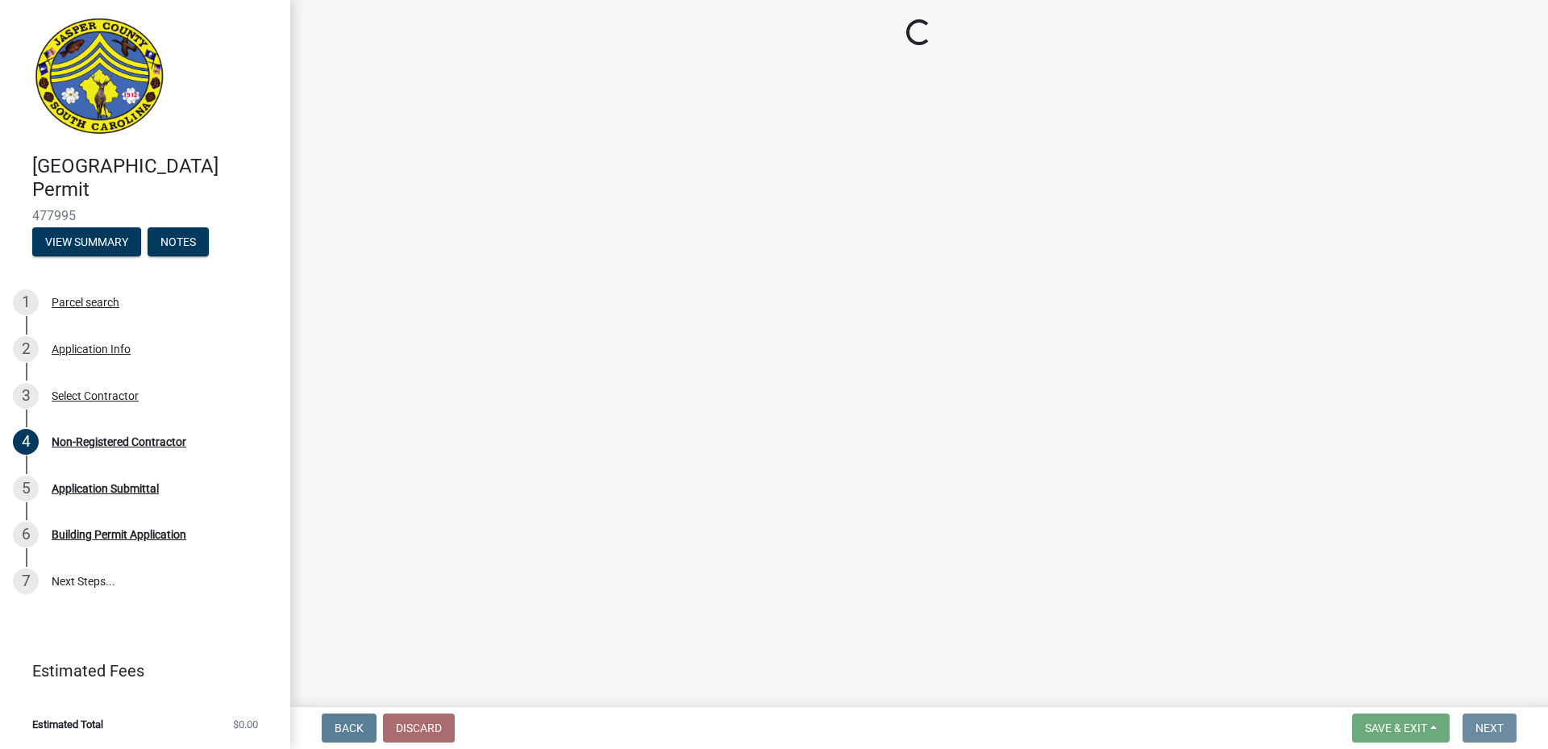
scroll to position [0, 0]
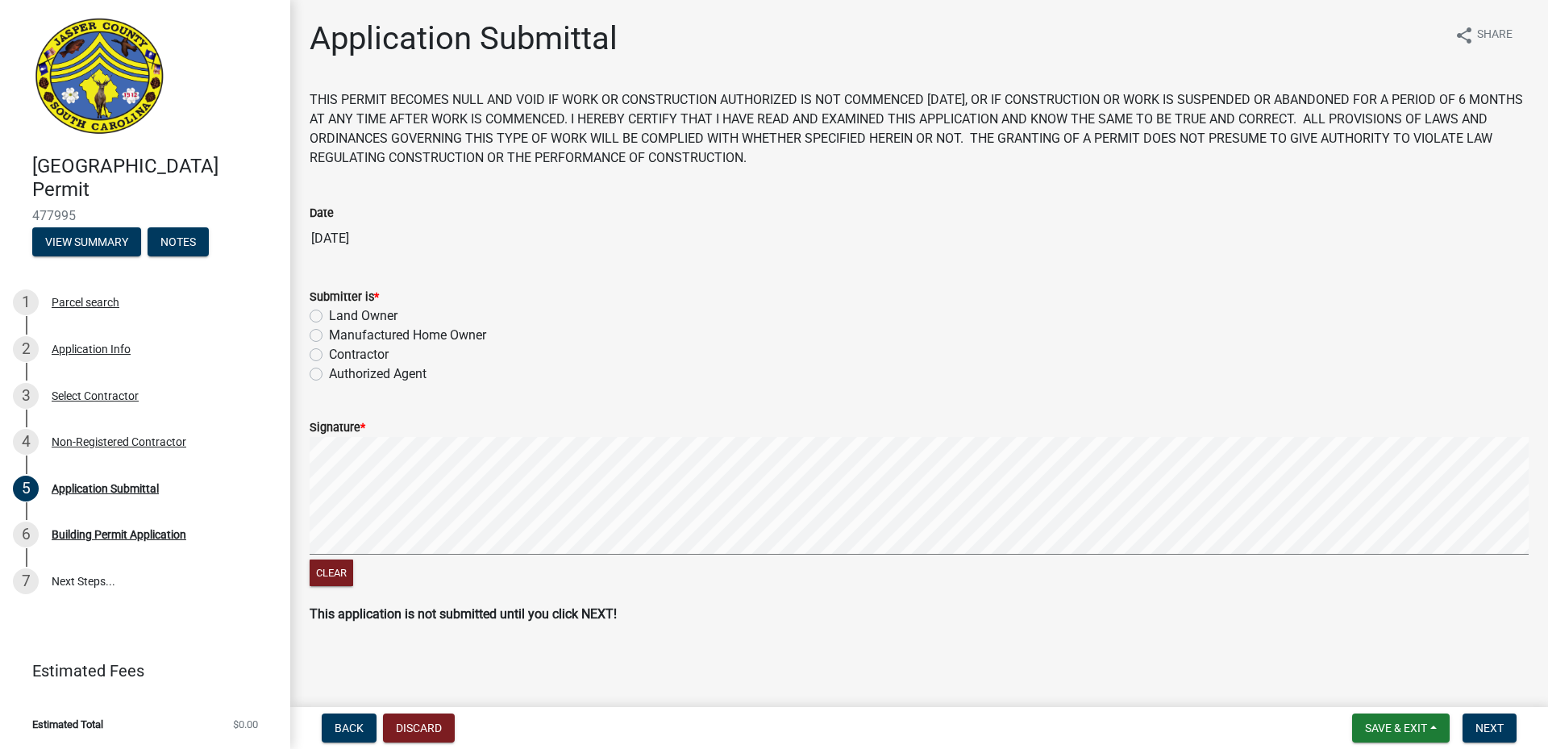
click at [329, 314] on label "Land Owner" at bounding box center [363, 315] width 69 height 19
click at [329, 314] on input "Land Owner" at bounding box center [334, 311] width 10 height 10
radio input "true"
click at [787, 401] on form "Signature * Clear" at bounding box center [919, 494] width 1219 height 192
click at [1490, 726] on span "Next" at bounding box center [1490, 728] width 28 height 13
